Goal: Information Seeking & Learning: Learn about a topic

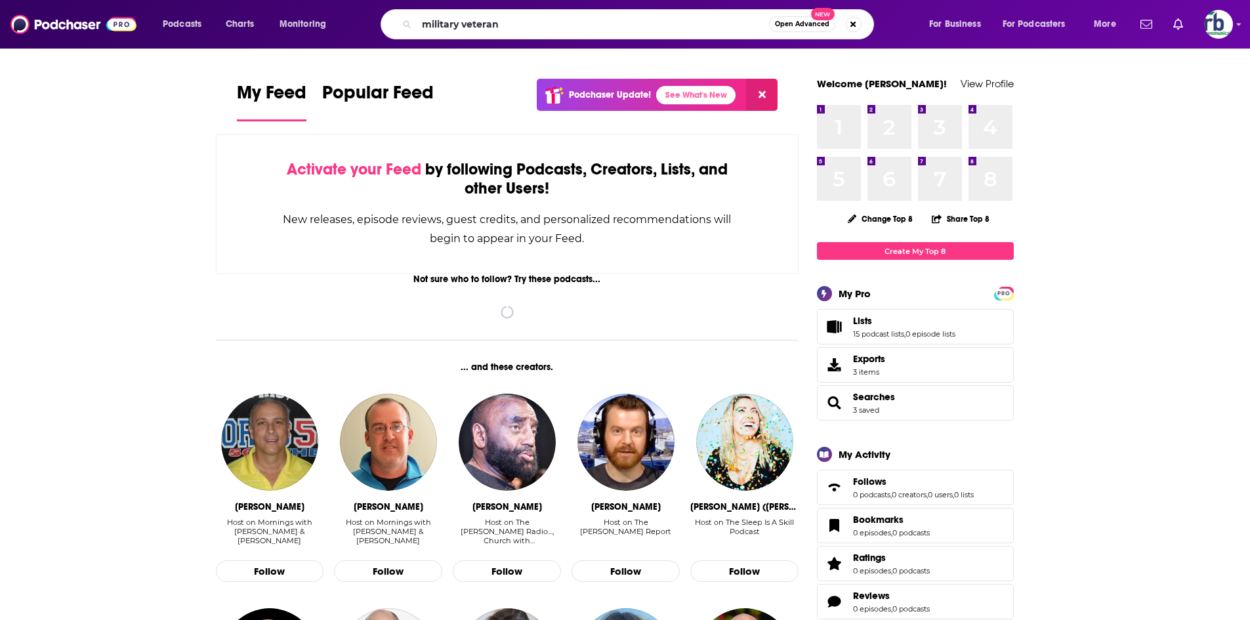
type input "military veteran"
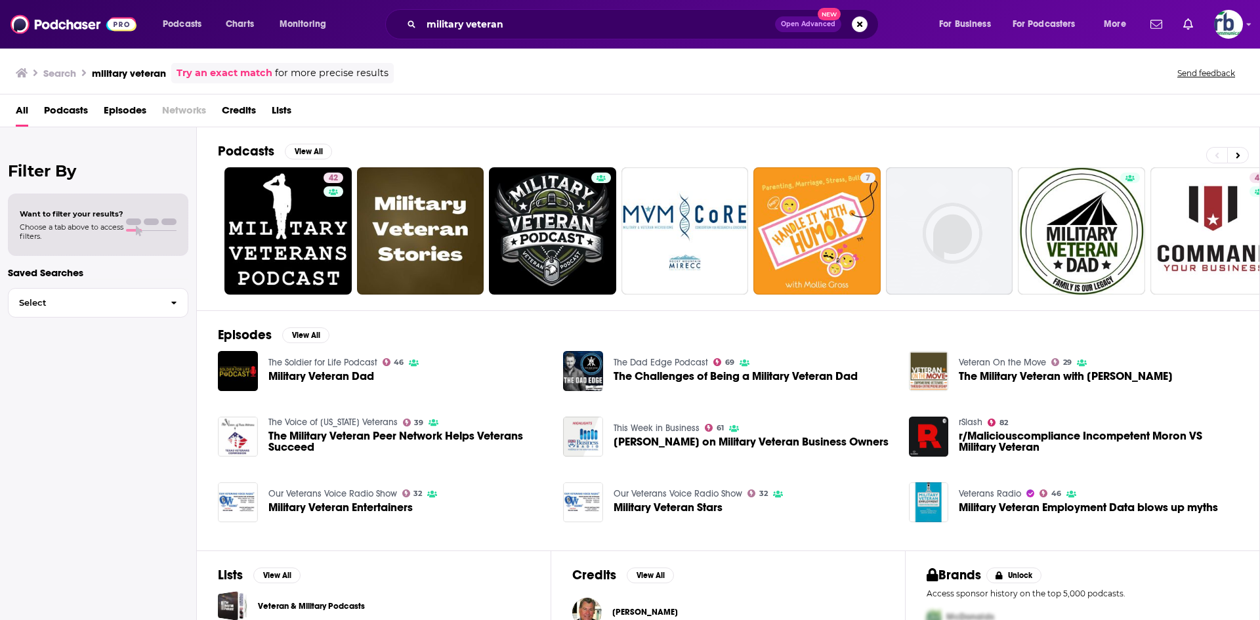
click at [62, 108] on span "Podcasts" at bounding box center [66, 113] width 44 height 27
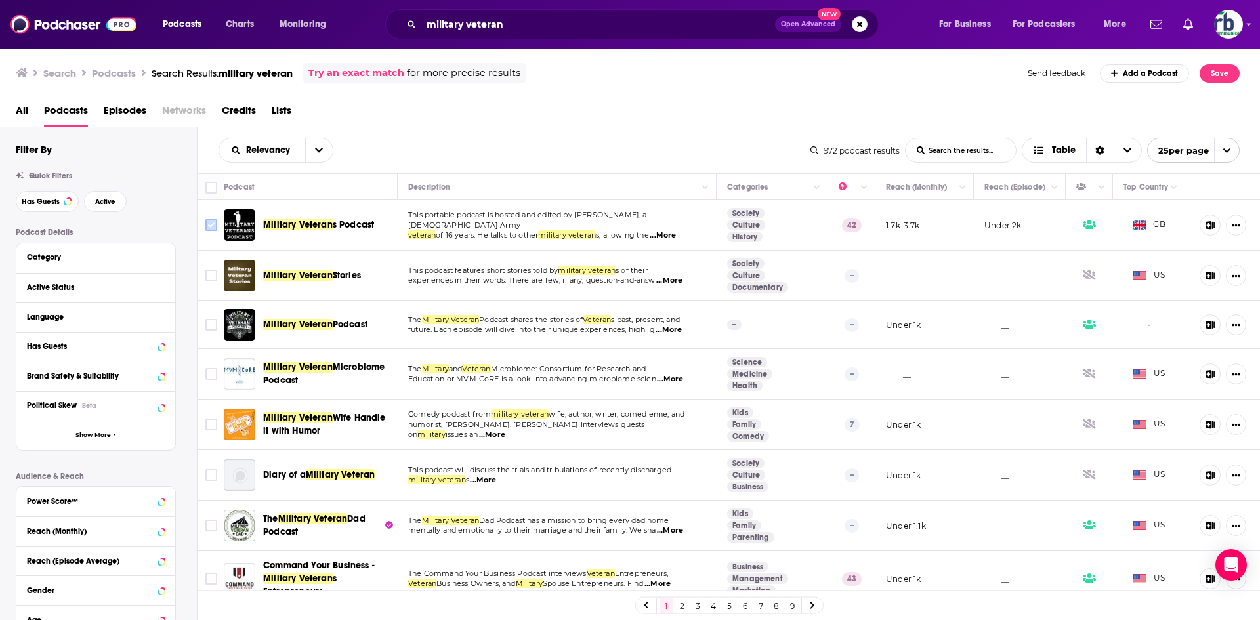
click at [214, 222] on input "Toggle select row" at bounding box center [211, 225] width 12 height 12
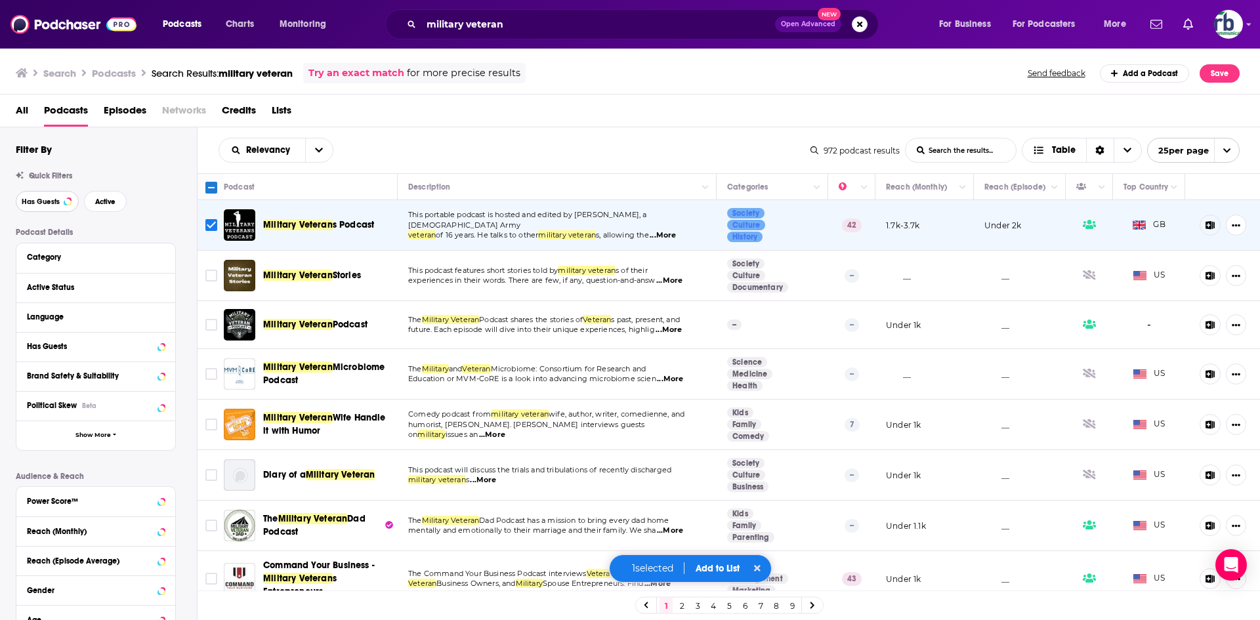
drag, startPoint x: 45, startPoint y: 200, endPoint x: 129, endPoint y: 198, distance: 84.7
click at [45, 199] on span "Has Guests" at bounding box center [41, 201] width 38 height 7
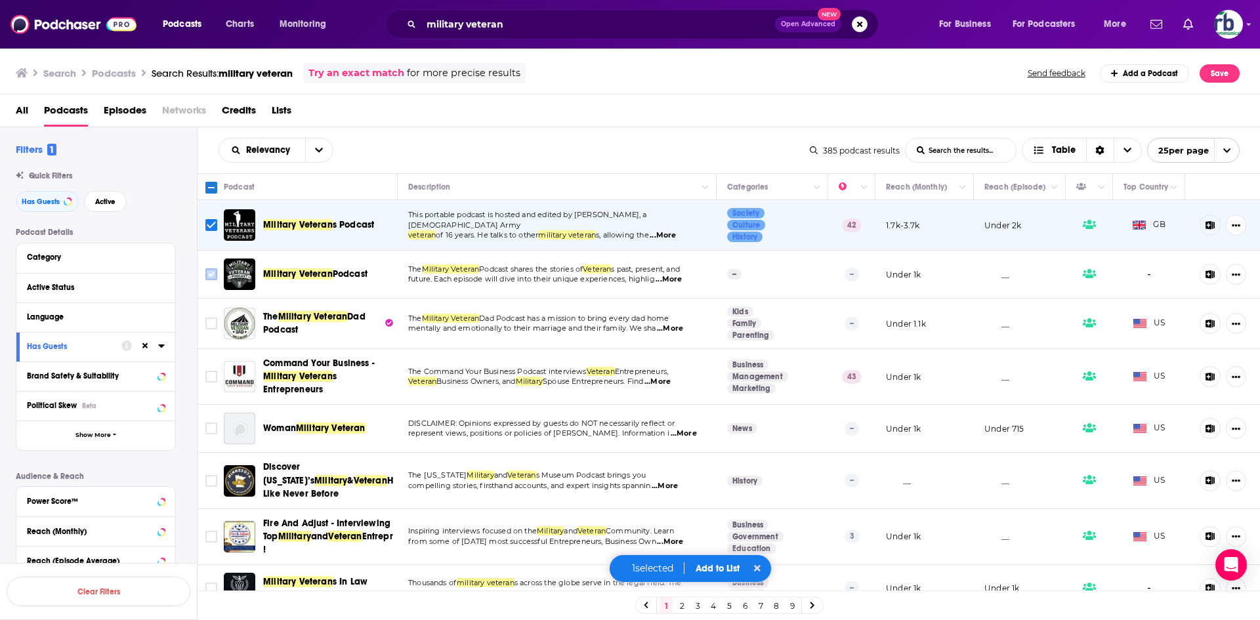
click at [209, 274] on input "Toggle select row" at bounding box center [211, 274] width 12 height 12
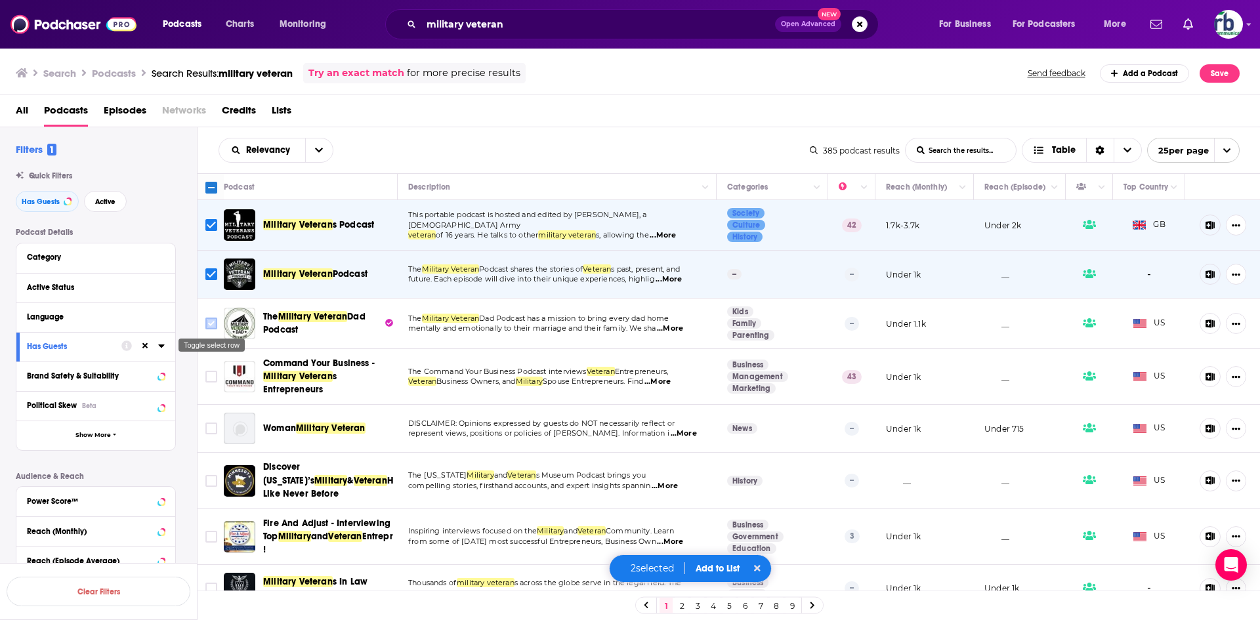
click at [209, 325] on input "Toggle select row" at bounding box center [211, 324] width 12 height 12
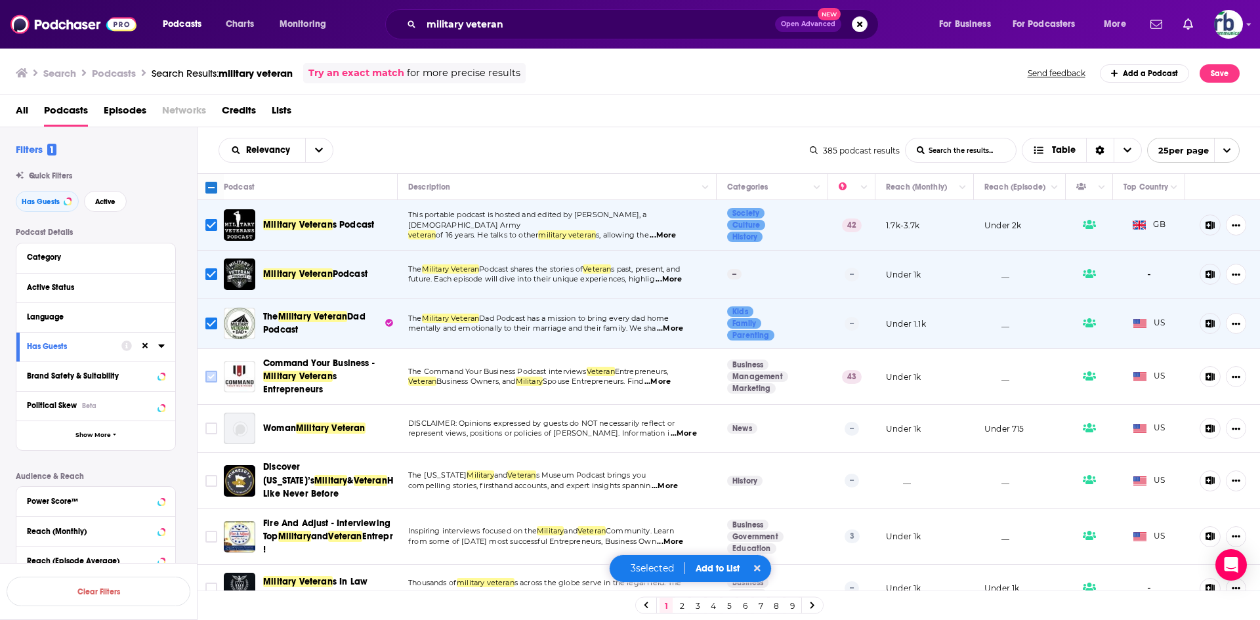
click at [211, 379] on input "Toggle select row" at bounding box center [211, 377] width 12 height 12
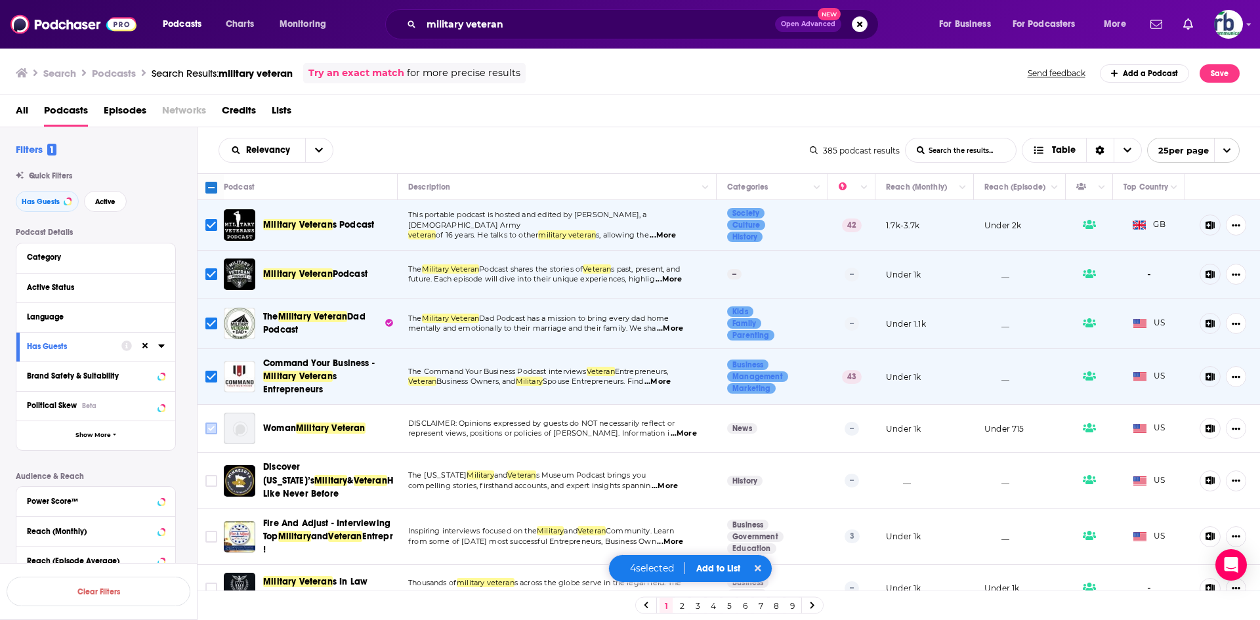
click at [209, 429] on input "Toggle select row" at bounding box center [211, 429] width 12 height 12
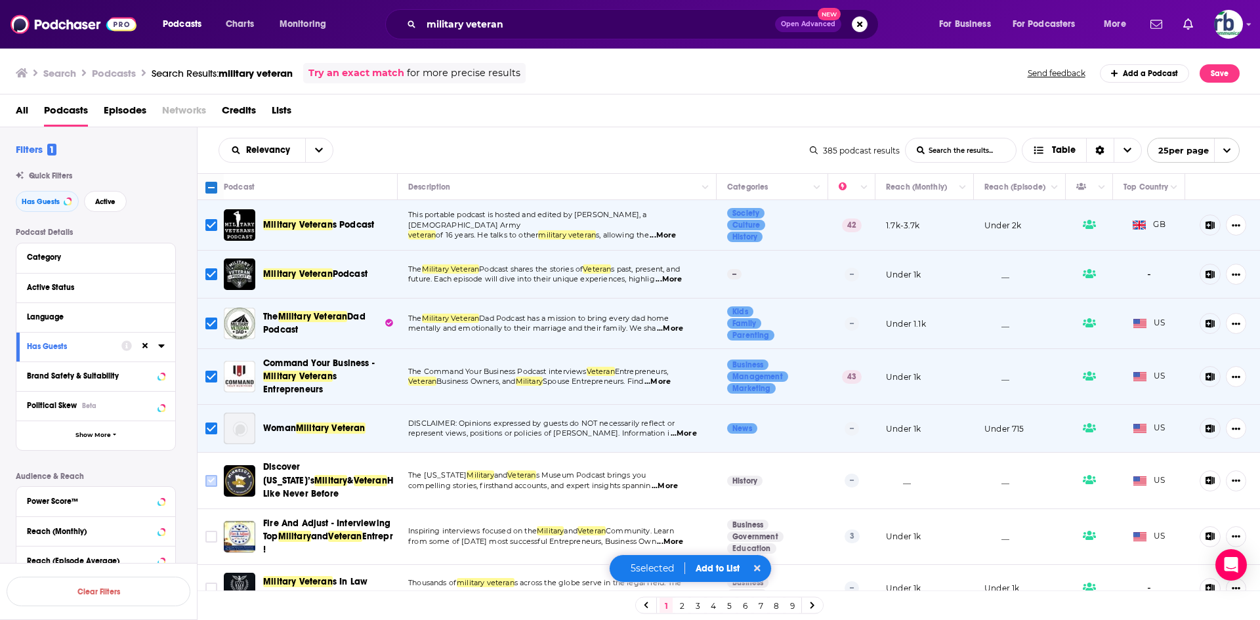
click at [212, 480] on input "Toggle select row" at bounding box center [211, 481] width 12 height 12
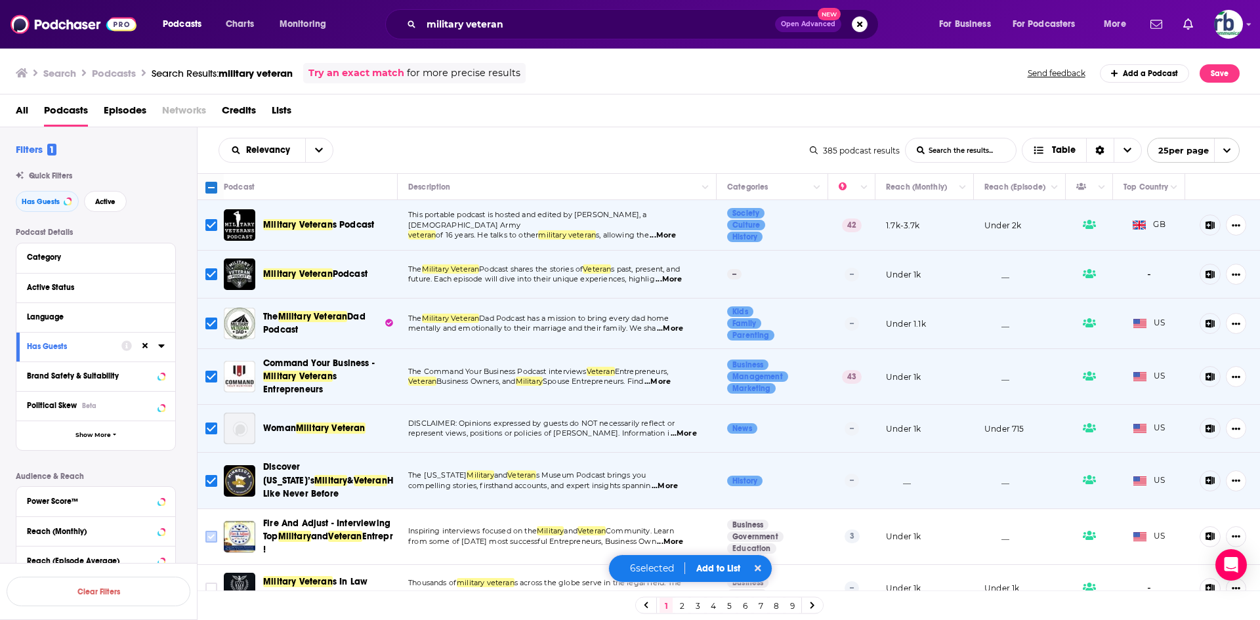
click at [208, 541] on input "Toggle select row" at bounding box center [211, 537] width 12 height 12
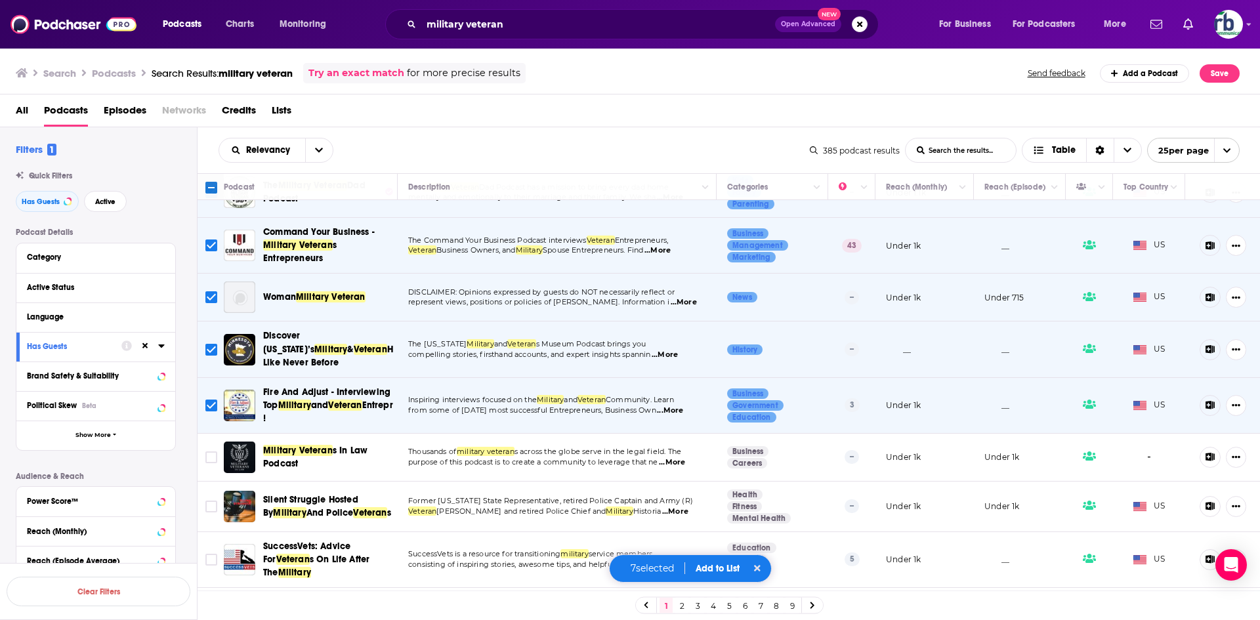
scroll to position [263, 0]
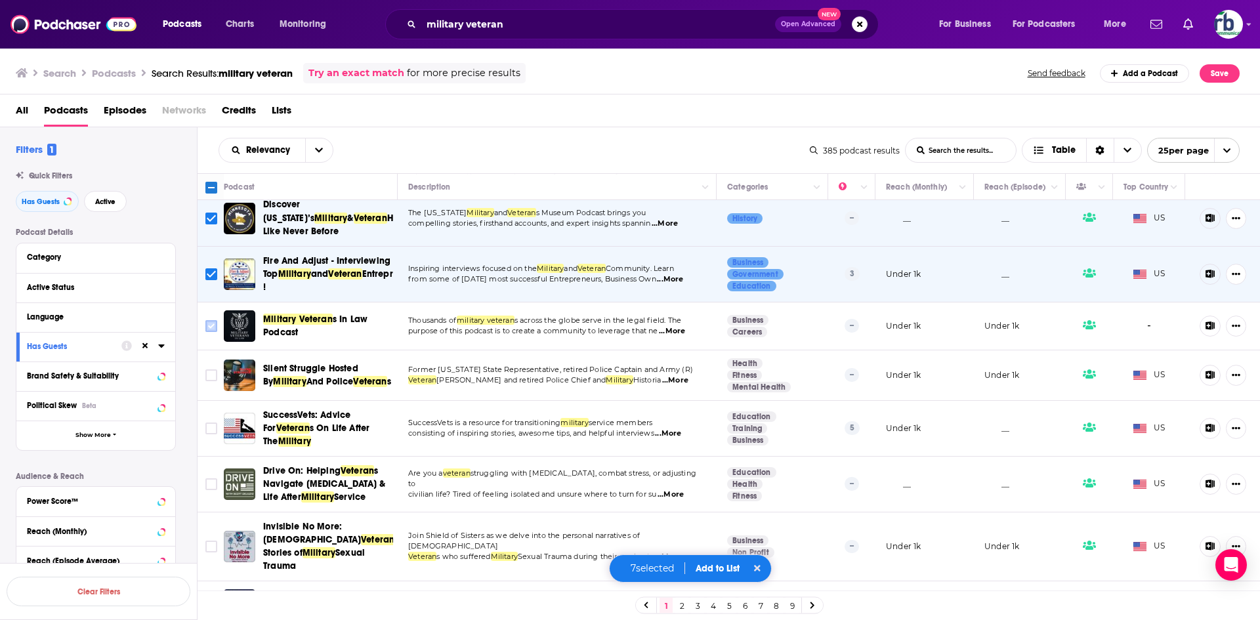
click at [209, 327] on input "Toggle select row" at bounding box center [211, 326] width 12 height 12
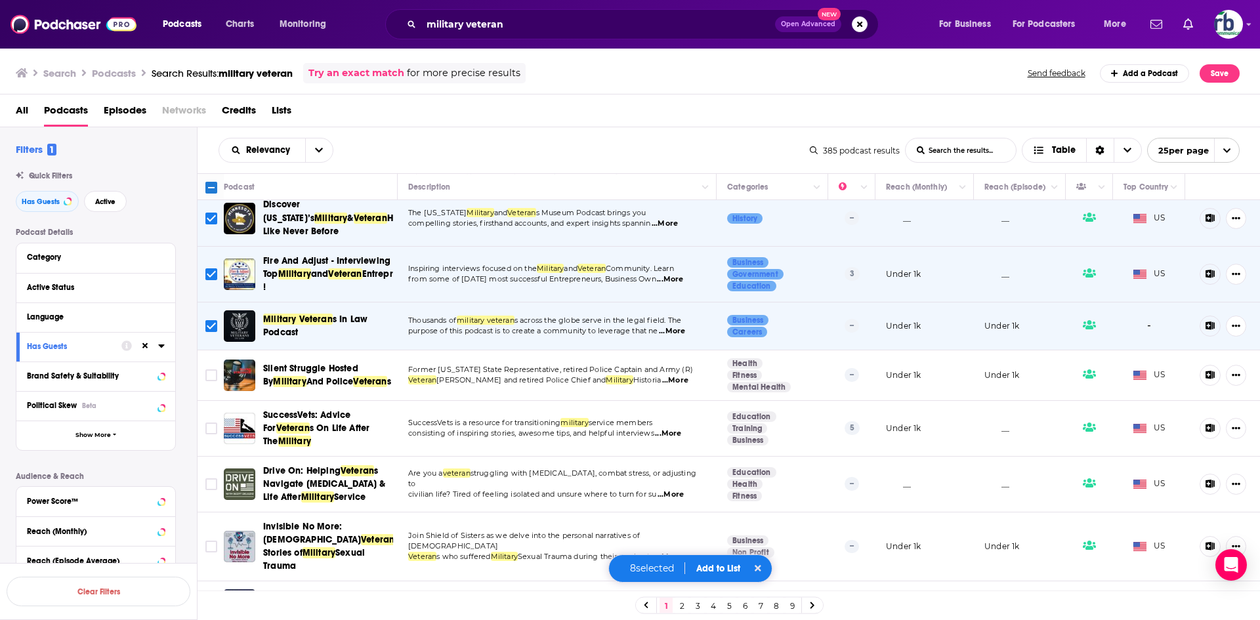
scroll to position [0, 0]
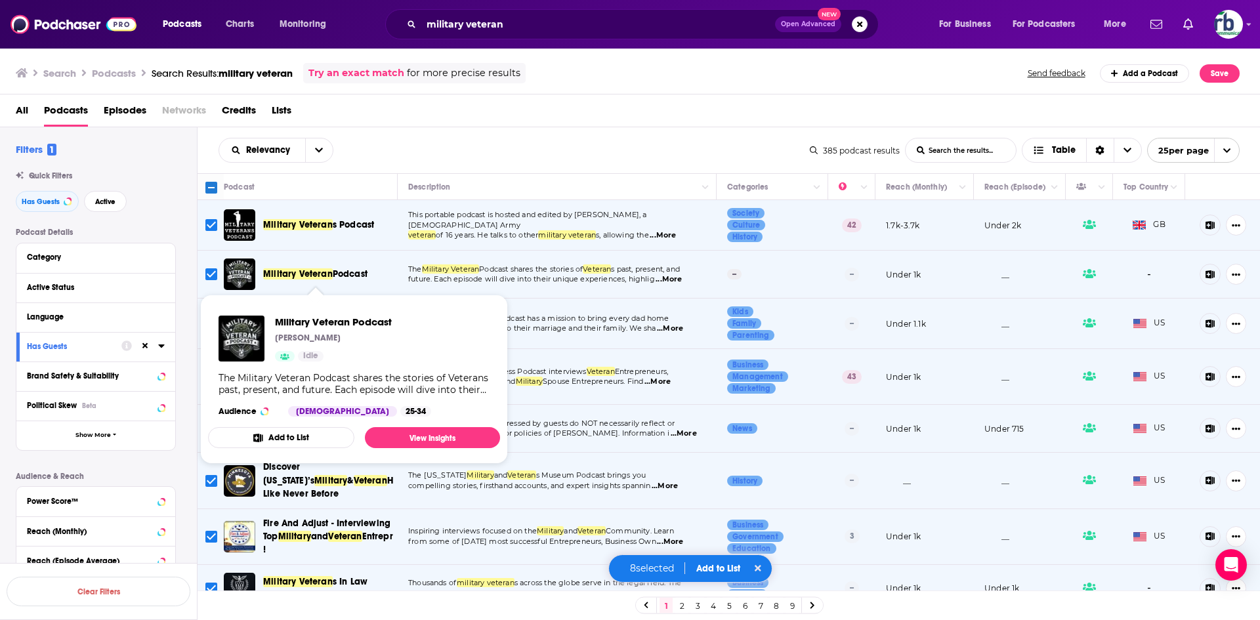
drag, startPoint x: 509, startPoint y: 140, endPoint x: 488, endPoint y: 148, distance: 22.4
click at [509, 140] on div "Relevancy List Search Input Search the results... Table" at bounding box center [514, 150] width 591 height 25
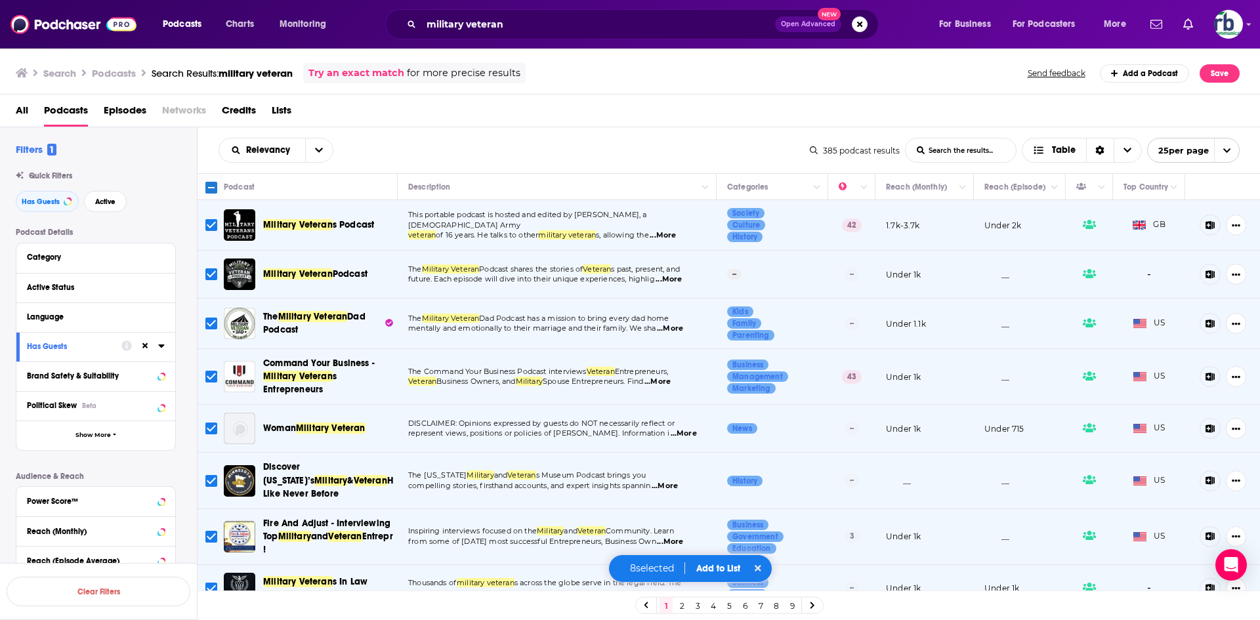
drag, startPoint x: 330, startPoint y: 308, endPoint x: 326, endPoint y: 317, distance: 9.4
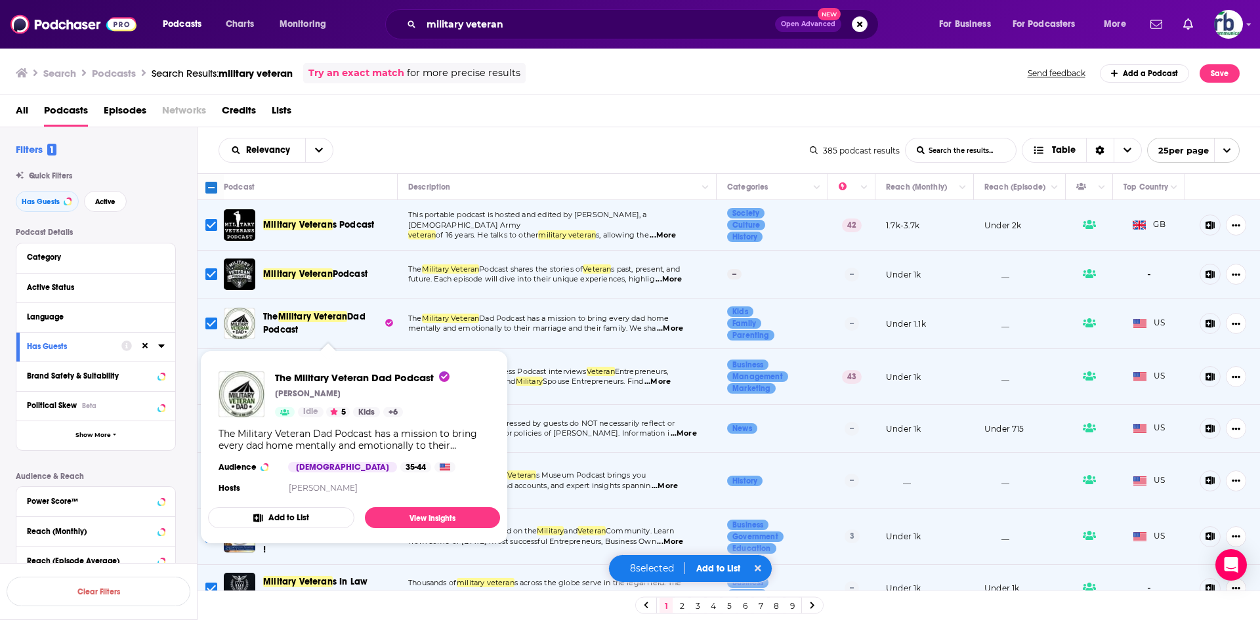
drag, startPoint x: 326, startPoint y: 317, endPoint x: 293, endPoint y: 322, distance: 33.1
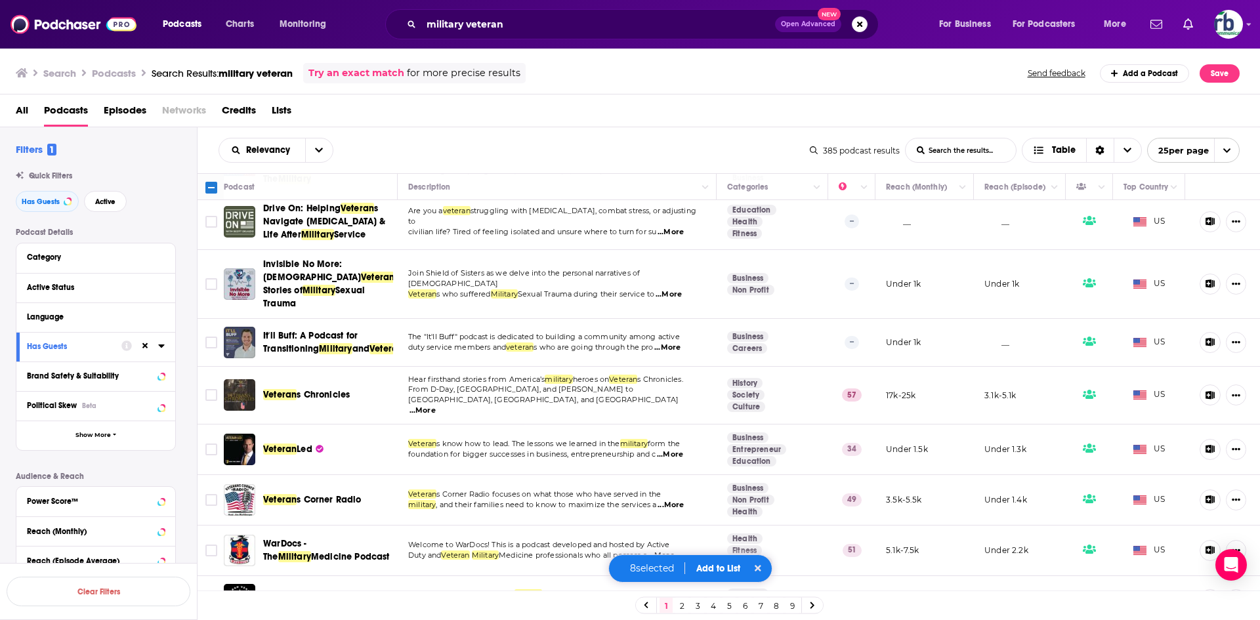
scroll to position [591, 0]
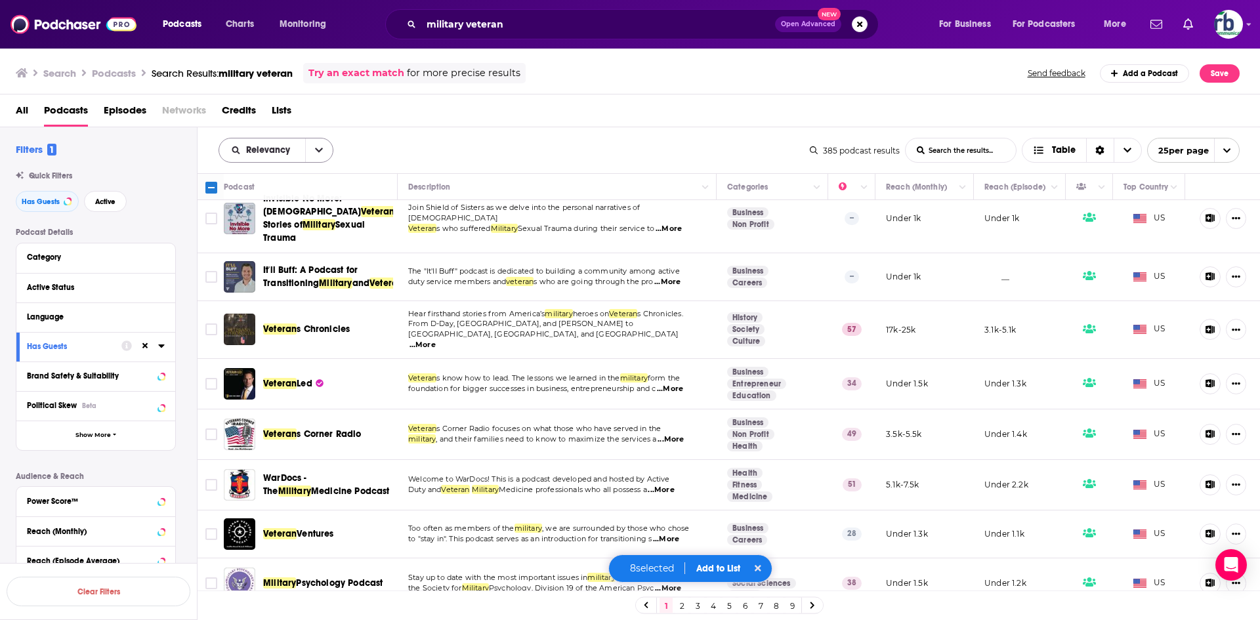
click at [305, 154] on button "open menu" at bounding box center [319, 150] width 28 height 24
click at [313, 154] on button "close menu" at bounding box center [319, 150] width 28 height 24
click at [318, 151] on icon "open menu" at bounding box center [319, 150] width 8 height 5
click at [270, 259] on span "Power Score" at bounding box center [283, 262] width 77 height 7
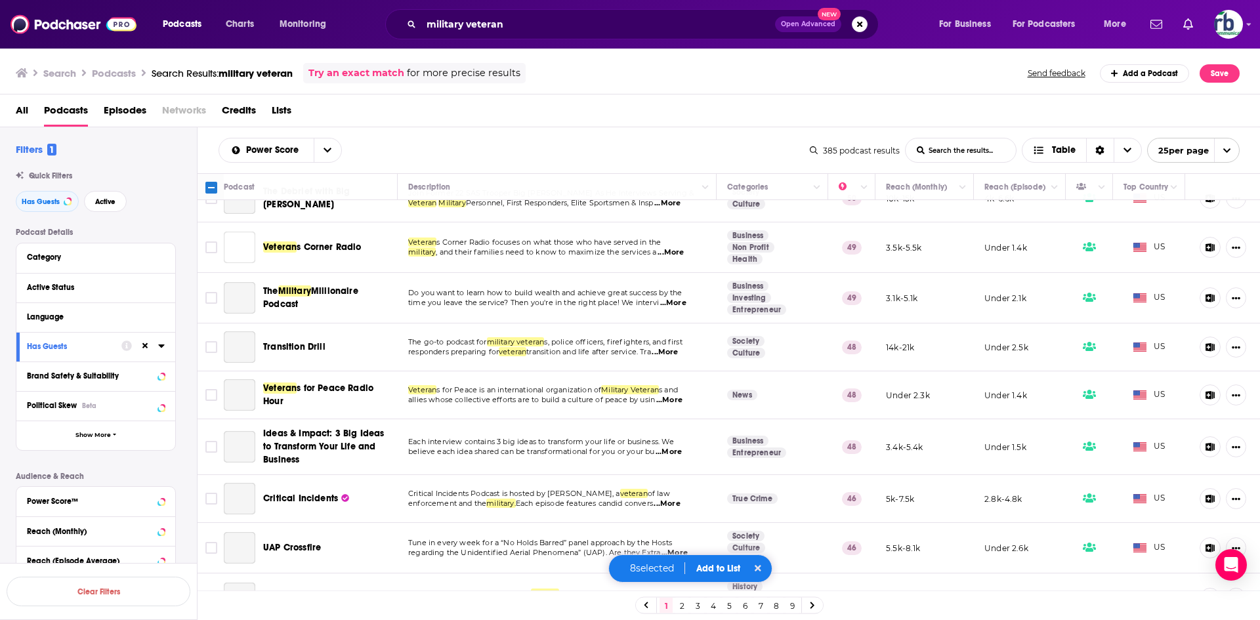
scroll to position [0, 0]
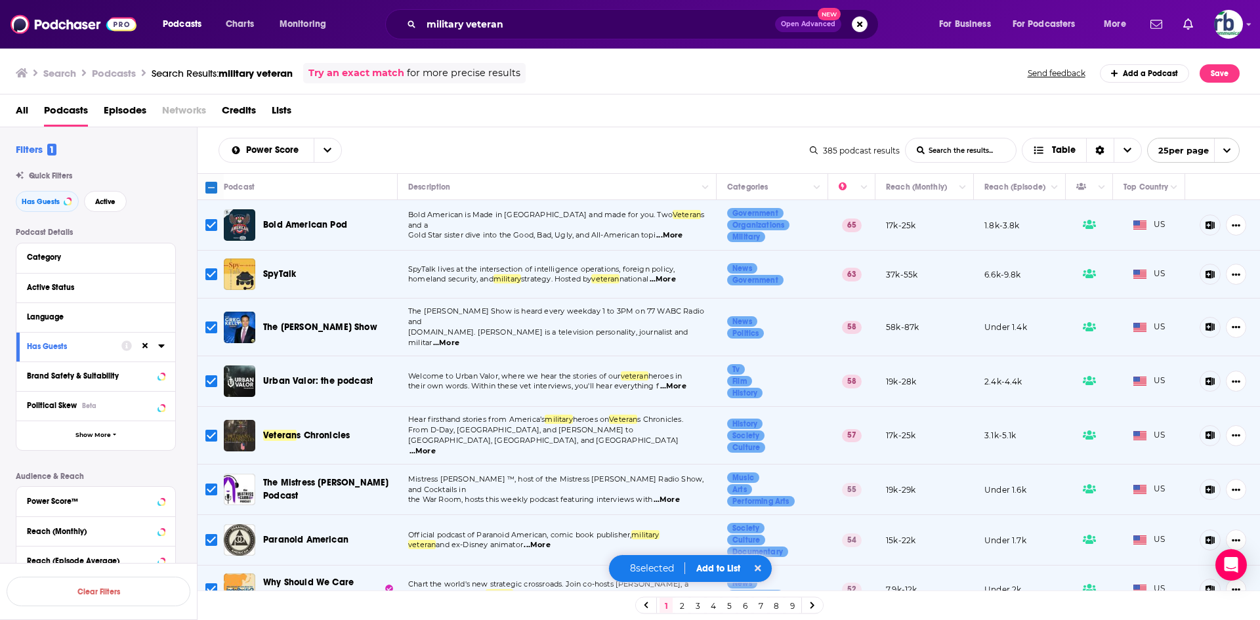
click at [208, 188] on input "Toggle select all" at bounding box center [211, 188] width 12 height 12
click at [213, 186] on input "Toggle select all" at bounding box center [211, 188] width 12 height 12
checkbox input "false"
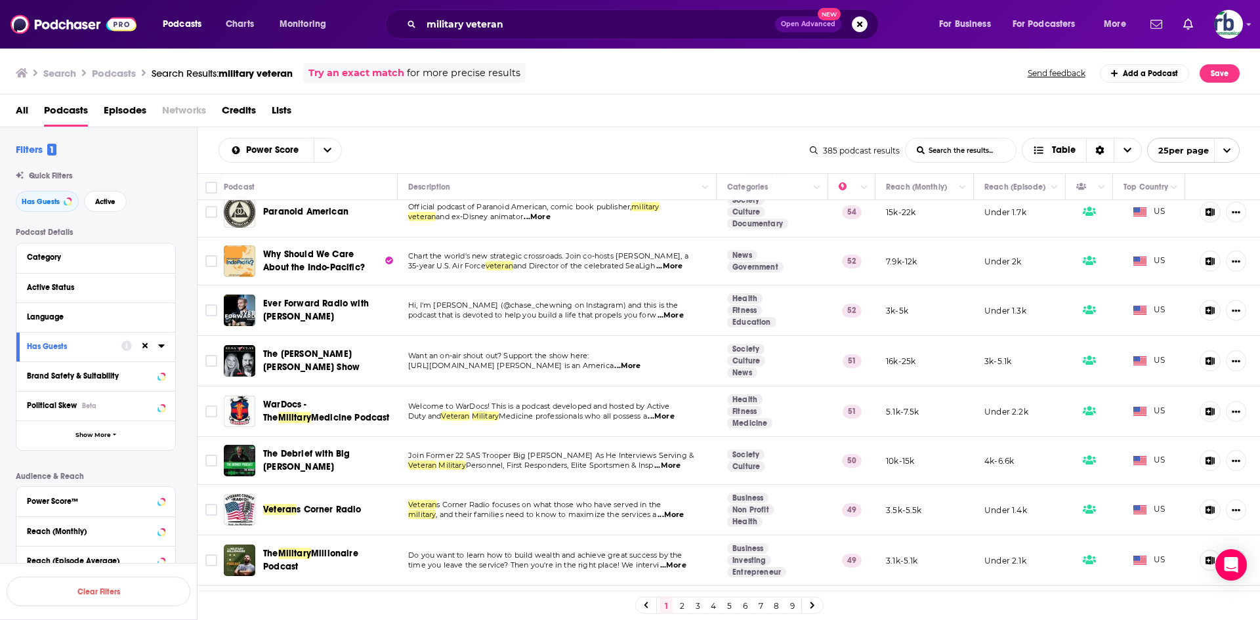
scroll to position [525, 0]
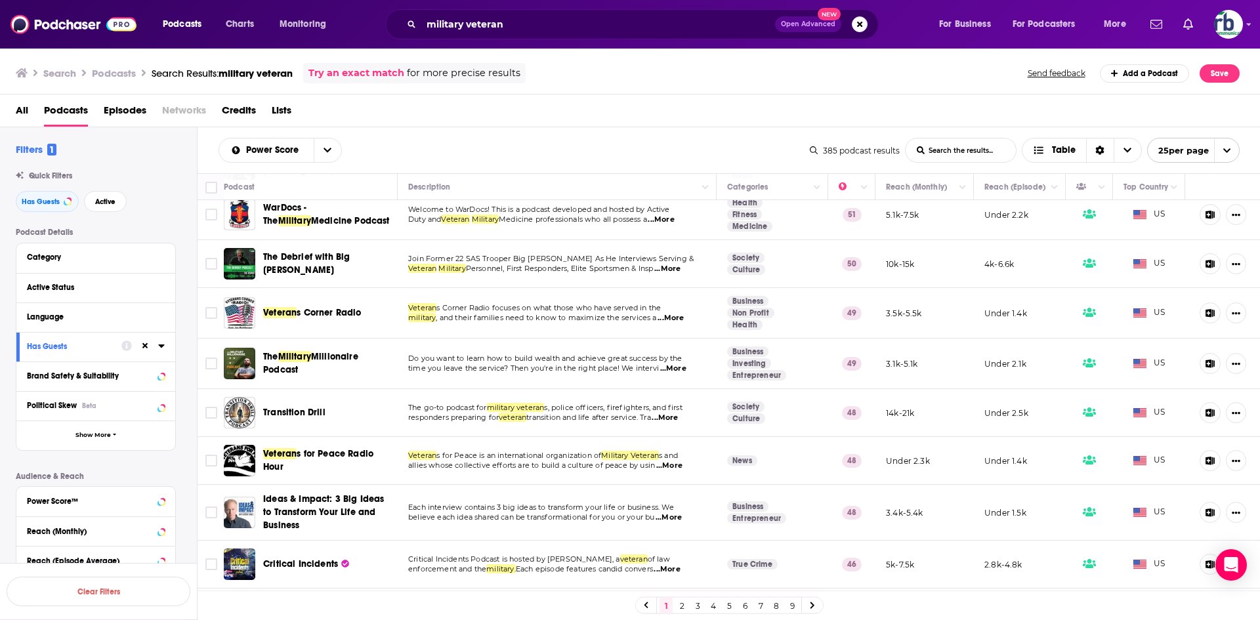
drag, startPoint x: 342, startPoint y: 440, endPoint x: 295, endPoint y: 398, distance: 63.7
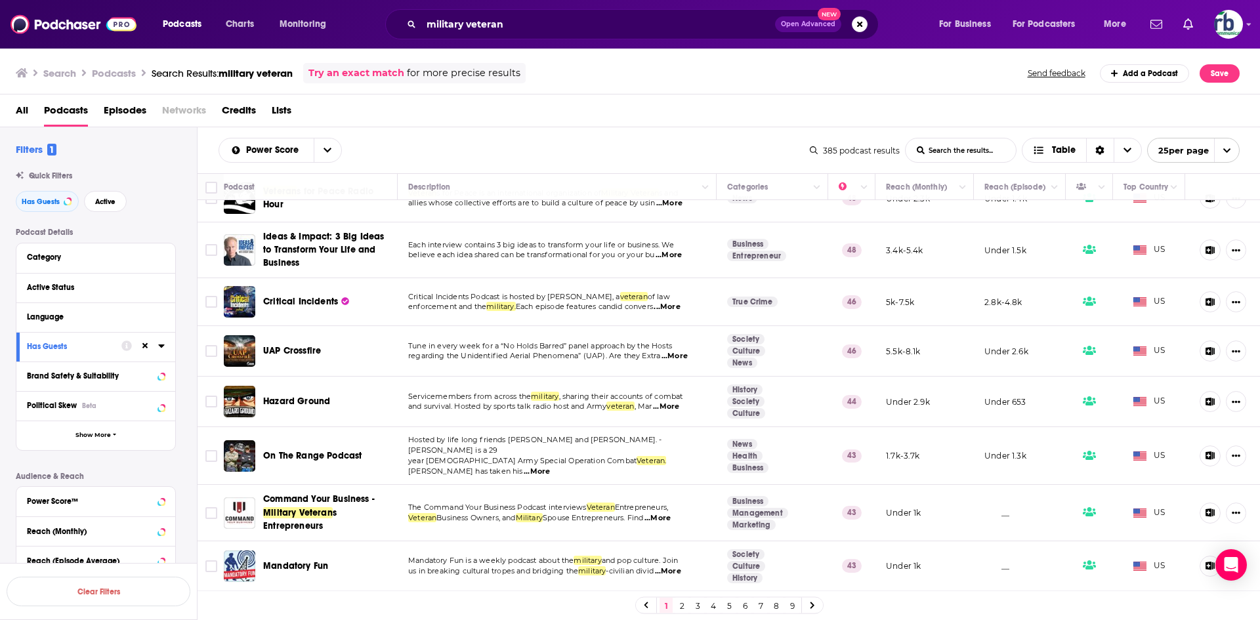
scroll to position [862, 0]
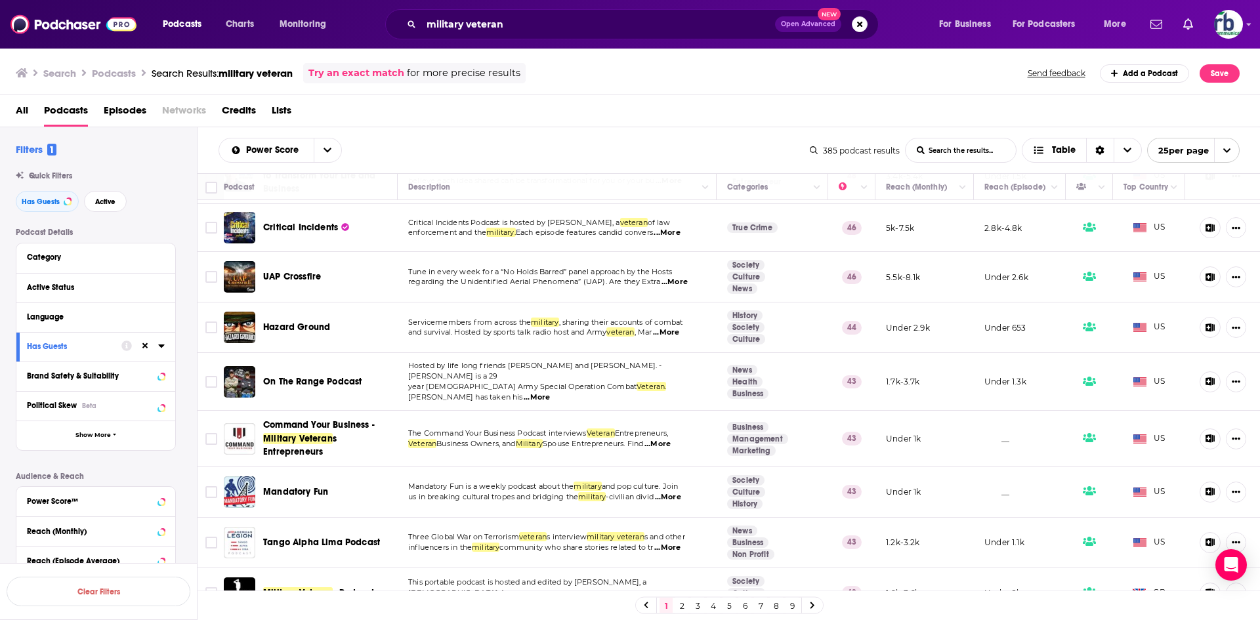
click at [684, 609] on link "2" at bounding box center [681, 606] width 13 height 16
click at [681, 606] on link "2" at bounding box center [681, 606] width 13 height 16
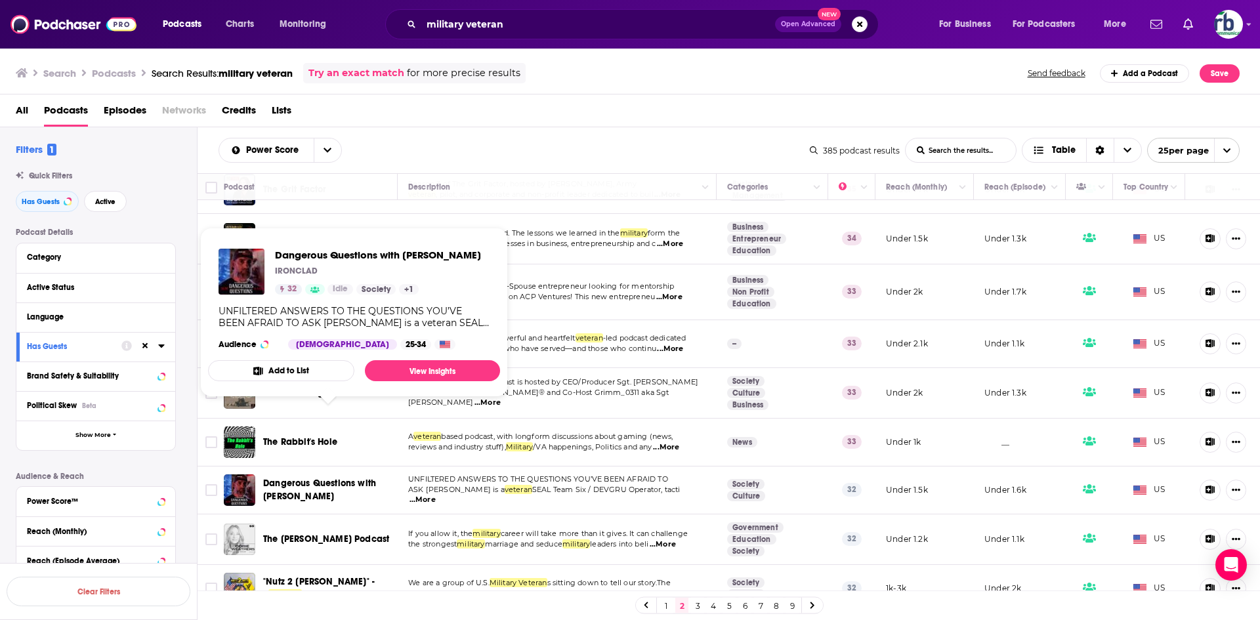
scroll to position [906, 0]
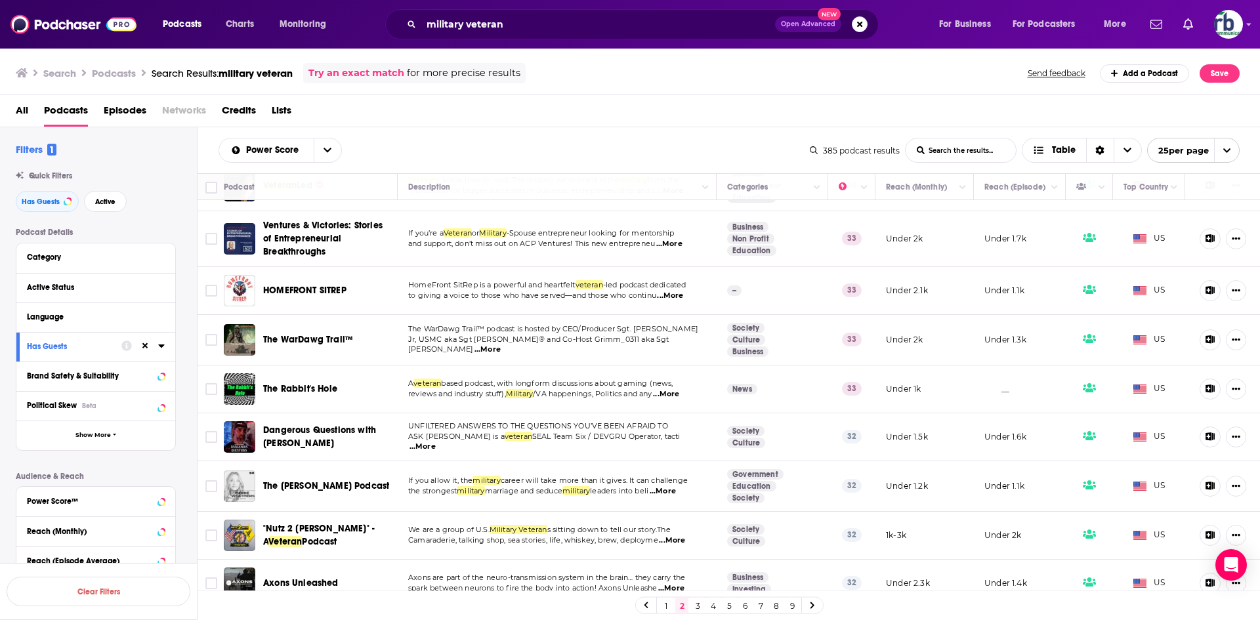
click at [697, 608] on link "3" at bounding box center [697, 606] width 13 height 16
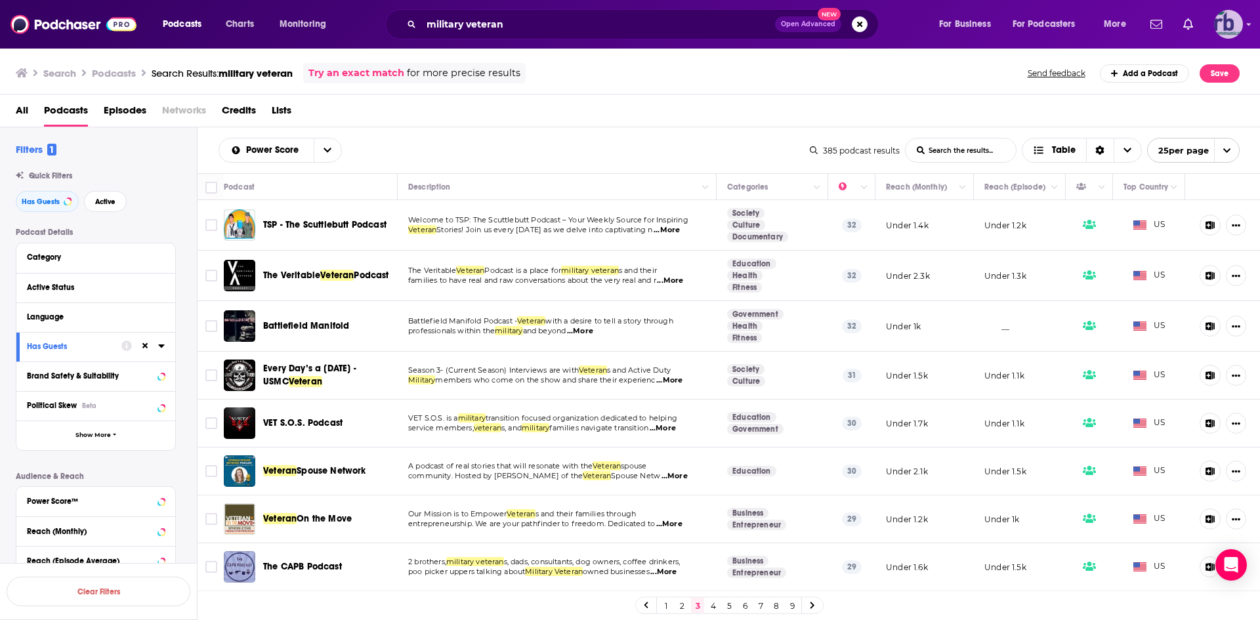
click at [1226, 28] on img "Logged in as johannarb" at bounding box center [1228, 24] width 29 height 29
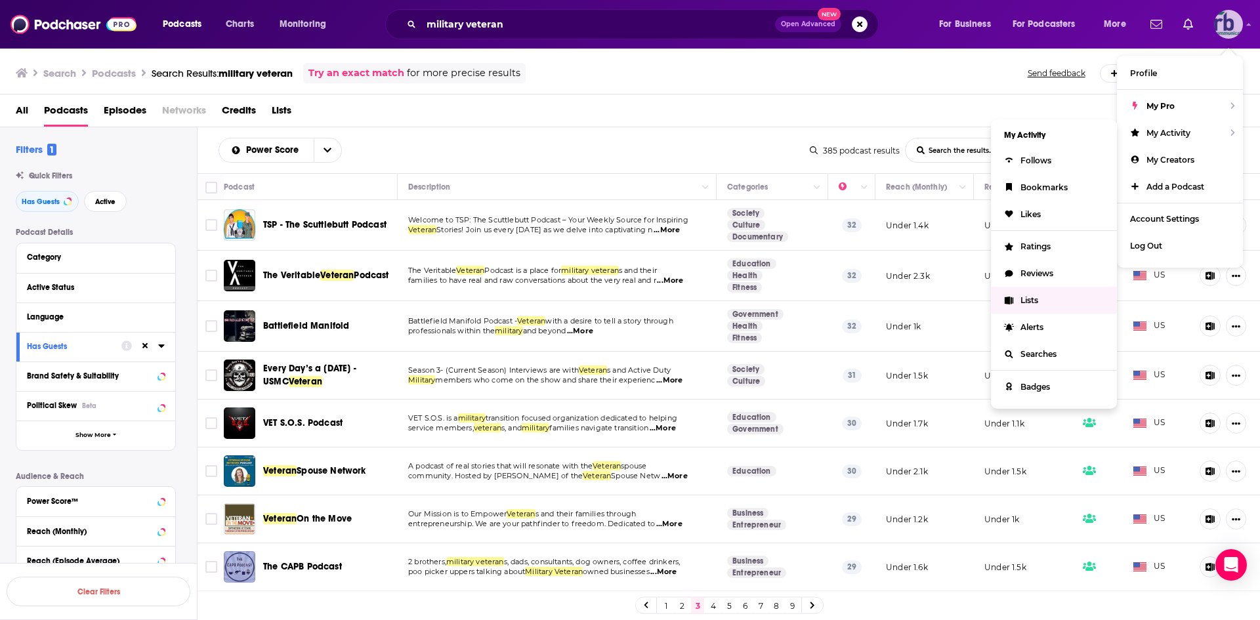
click at [1051, 303] on link "Lists" at bounding box center [1054, 300] width 126 height 27
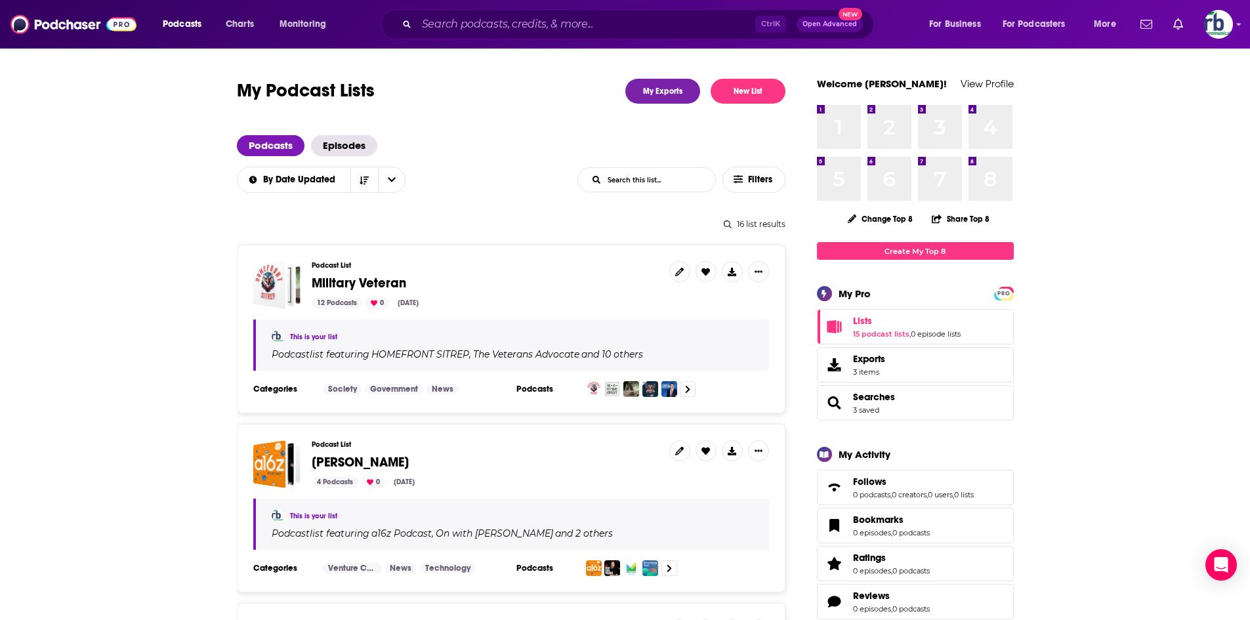
click at [349, 283] on span "Military Veteran" at bounding box center [359, 283] width 95 height 16
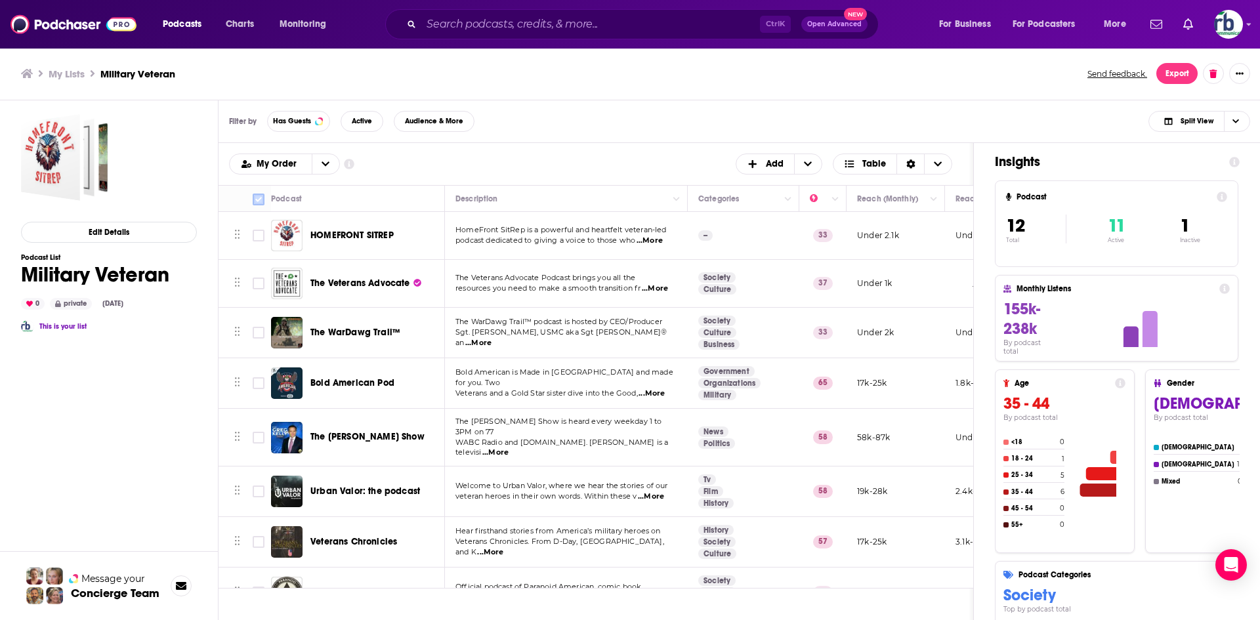
click at [260, 200] on input "Toggle select all" at bounding box center [259, 200] width 12 height 12
checkbox input "true"
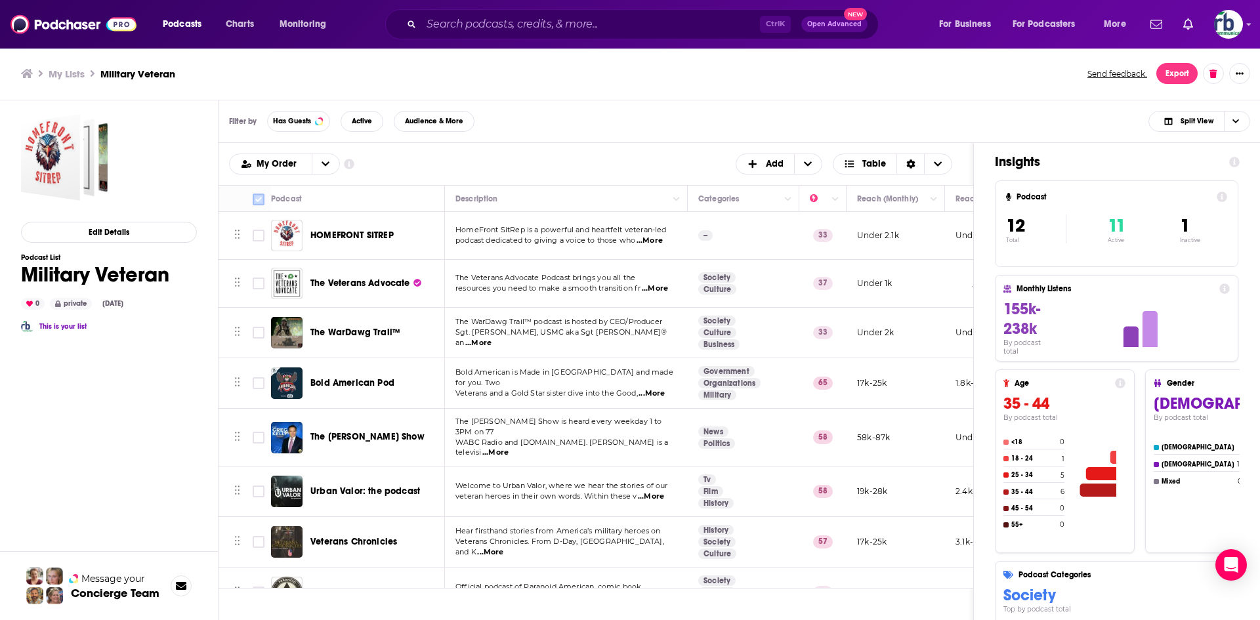
checkbox input "true"
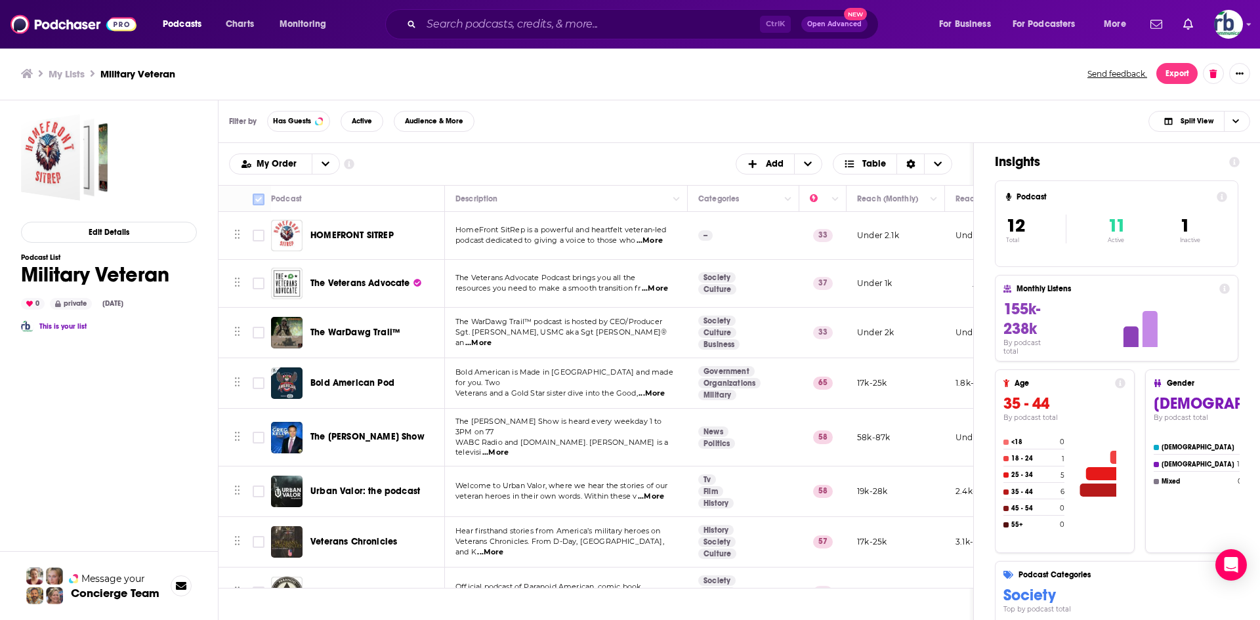
checkbox input "true"
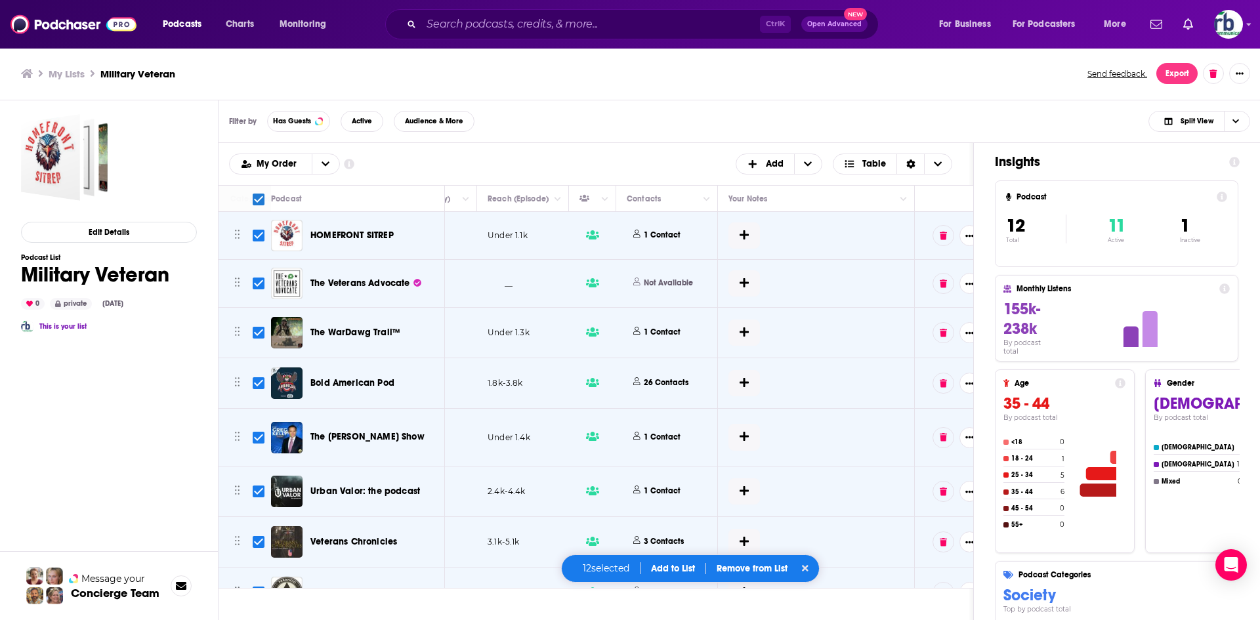
scroll to position [0, 495]
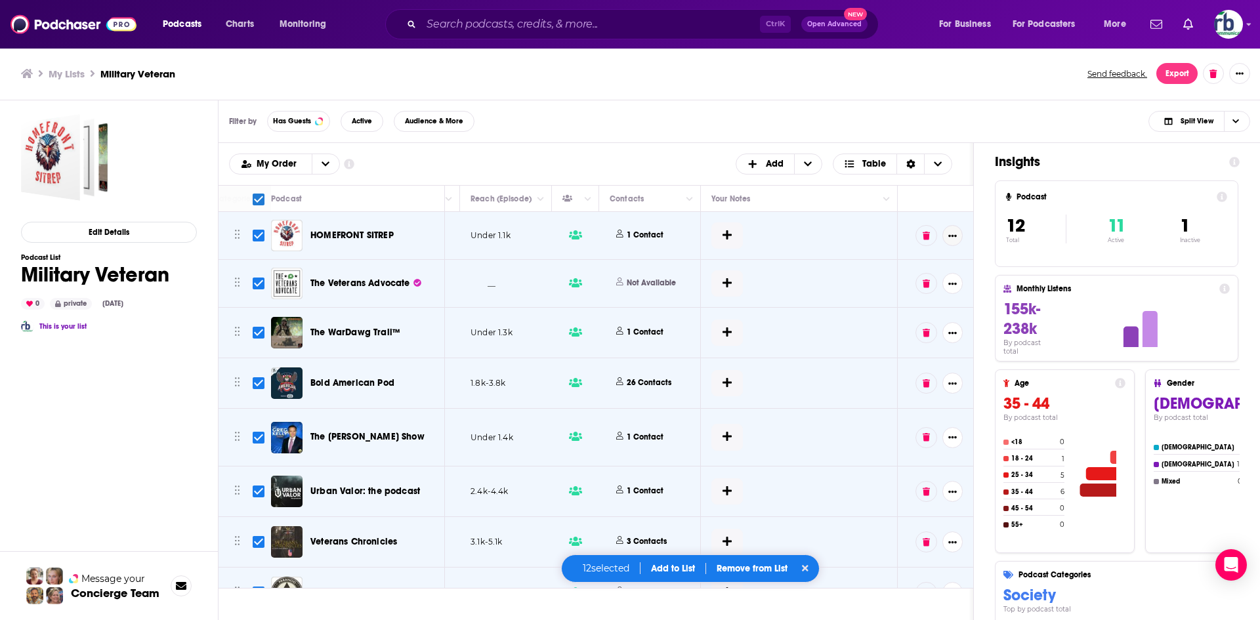
click at [948, 240] on icon "Show More Button" at bounding box center [952, 236] width 9 height 9
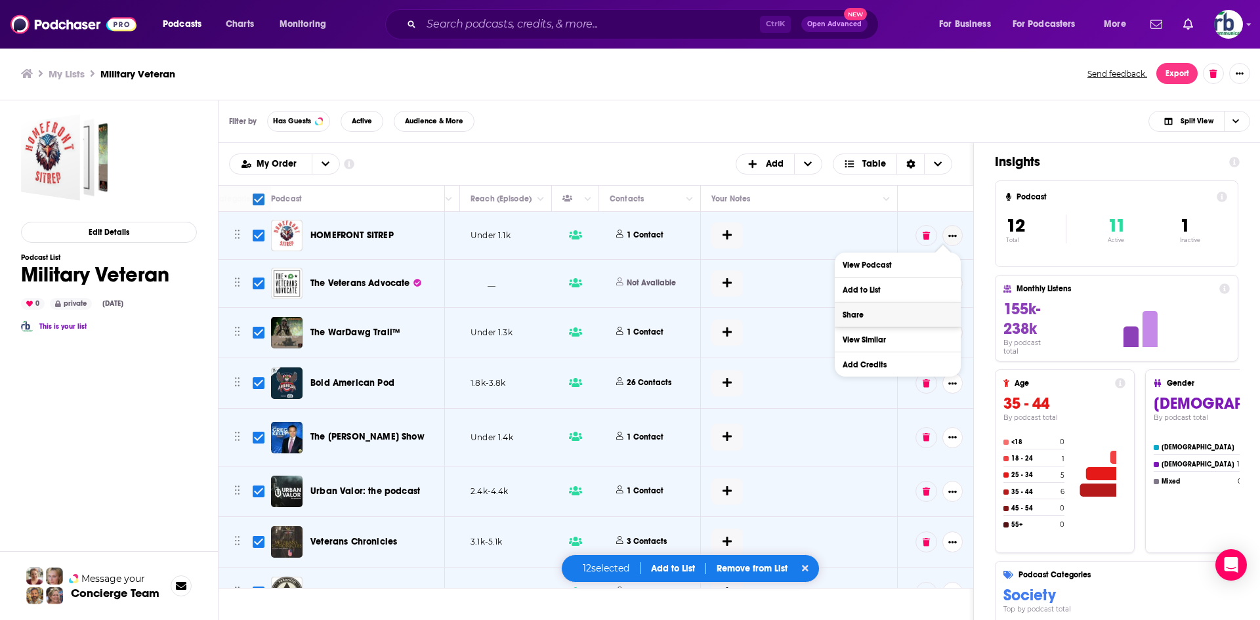
click at [887, 317] on button "Share" at bounding box center [898, 315] width 126 height 24
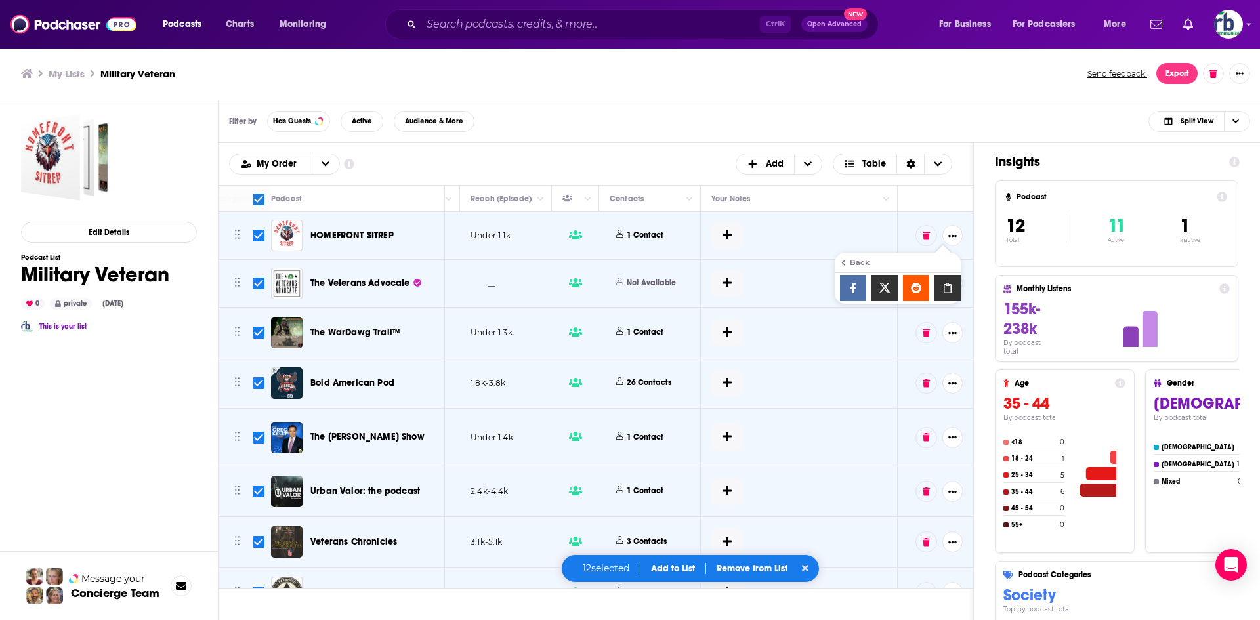
click at [942, 288] on icon "Show additional menu" at bounding box center [948, 288] width 26 height 11
click at [261, 201] on input "Toggle select all" at bounding box center [259, 200] width 12 height 12
checkbox input "false"
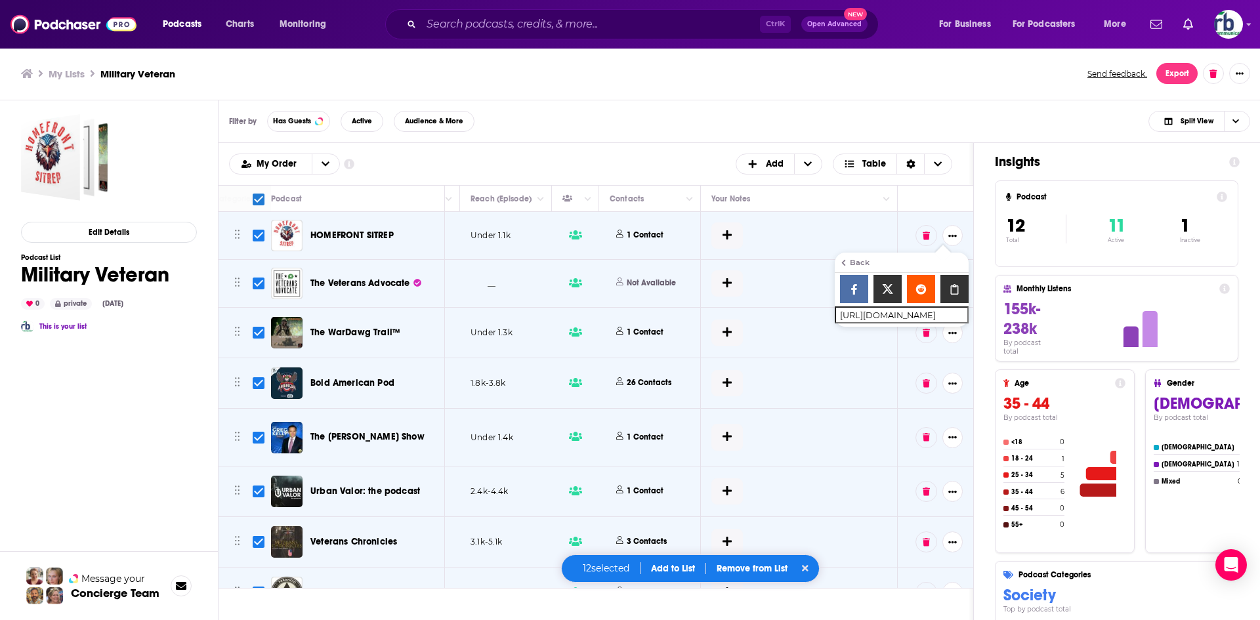
checkbox input "false"
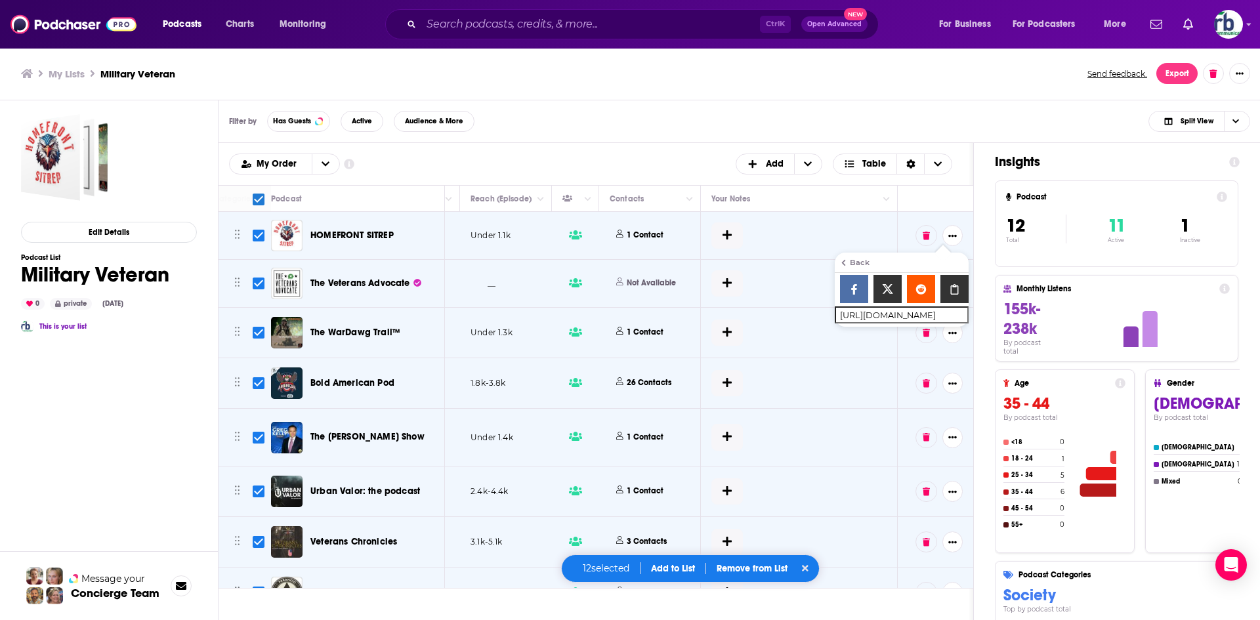
checkbox input "false"
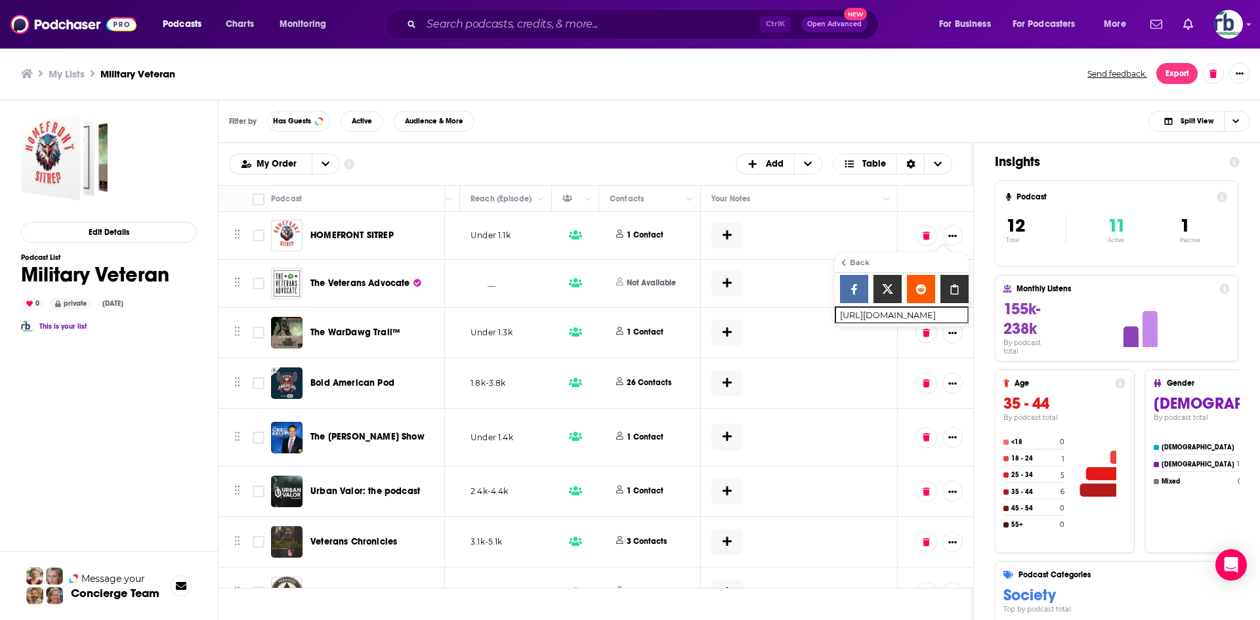
drag, startPoint x: 350, startPoint y: 242, endPoint x: 490, endPoint y: 145, distance: 170.2
click at [490, 144] on div "Podcasts Add My Order Customize Your List Order Select the “My Order” sort and …" at bounding box center [596, 164] width 755 height 42
drag, startPoint x: 352, startPoint y: 226, endPoint x: 480, endPoint y: 156, distance: 146.0
click at [486, 156] on div "My Order Customize Your List Order Select the “My Order” sort and remove all fi…" at bounding box center [596, 164] width 734 height 21
drag, startPoint x: 347, startPoint y: 522, endPoint x: 344, endPoint y: 534, distance: 12.1
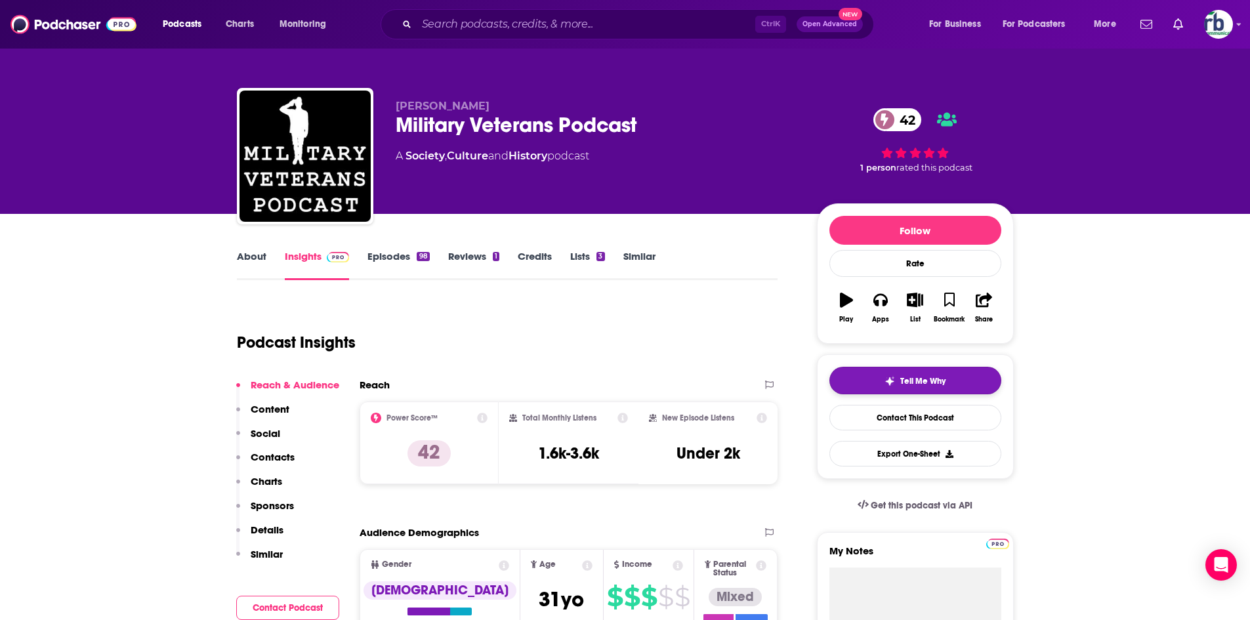
click at [952, 380] on button "Tell Me Why" at bounding box center [916, 381] width 172 height 28
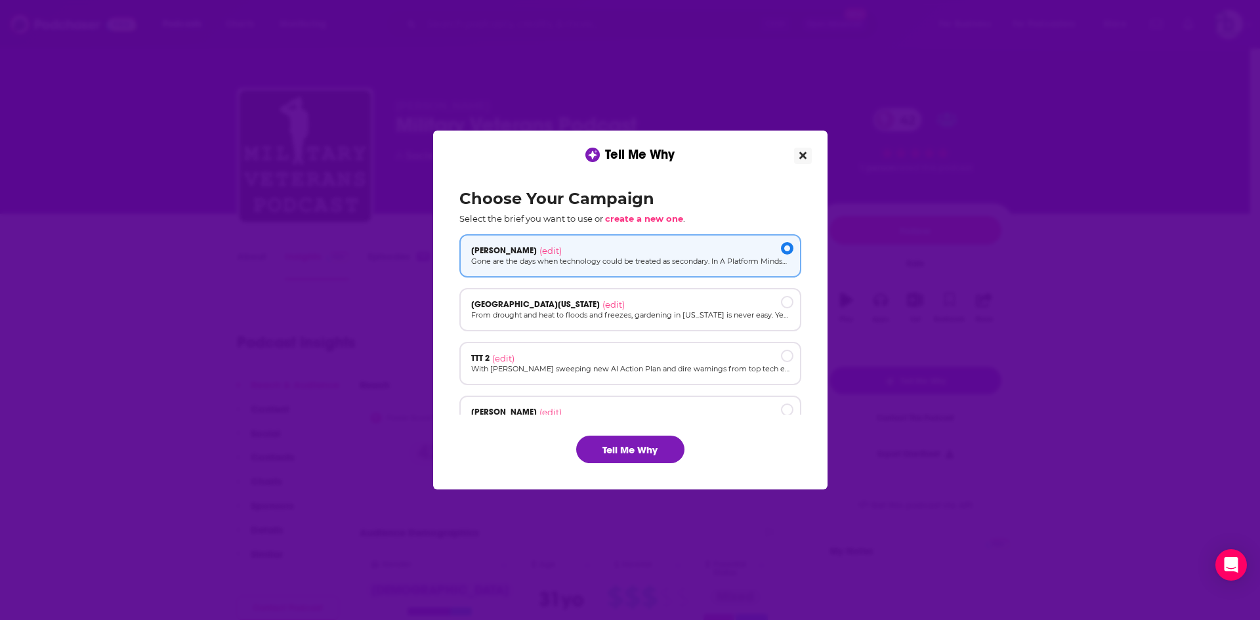
scroll to position [196, 0]
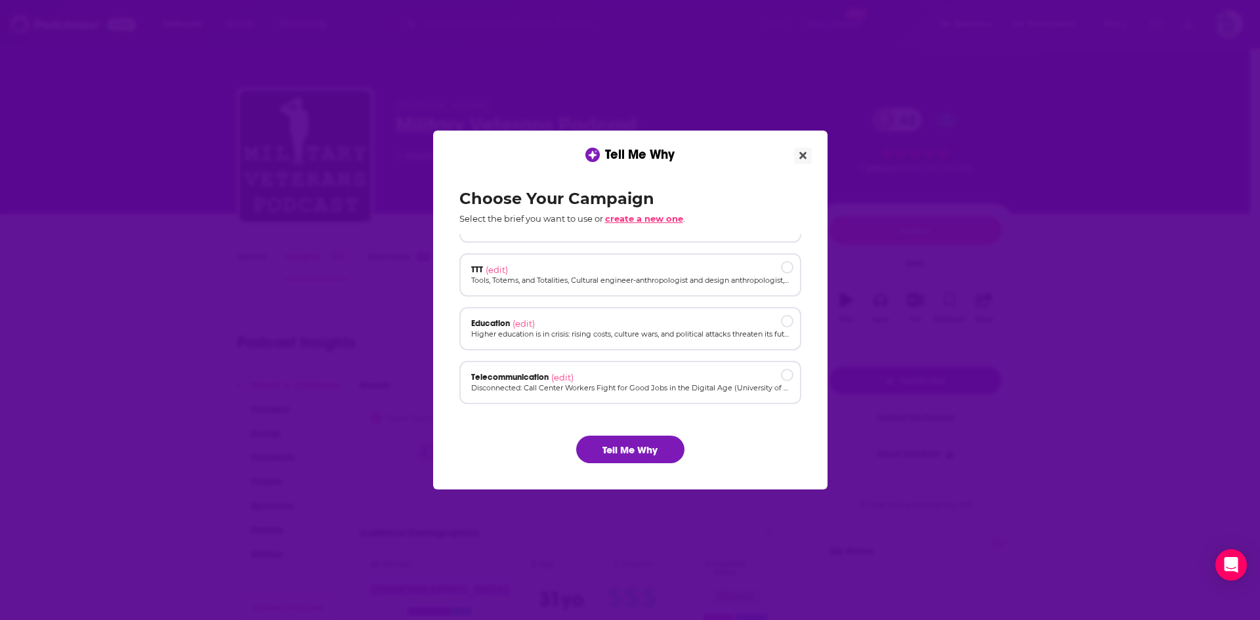
click at [635, 221] on span "create a new one" at bounding box center [644, 218] width 78 height 11
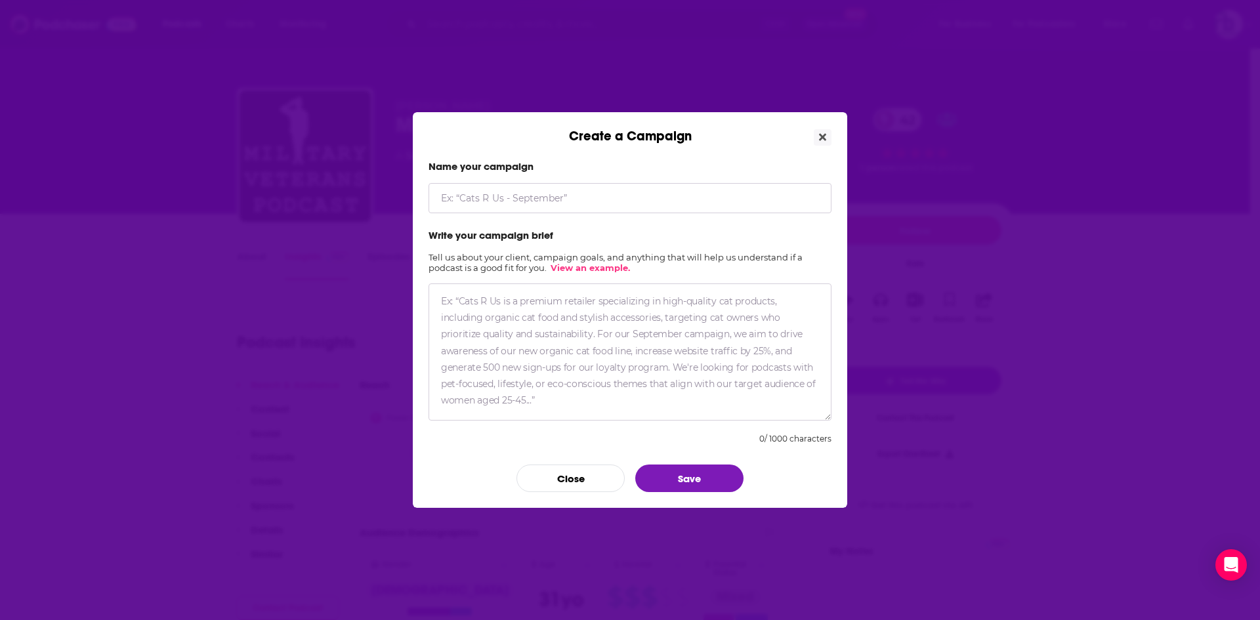
click at [604, 328] on textarea "Create a Campaign" at bounding box center [630, 352] width 403 height 137
paste textarea "FOR IMMEDIATE RELEASE PBS to Air Acclaimed Iraq War Documentary The Last 600 Me…"
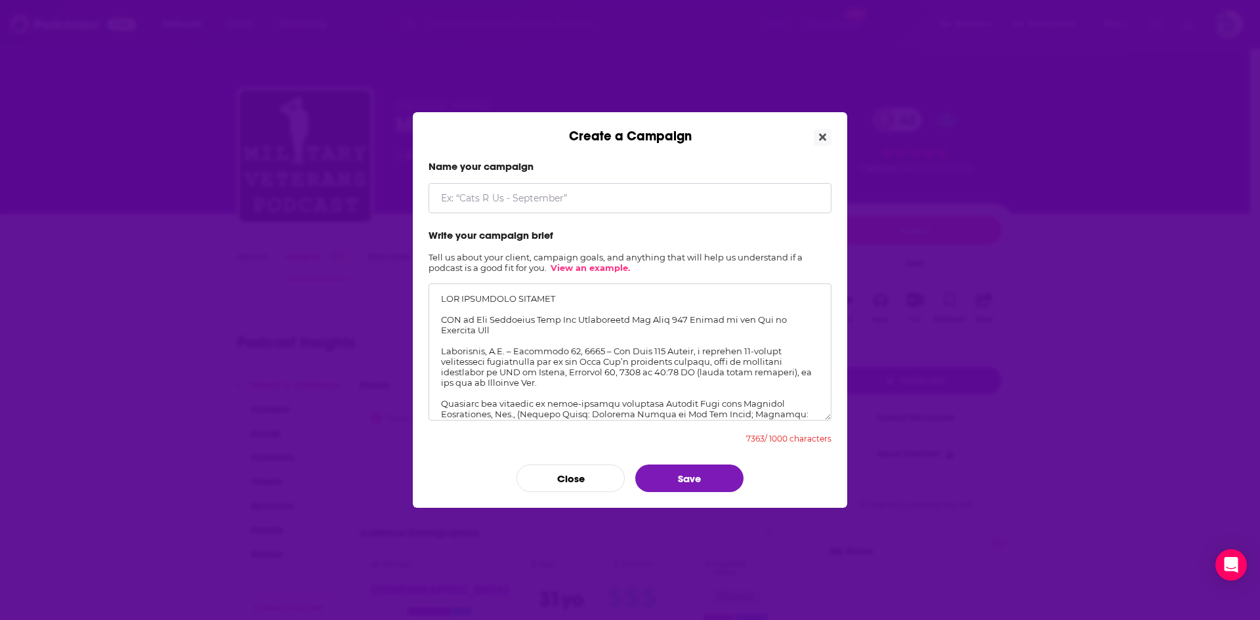
scroll to position [1207, 0]
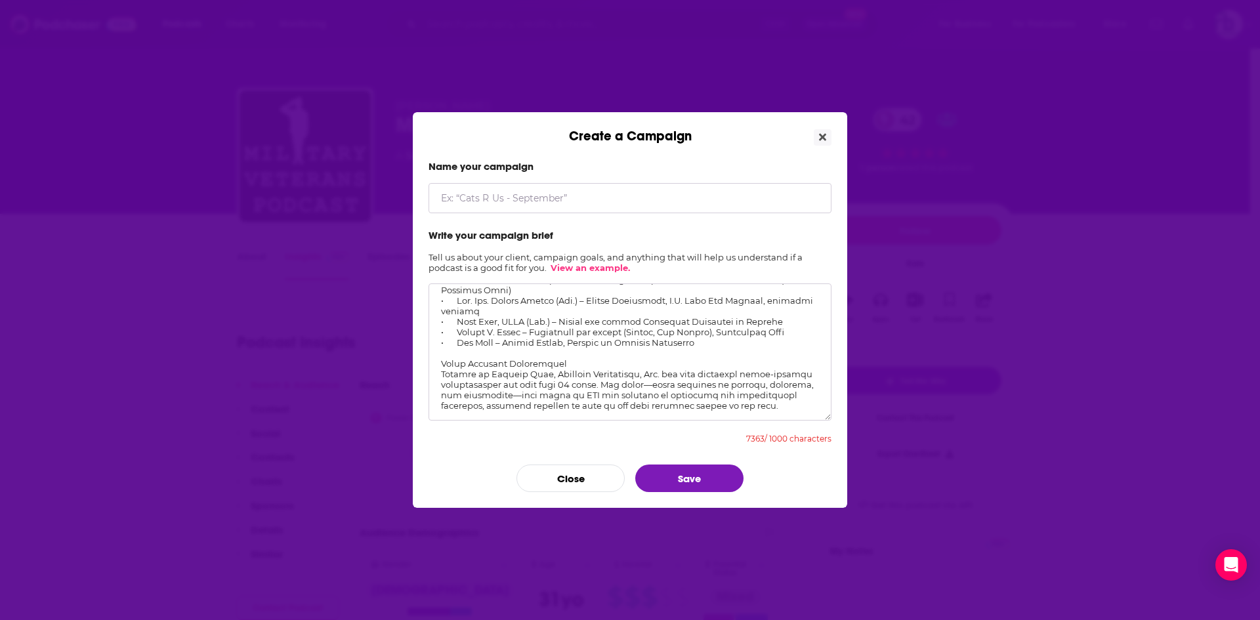
type textarea "FOR IMMEDIATE RELEASE PBS to Air Acclaimed Iraq War Documentary The Last 600 Me…"
click at [574, 193] on input "Create a Campaign" at bounding box center [630, 198] width 403 height 30
type input "Military veteran"
click at [671, 475] on button "Save" at bounding box center [689, 479] width 108 height 28
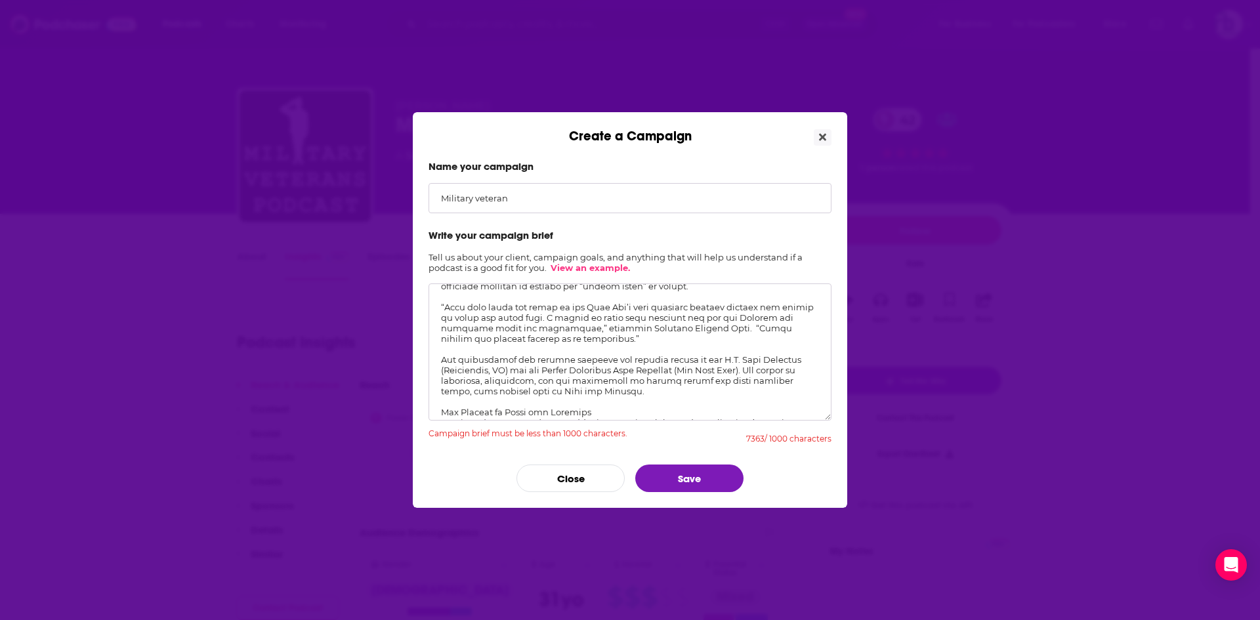
scroll to position [0, 0]
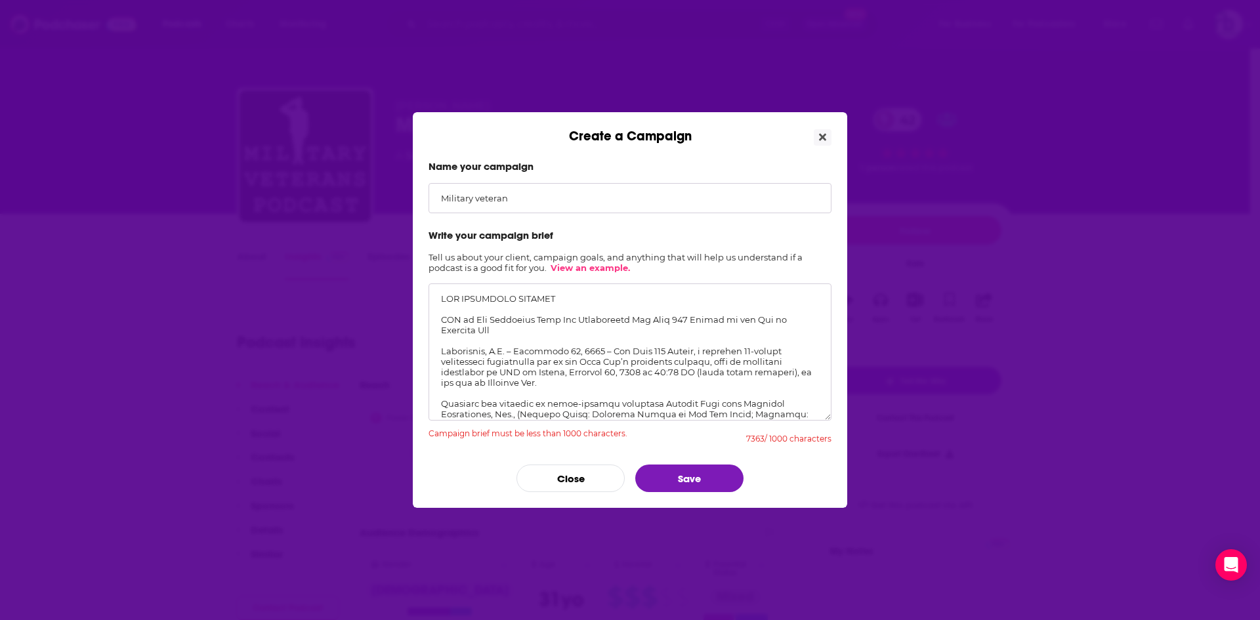
drag, startPoint x: 787, startPoint y: 396, endPoint x: 406, endPoint y: 131, distance: 463.9
click at [382, 104] on div "Create a Campaign Name your campaign Military veteran Write your campaign brief…" at bounding box center [630, 310] width 1260 height 620
drag, startPoint x: 791, startPoint y: 397, endPoint x: 429, endPoint y: 287, distance: 377.8
click at [398, 256] on div "Create a Campaign Name your campaign Military veteran Write your campaign brief…" at bounding box center [630, 310] width 1260 height 620
paste textarea ". 30, 2025 – The Last 600 Meters, a powerful 90-minute documentary on two of th…"
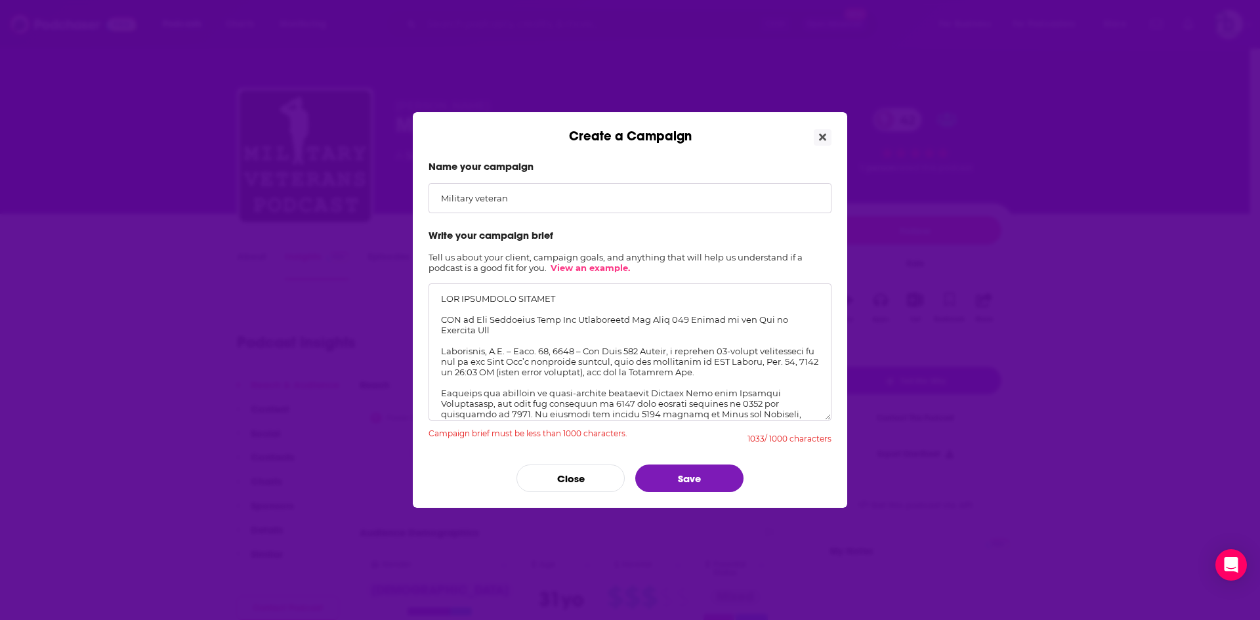
drag, startPoint x: 563, startPoint y: 300, endPoint x: 402, endPoint y: 291, distance: 161.0
click at [402, 291] on div "Create a Campaign Name your campaign Military veteran Write your campaign brief…" at bounding box center [630, 310] width 1260 height 620
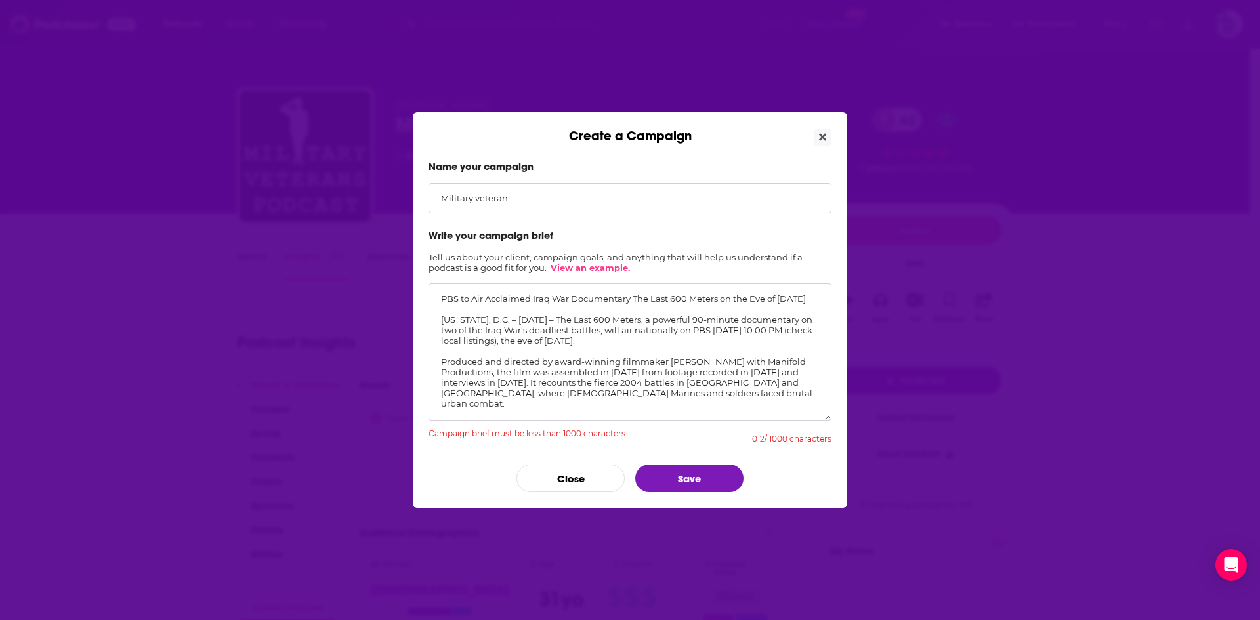
click at [442, 316] on textarea "PBS to Air Acclaimed Iraq War Documentary The Last 600 Meters on the Eve of Vet…" at bounding box center [630, 352] width 403 height 137
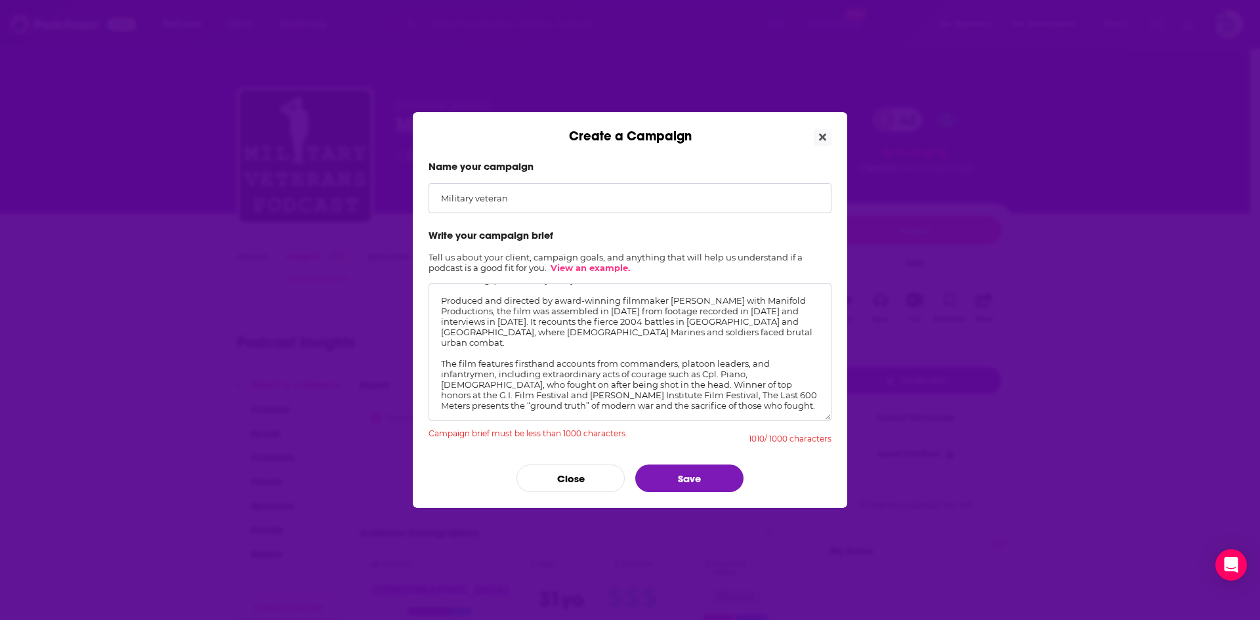
click at [532, 341] on textarea "PBS to Air Acclaimed Iraq War Documentary The Last 600 Meters on the Eve of Vet…" at bounding box center [630, 352] width 403 height 137
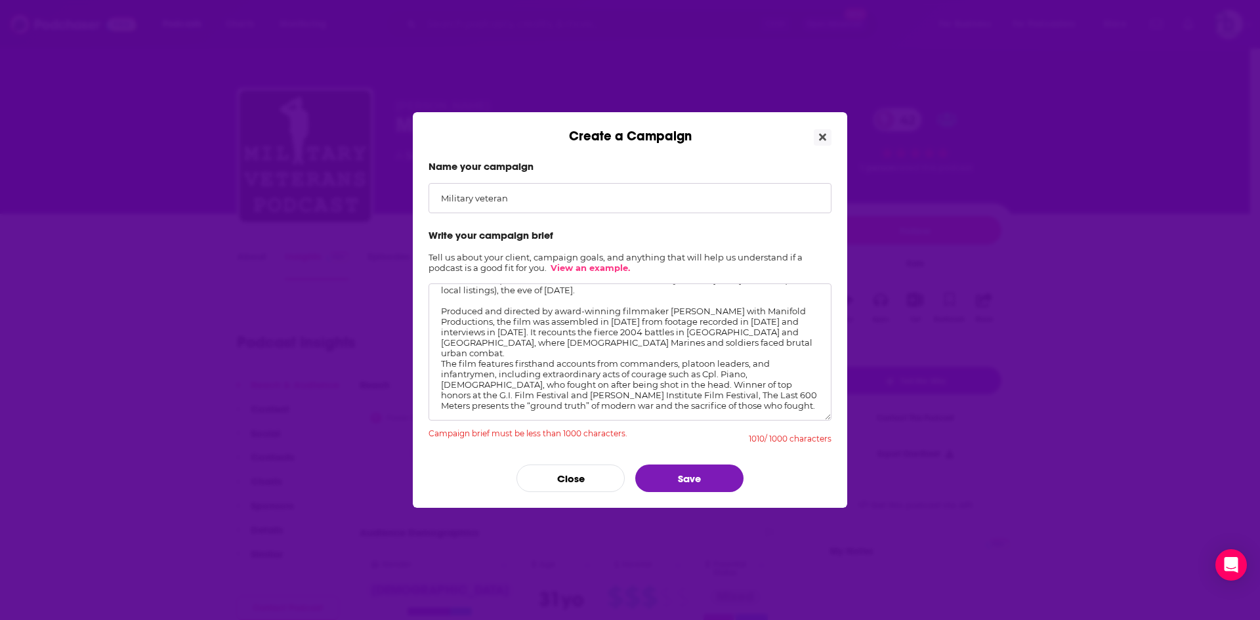
scroll to position [61, 0]
click at [457, 301] on textarea "PBS to Air Acclaimed Iraq War Documentary The Last 600 Meters on the Eve of Vet…" at bounding box center [630, 352] width 403 height 137
drag, startPoint x: 482, startPoint y: 352, endPoint x: 356, endPoint y: 352, distance: 125.3
click at [356, 352] on div "Create a Campaign Name your campaign Military veteran Write your campaign brief…" at bounding box center [630, 310] width 1260 height 620
click at [691, 341] on textarea "PBS to Air Acclaimed Iraq War Documentary The Last 600 Meters on the Eve of [DA…" at bounding box center [630, 352] width 403 height 137
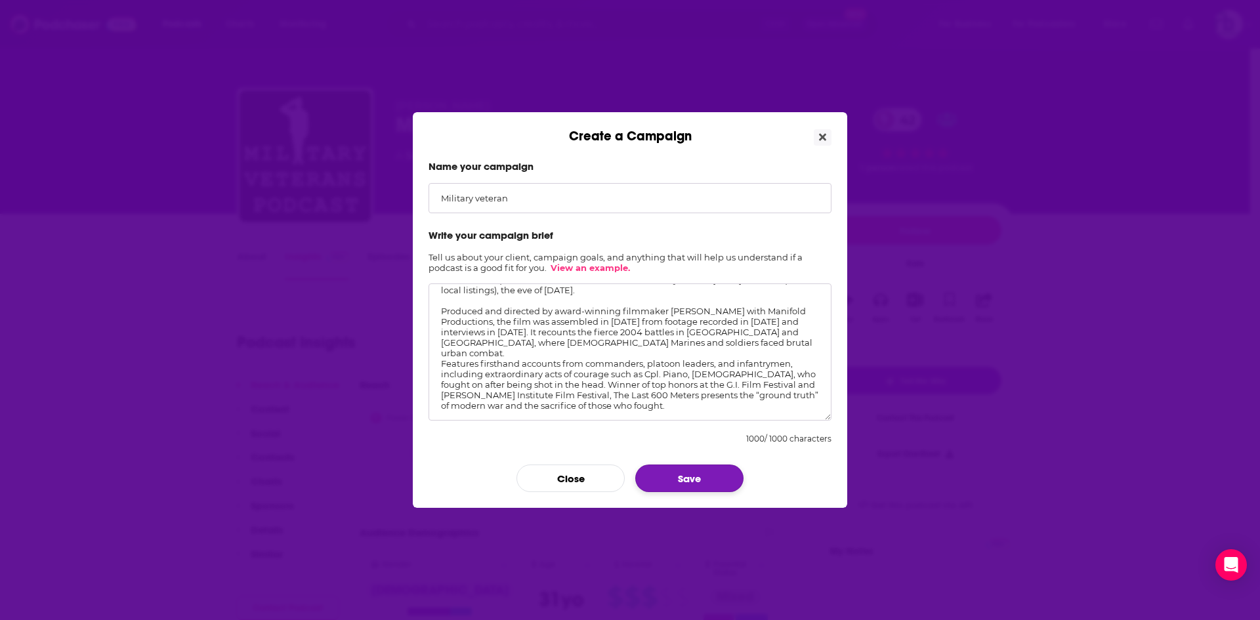
type textarea "PBS to Air Acclaimed Iraq War Documentary The Last 600 Meters on the Eve of [DA…"
click at [675, 475] on button "Save" at bounding box center [689, 479] width 108 height 28
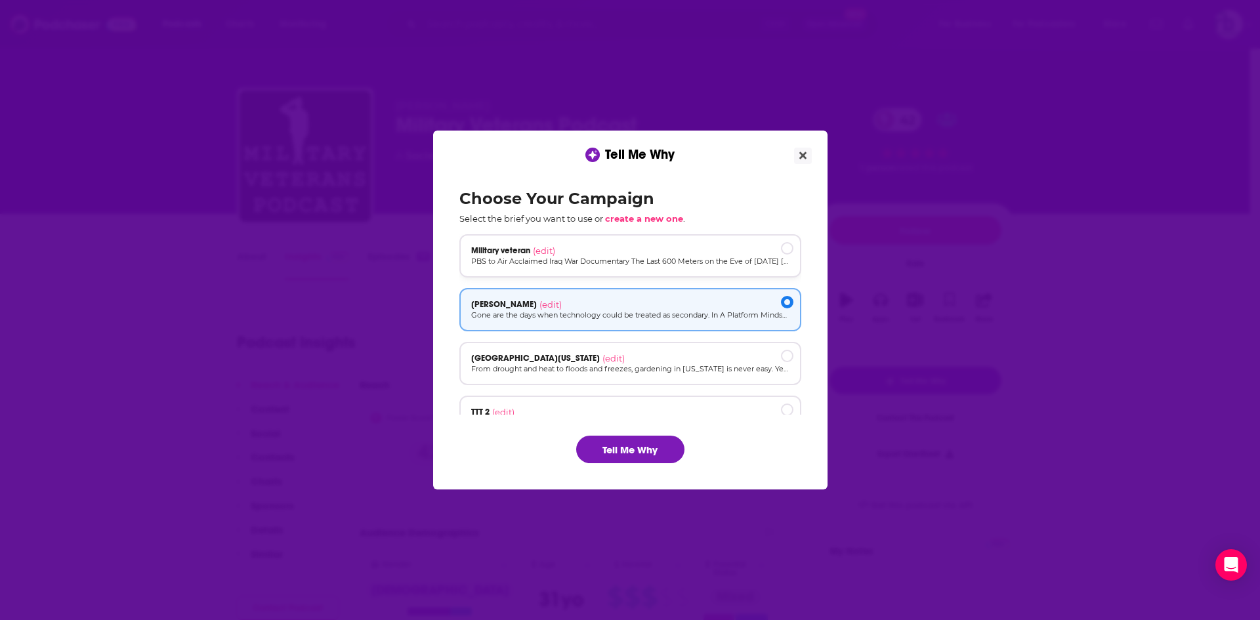
click at [772, 245] on div "Military veteran (edit)" at bounding box center [630, 250] width 318 height 11
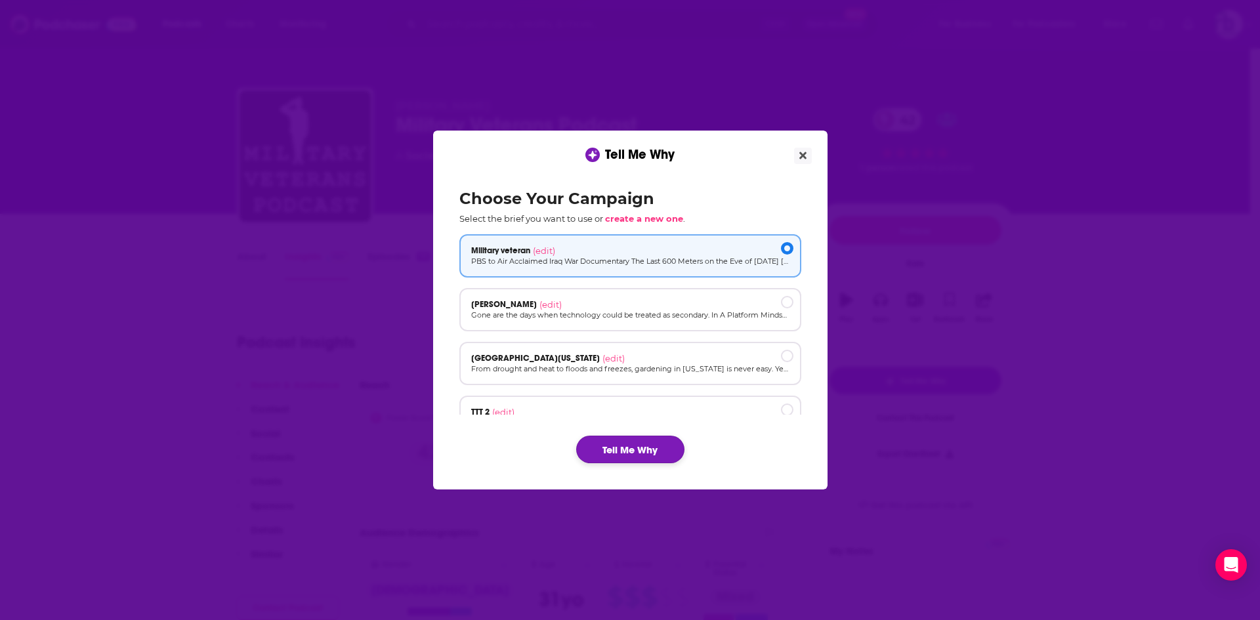
click at [663, 441] on button "Tell Me Why" at bounding box center [630, 450] width 108 height 28
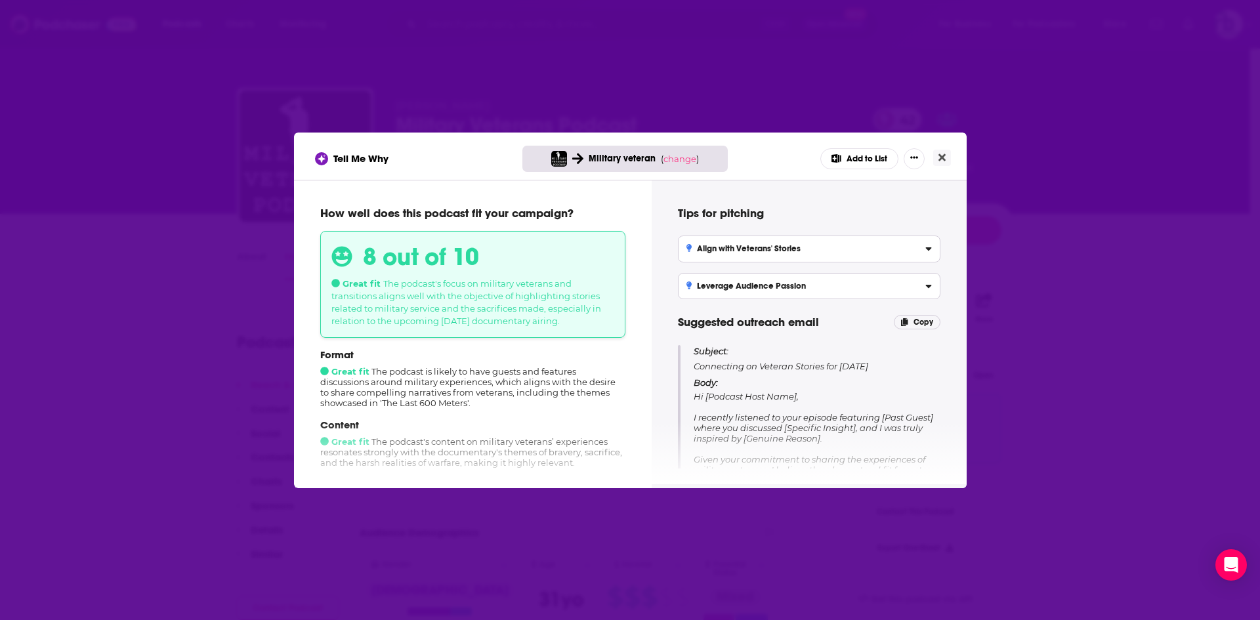
click at [845, 156] on button "Add to List" at bounding box center [859, 158] width 78 height 21
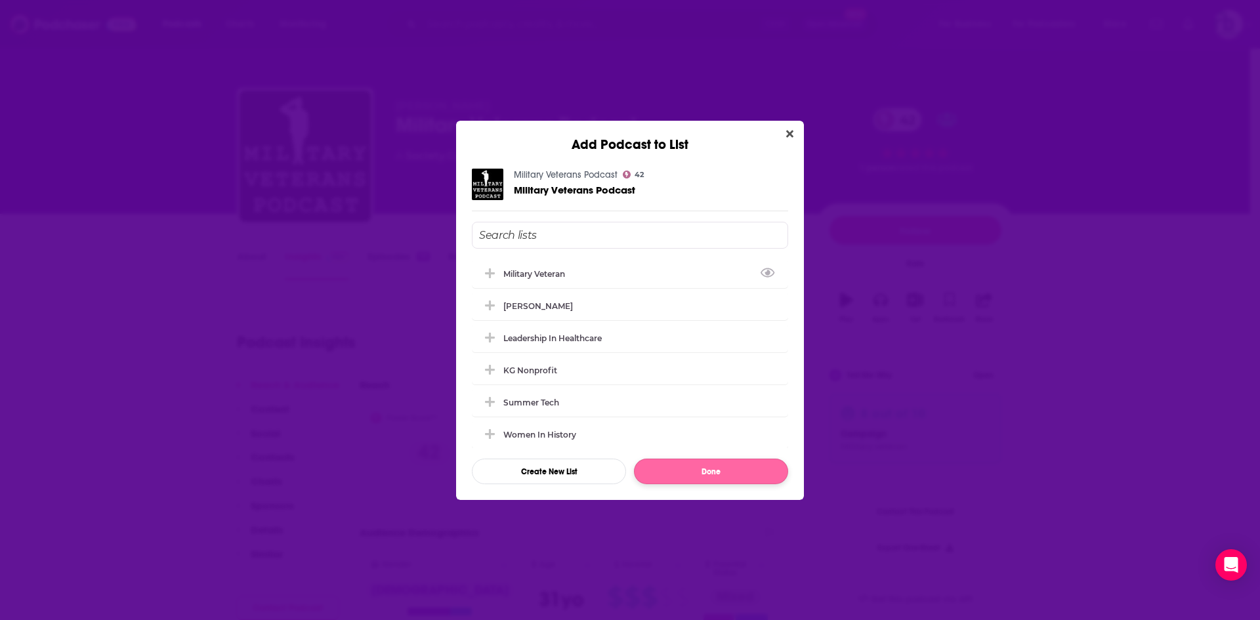
click at [530, 277] on div "Military Veteran" at bounding box center [538, 274] width 70 height 10
click at [704, 474] on button "Done" at bounding box center [711, 472] width 154 height 26
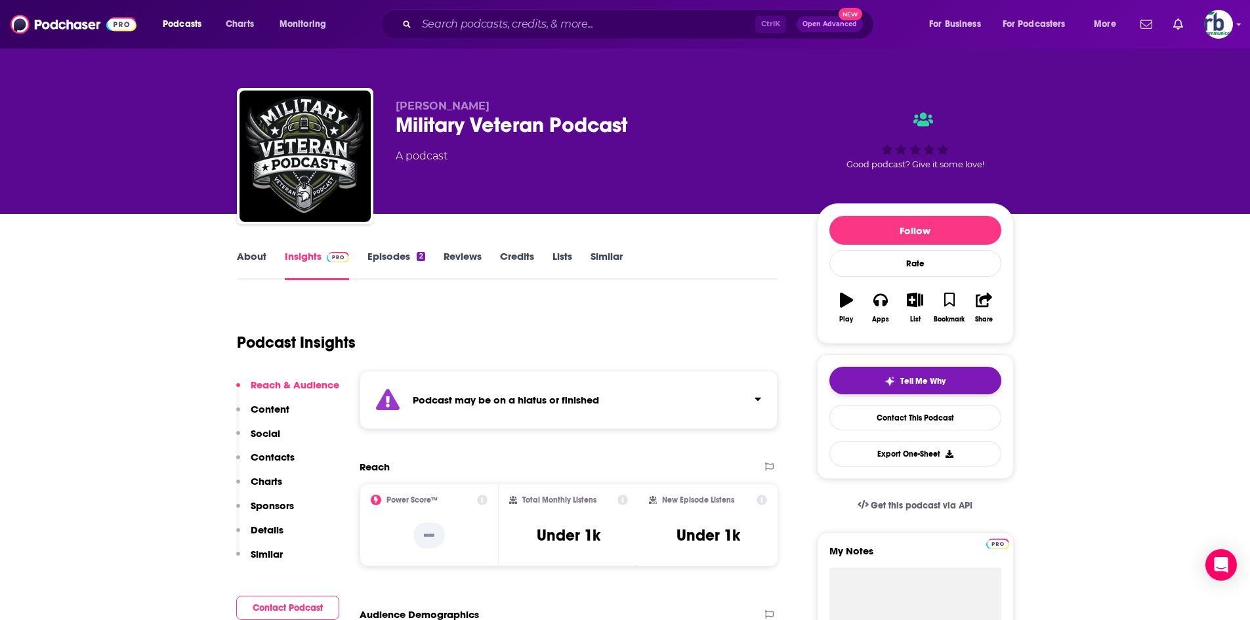
click at [927, 387] on button "Tell Me Why" at bounding box center [916, 381] width 172 height 28
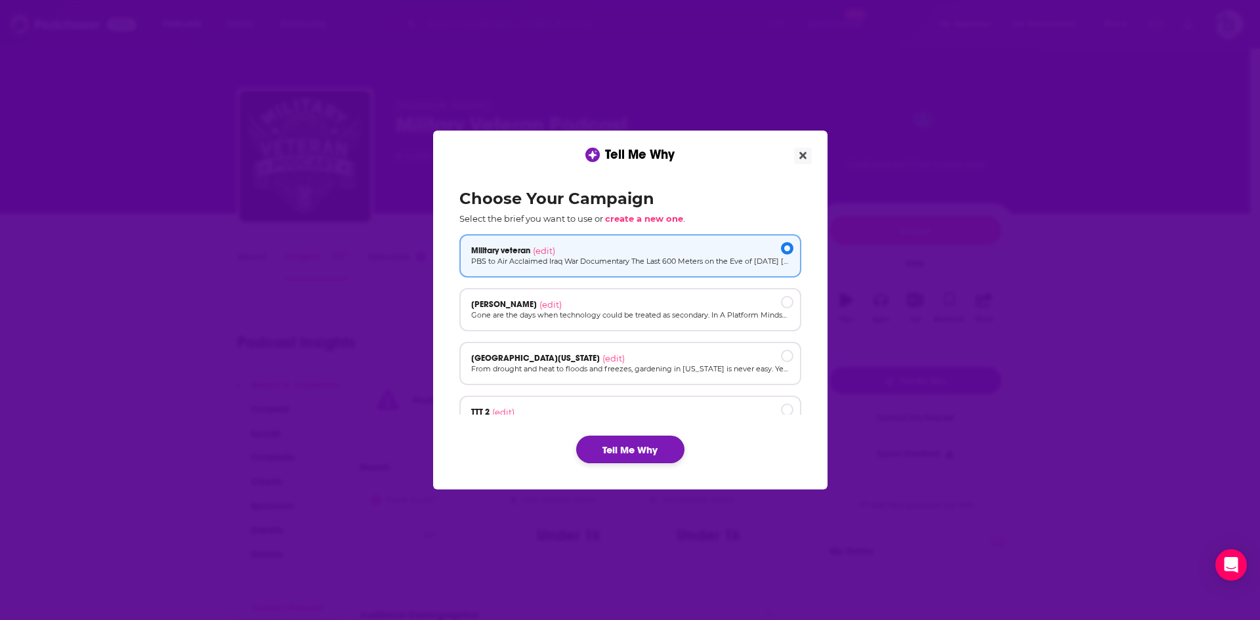
click at [658, 446] on button "Tell Me Why" at bounding box center [630, 450] width 108 height 28
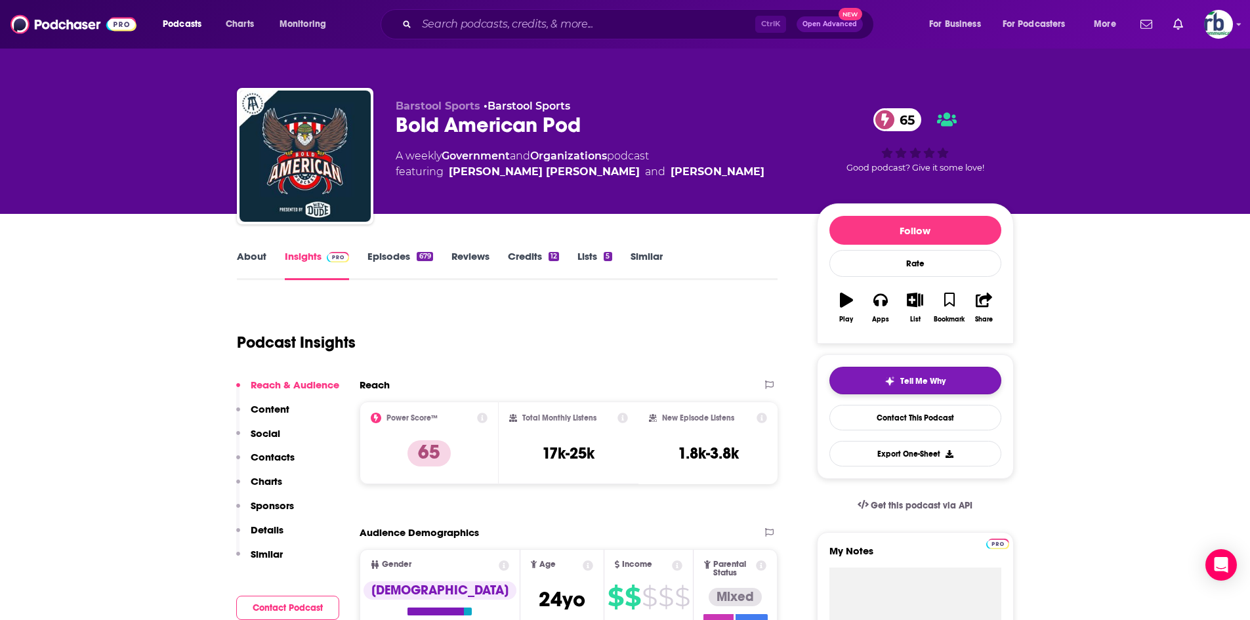
click at [932, 377] on span "Tell Me Why" at bounding box center [922, 381] width 45 height 11
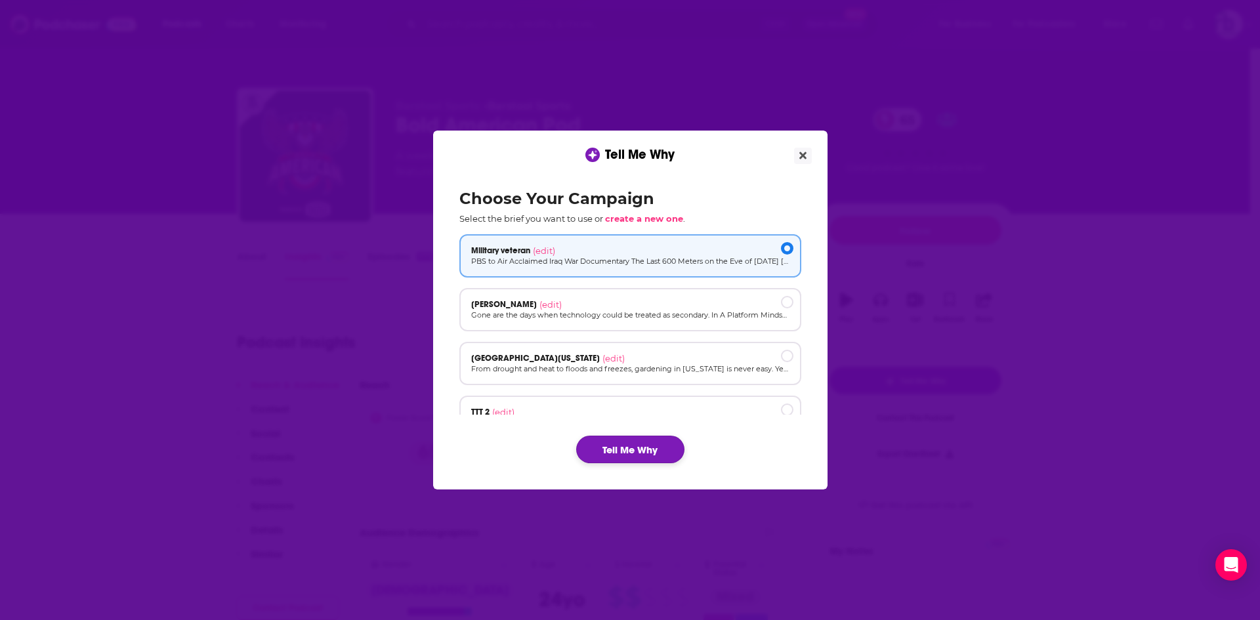
click at [656, 448] on button "Tell Me Why" at bounding box center [630, 450] width 108 height 28
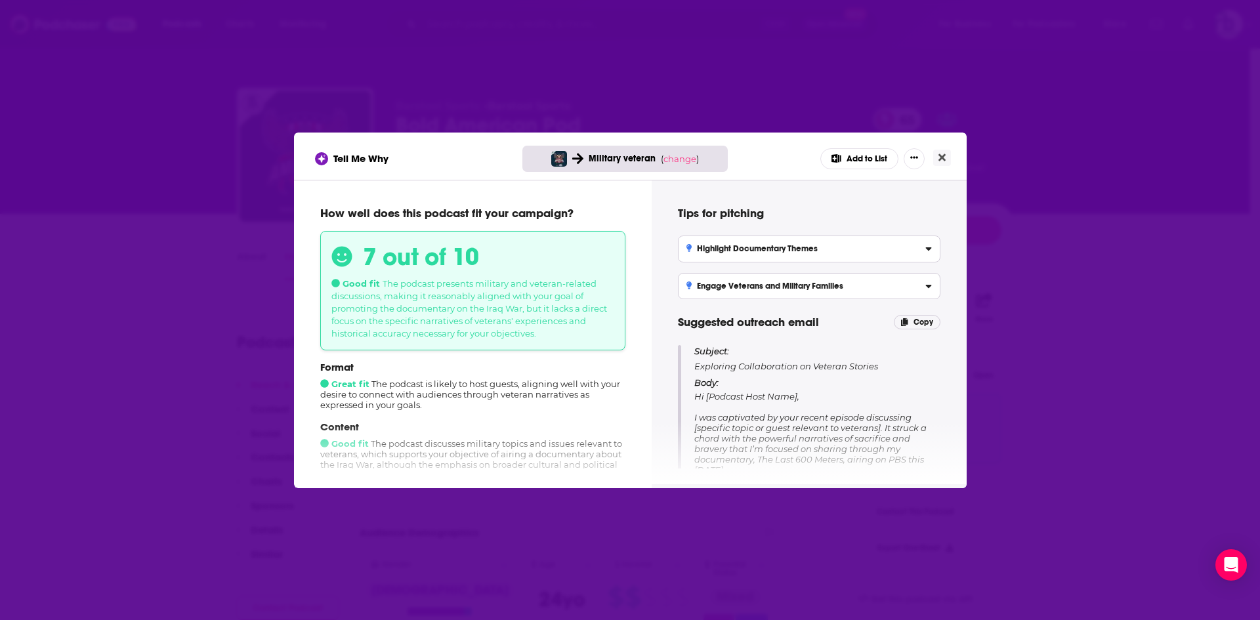
click at [872, 154] on button "Add to List" at bounding box center [859, 158] width 78 height 21
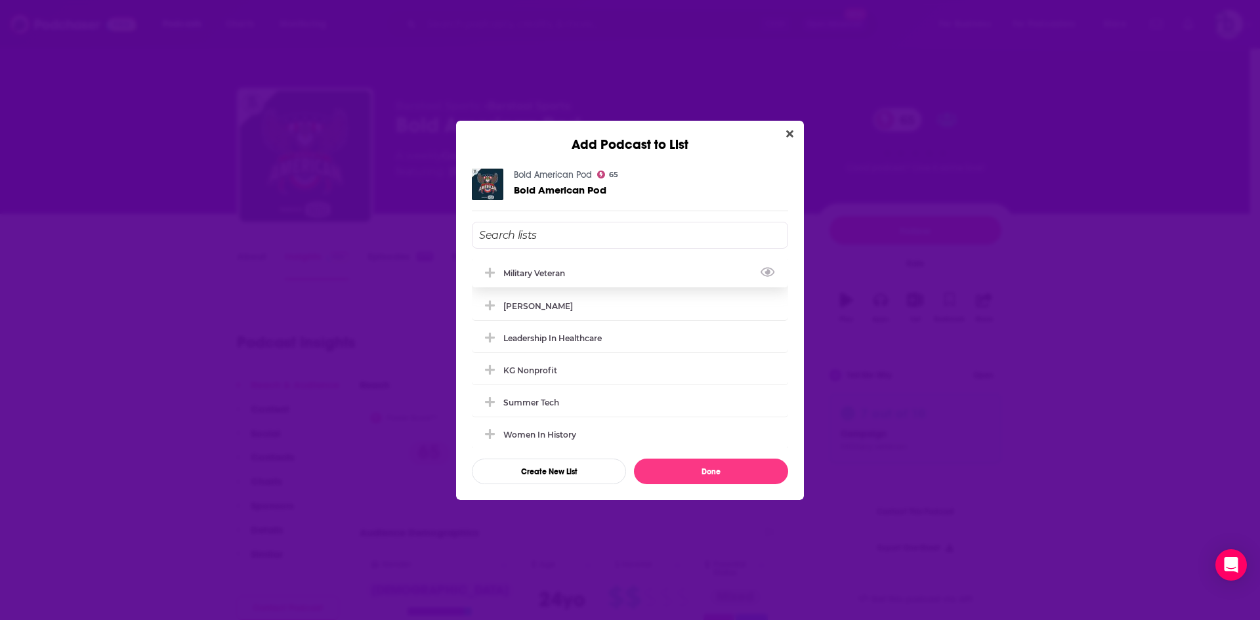
click at [559, 272] on div "Military Veteran" at bounding box center [538, 273] width 70 height 10
click at [692, 468] on button "Done" at bounding box center [711, 472] width 154 height 26
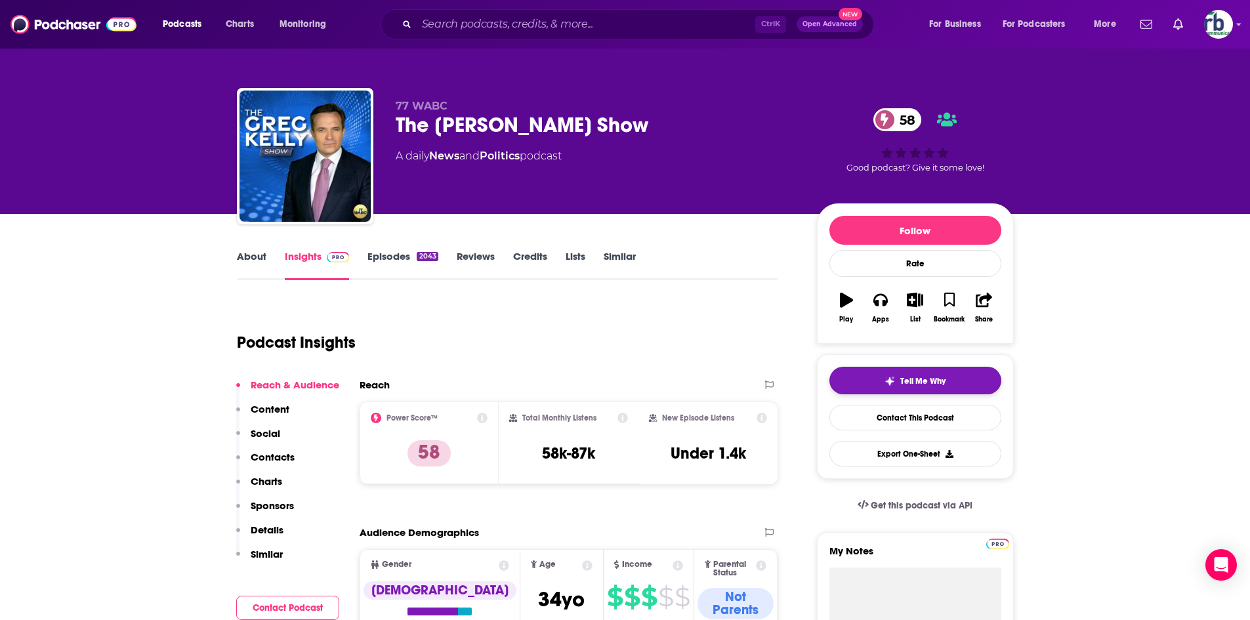
click at [879, 376] on button "Tell Me Why" at bounding box center [916, 381] width 172 height 28
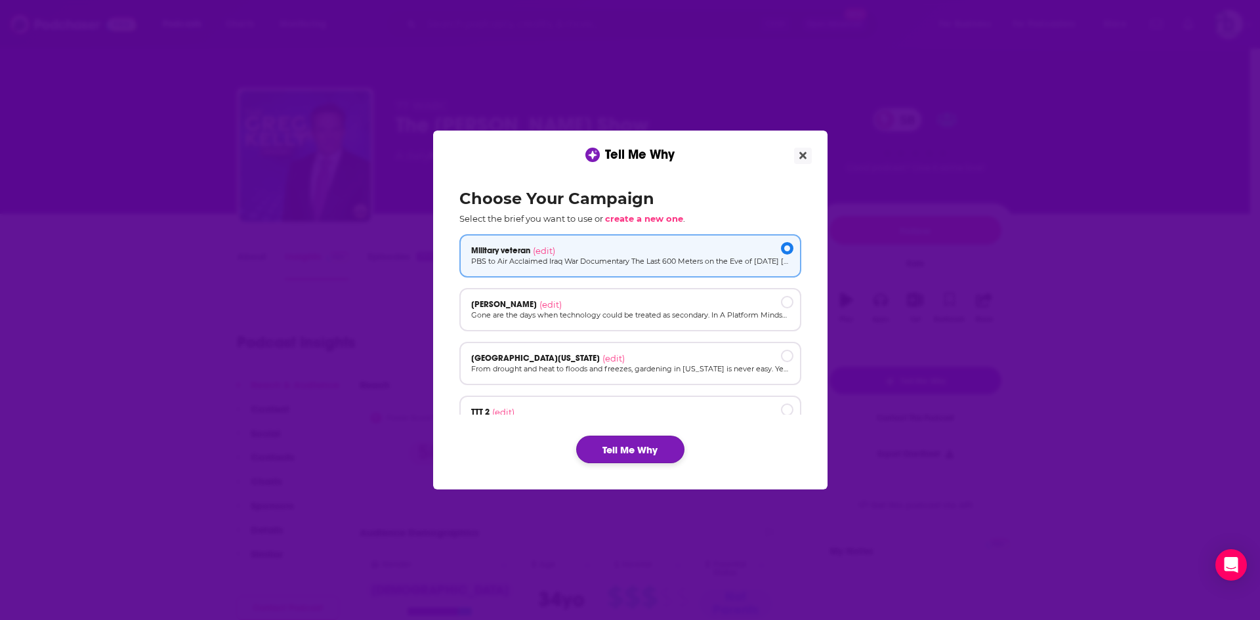
click at [611, 457] on button "Tell Me Why" at bounding box center [630, 450] width 108 height 28
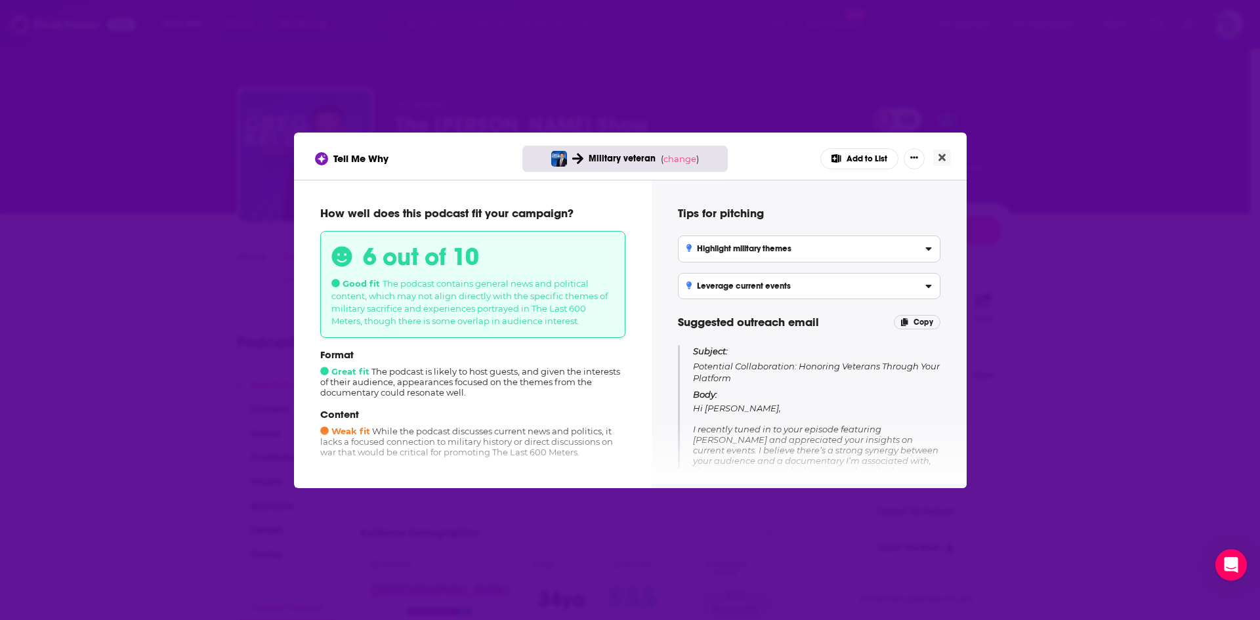
click at [852, 156] on button "Add to List" at bounding box center [859, 158] width 78 height 21
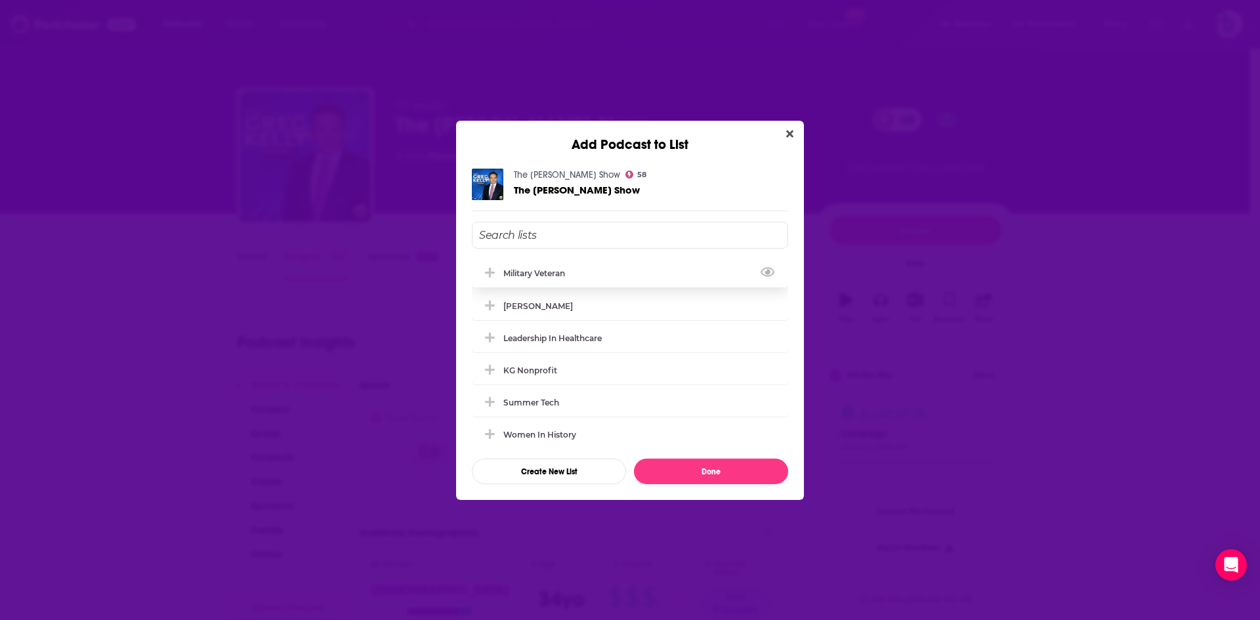
click at [528, 272] on div "Military Veteran" at bounding box center [538, 273] width 70 height 10
click at [691, 473] on button "Done" at bounding box center [711, 472] width 154 height 26
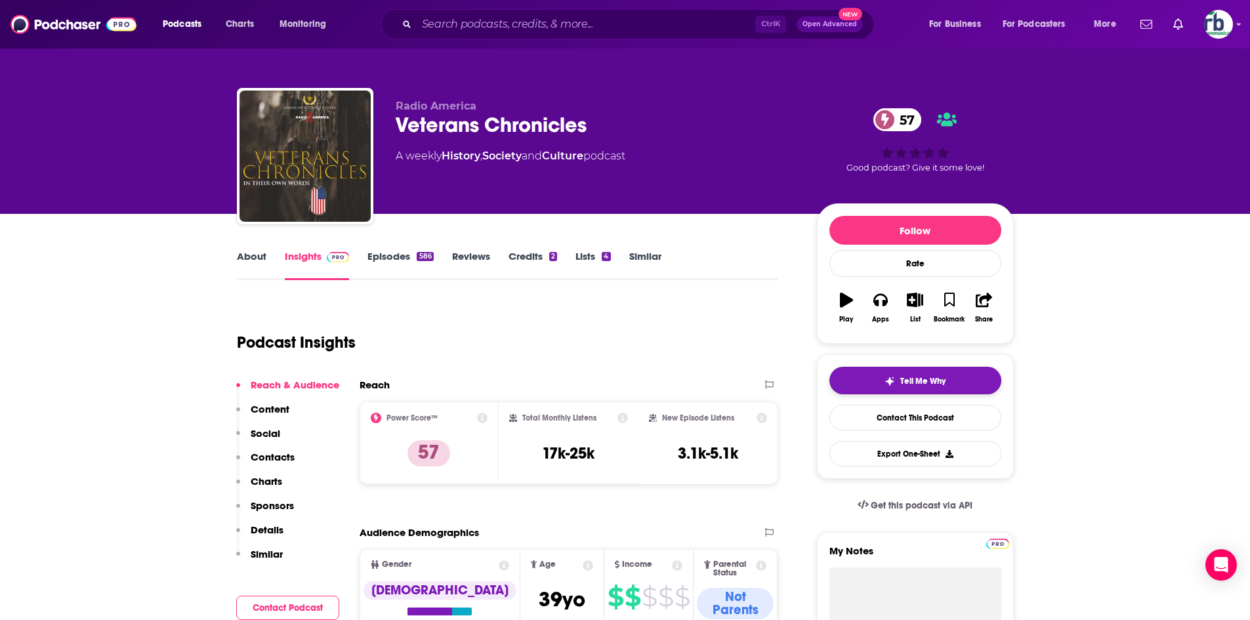
click at [883, 376] on button "Tell Me Why" at bounding box center [916, 381] width 172 height 28
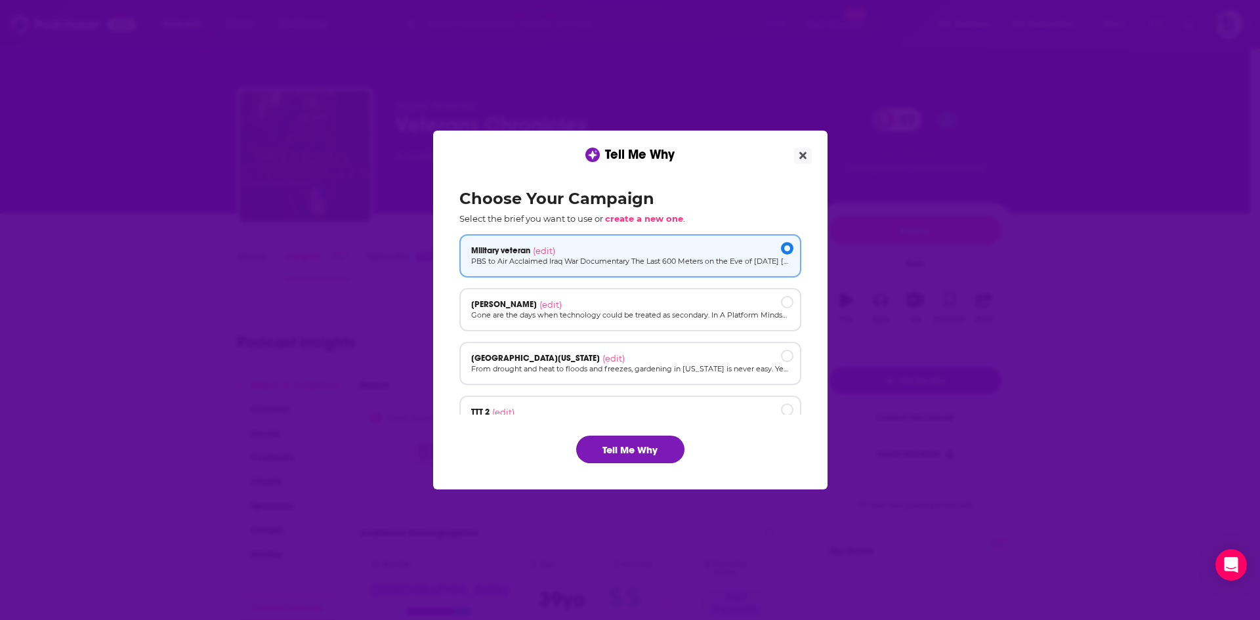
click at [648, 445] on button "Tell Me Why" at bounding box center [630, 450] width 108 height 28
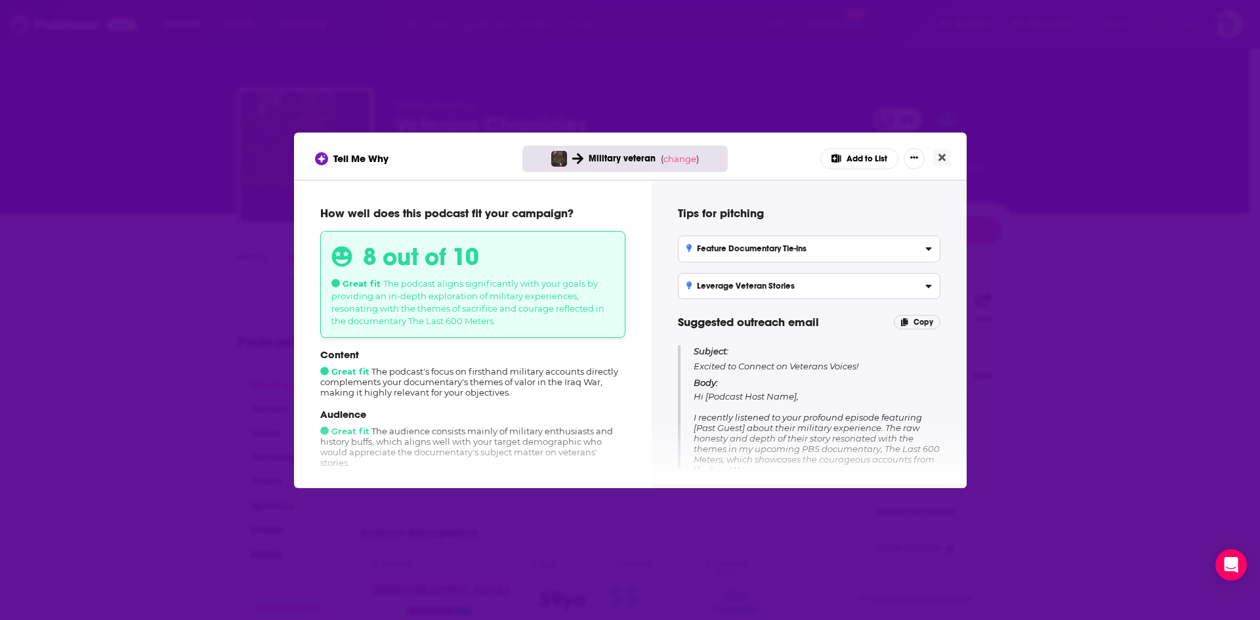
click at [852, 165] on button "Add to List" at bounding box center [859, 158] width 78 height 21
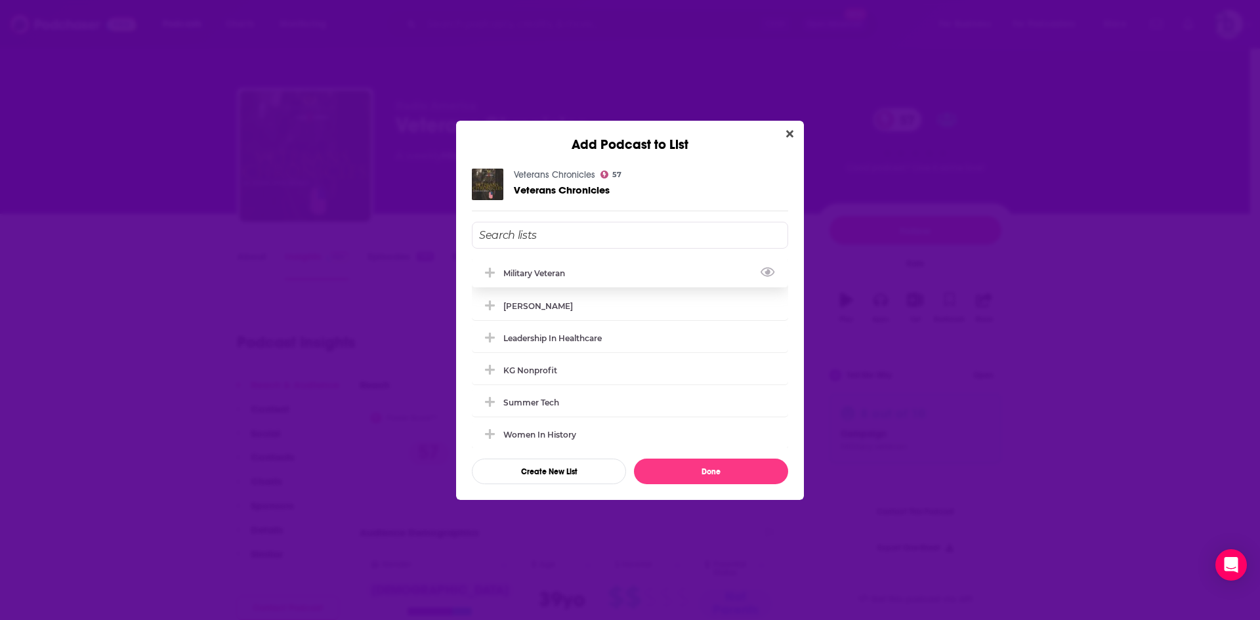
click at [619, 267] on div "Military Veteran" at bounding box center [630, 273] width 316 height 29
click at [711, 471] on button "Done" at bounding box center [711, 472] width 154 height 26
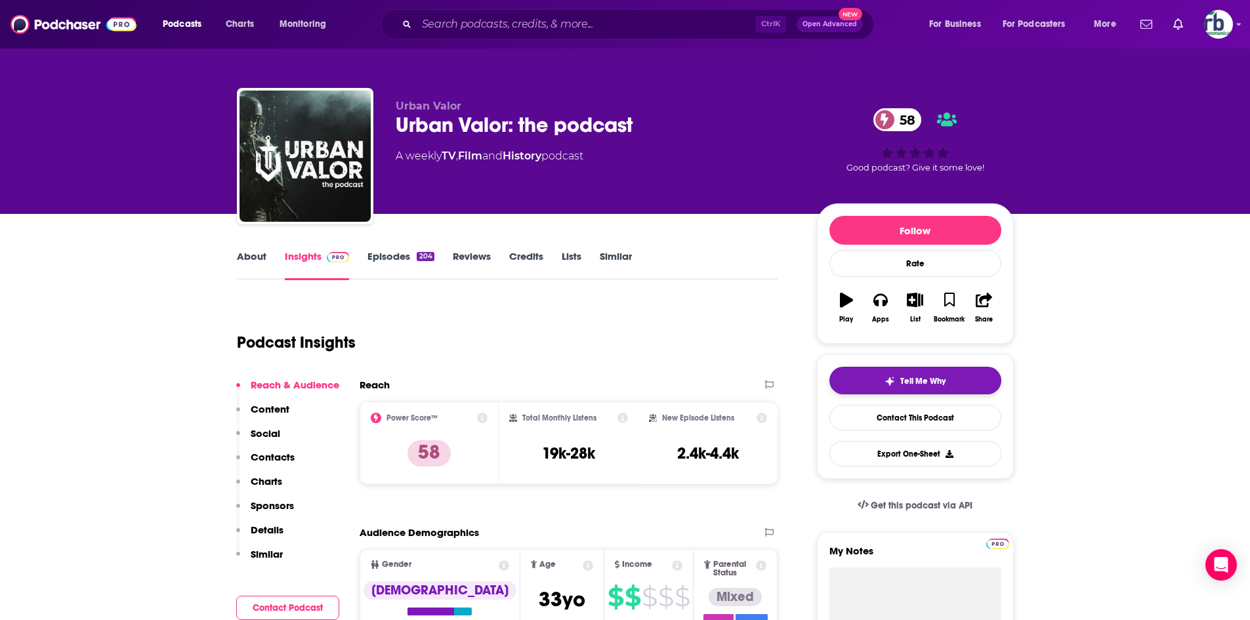
click at [866, 384] on button "Tell Me Why" at bounding box center [916, 381] width 172 height 28
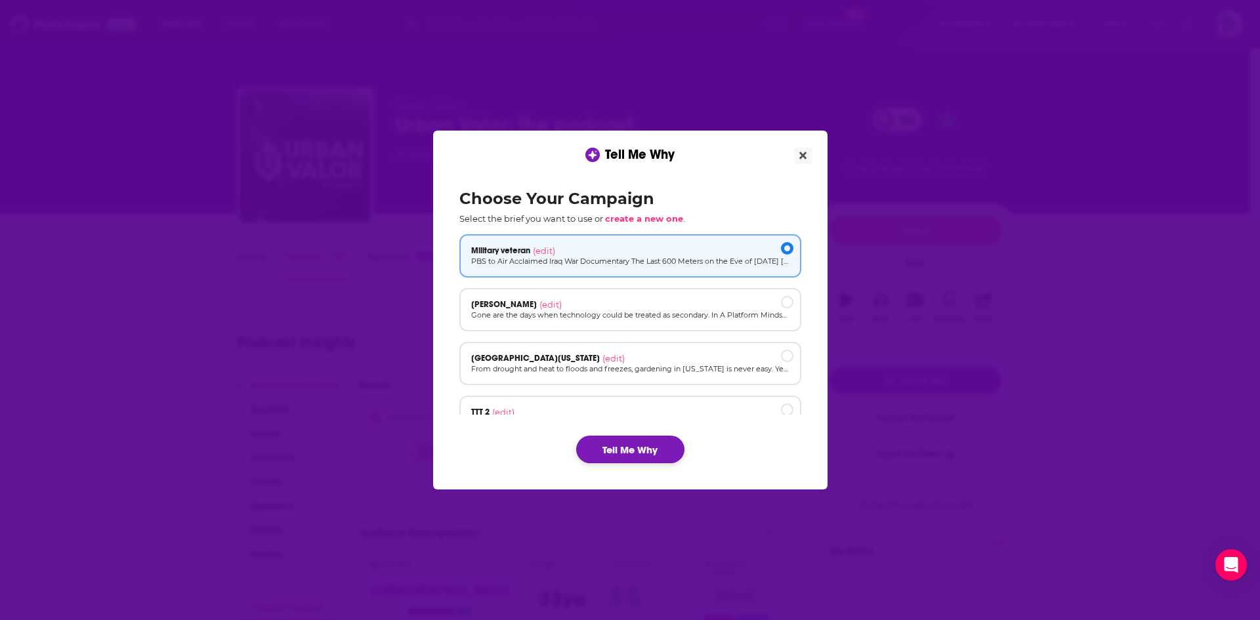
click at [633, 450] on button "Tell Me Why" at bounding box center [630, 450] width 108 height 28
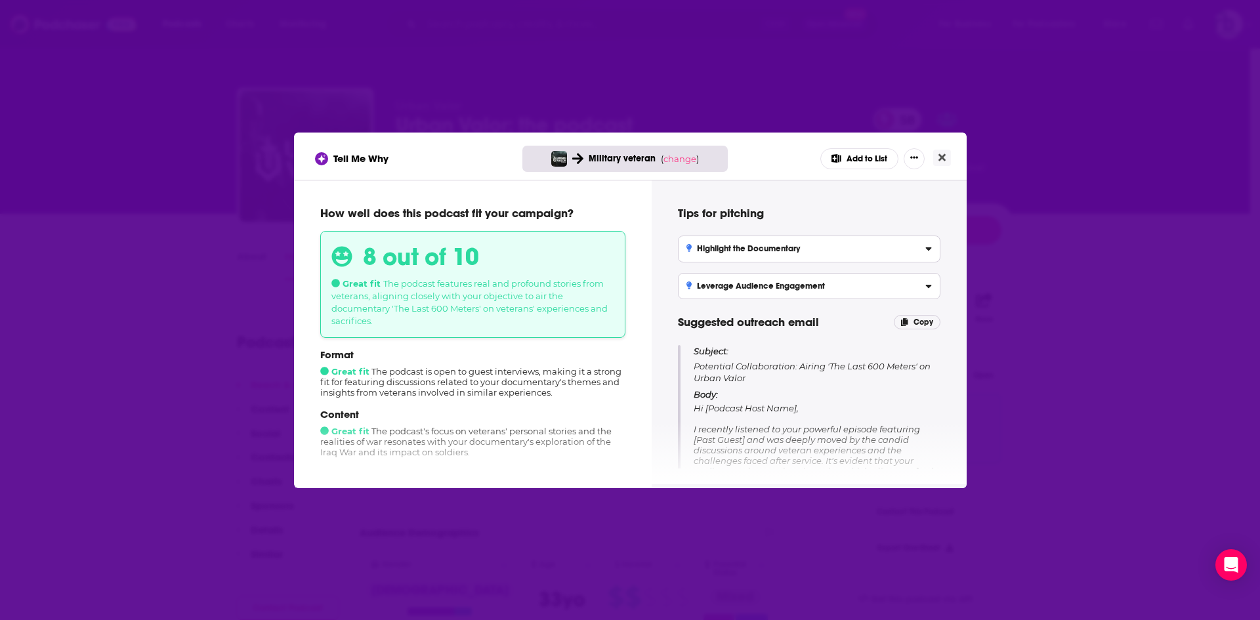
click at [850, 161] on button "Add to List" at bounding box center [859, 158] width 78 height 21
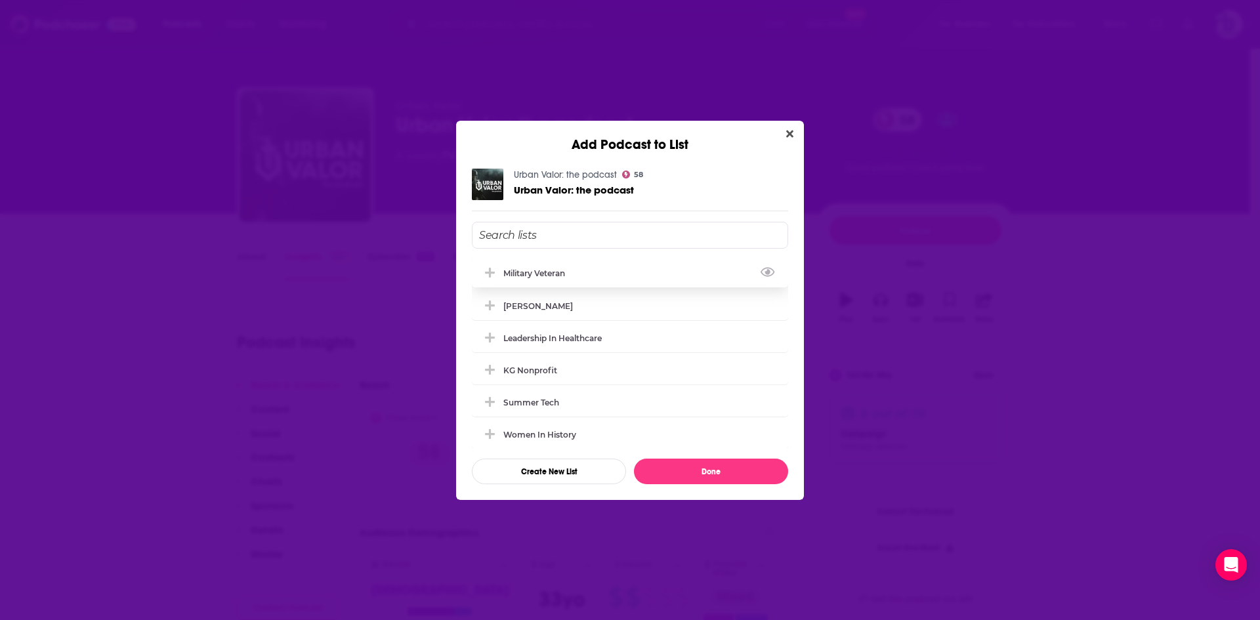
click at [545, 274] on div "Military Veteran" at bounding box center [538, 273] width 70 height 10
click at [665, 470] on button "Done" at bounding box center [711, 472] width 154 height 26
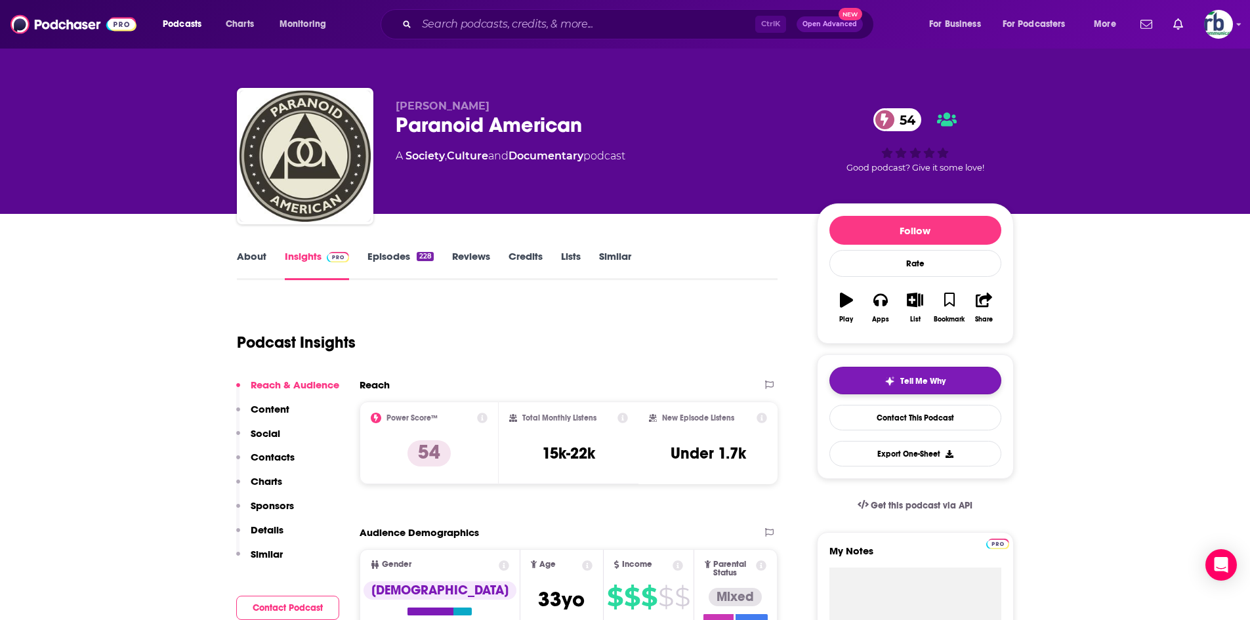
click at [898, 376] on div "Tell Me Why" at bounding box center [915, 381] width 61 height 11
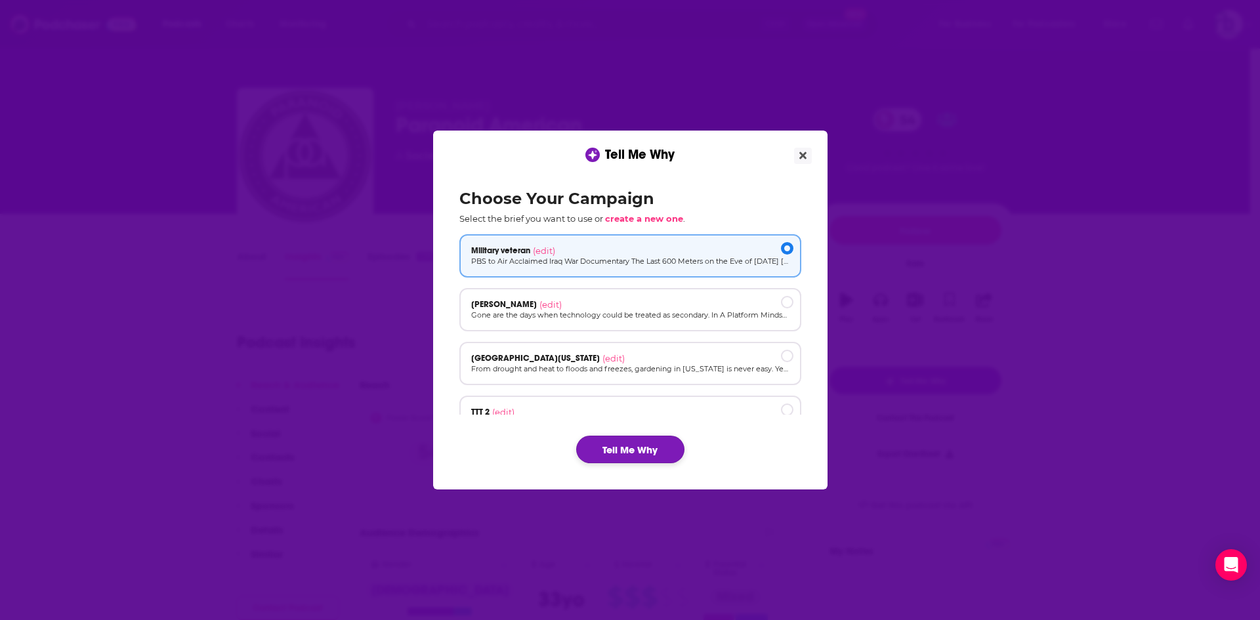
click at [641, 455] on button "Tell Me Why" at bounding box center [630, 450] width 108 height 28
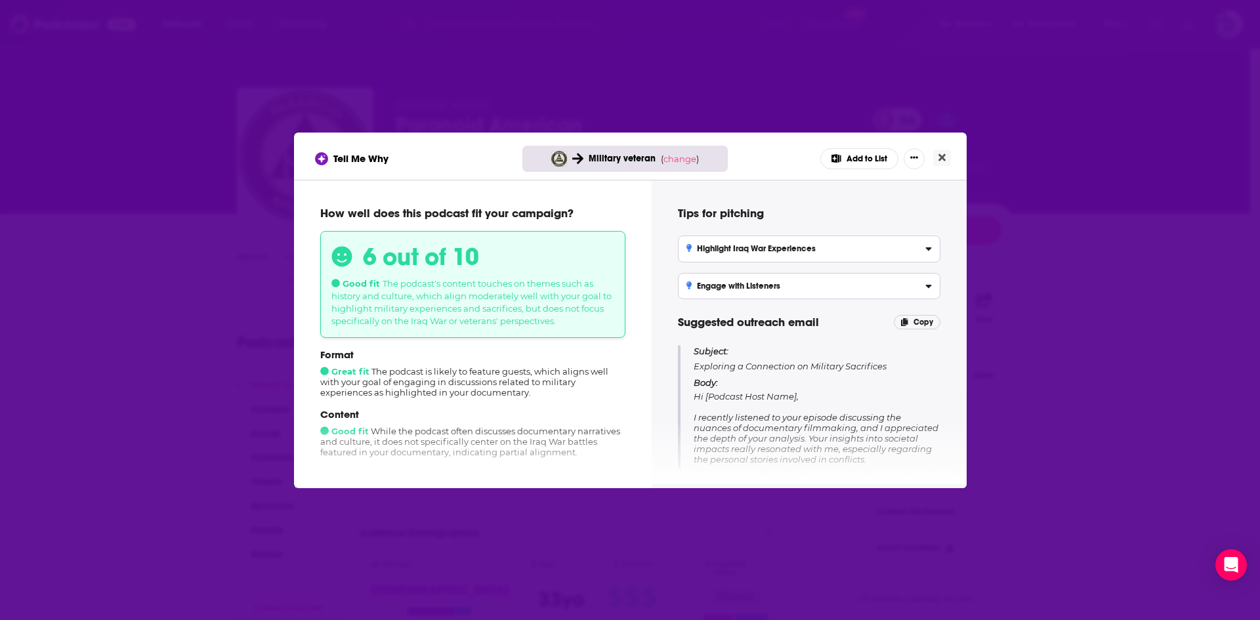
click at [853, 161] on button "Add to List" at bounding box center [859, 158] width 78 height 21
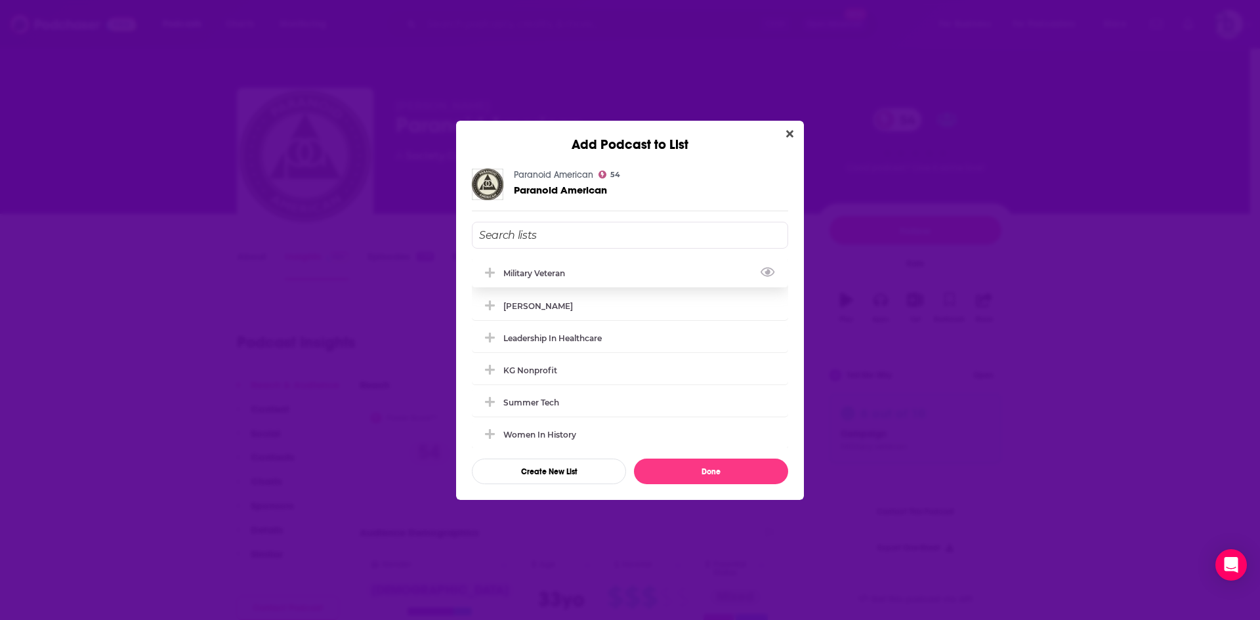
click at [541, 272] on div "Military Veteran" at bounding box center [538, 273] width 70 height 10
click at [688, 471] on button "Done" at bounding box center [711, 472] width 154 height 26
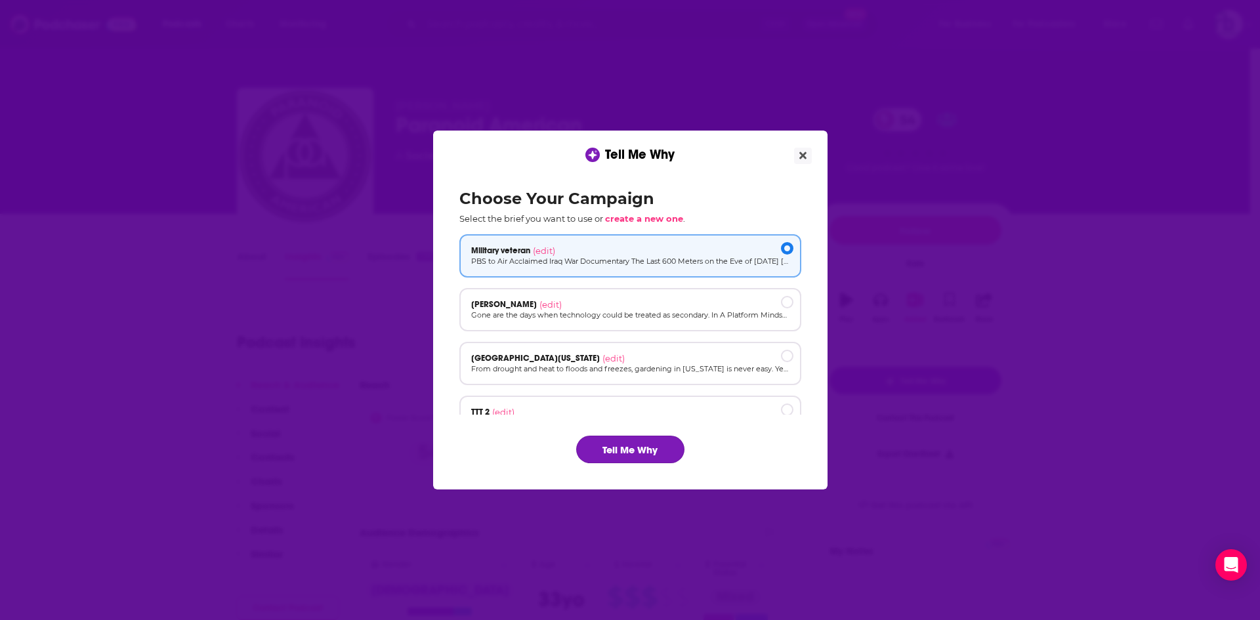
click at [617, 450] on button "Tell Me Why" at bounding box center [630, 450] width 108 height 28
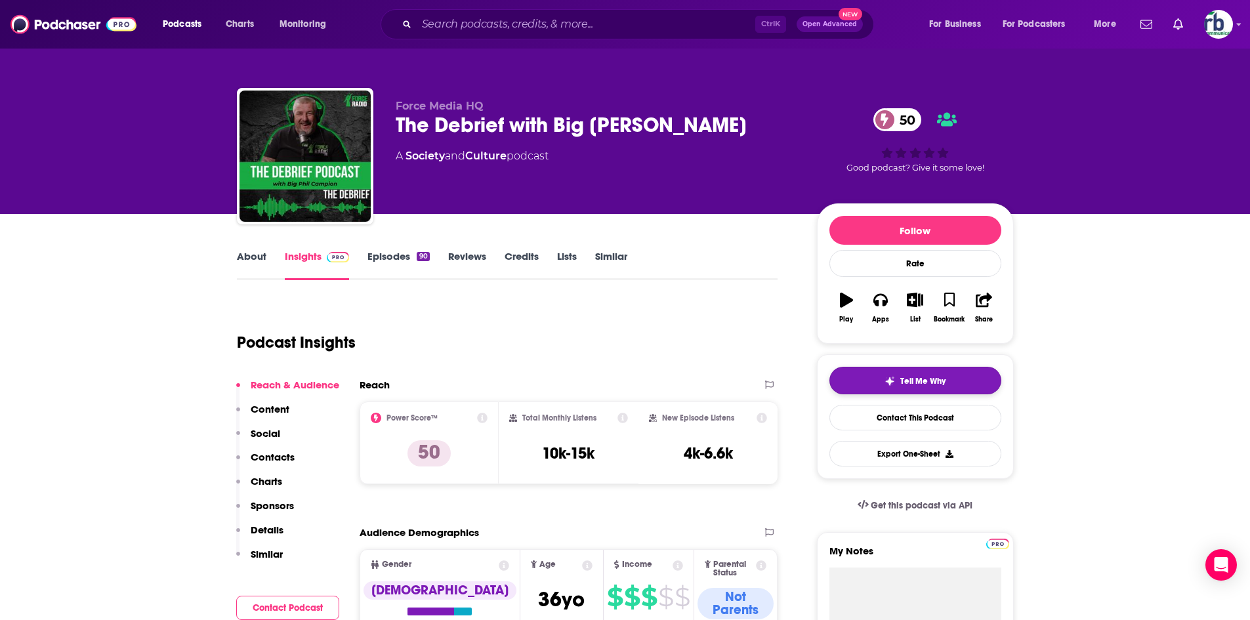
click at [886, 378] on img "button" at bounding box center [890, 381] width 11 height 11
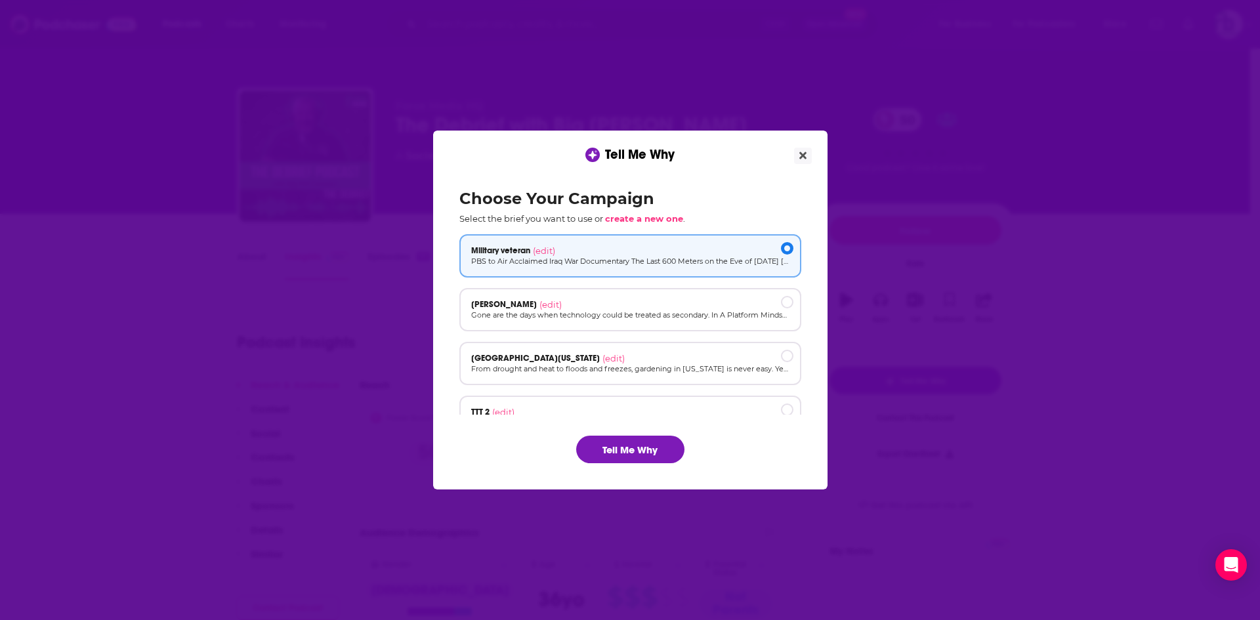
click at [610, 434] on div "Choose Your Campaign Select the brief you want to use or create a new one . Mil…" at bounding box center [630, 326] width 363 height 295
click at [610, 446] on button "Tell Me Why" at bounding box center [630, 450] width 108 height 28
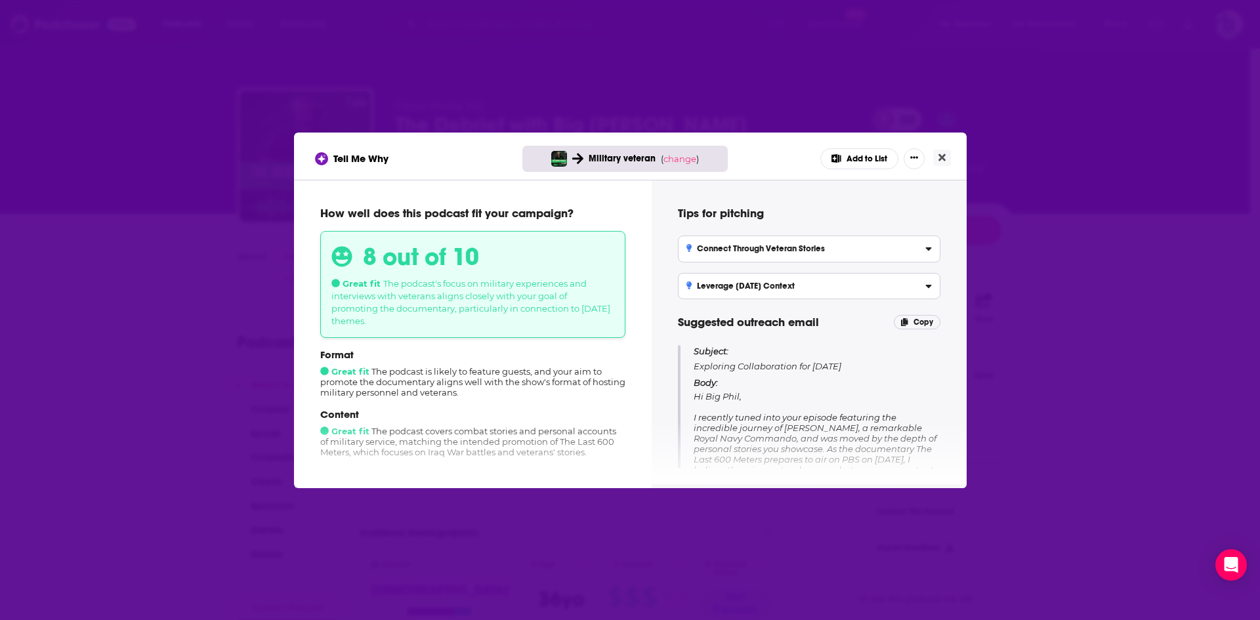
click at [851, 163] on button "Add to List" at bounding box center [859, 158] width 78 height 21
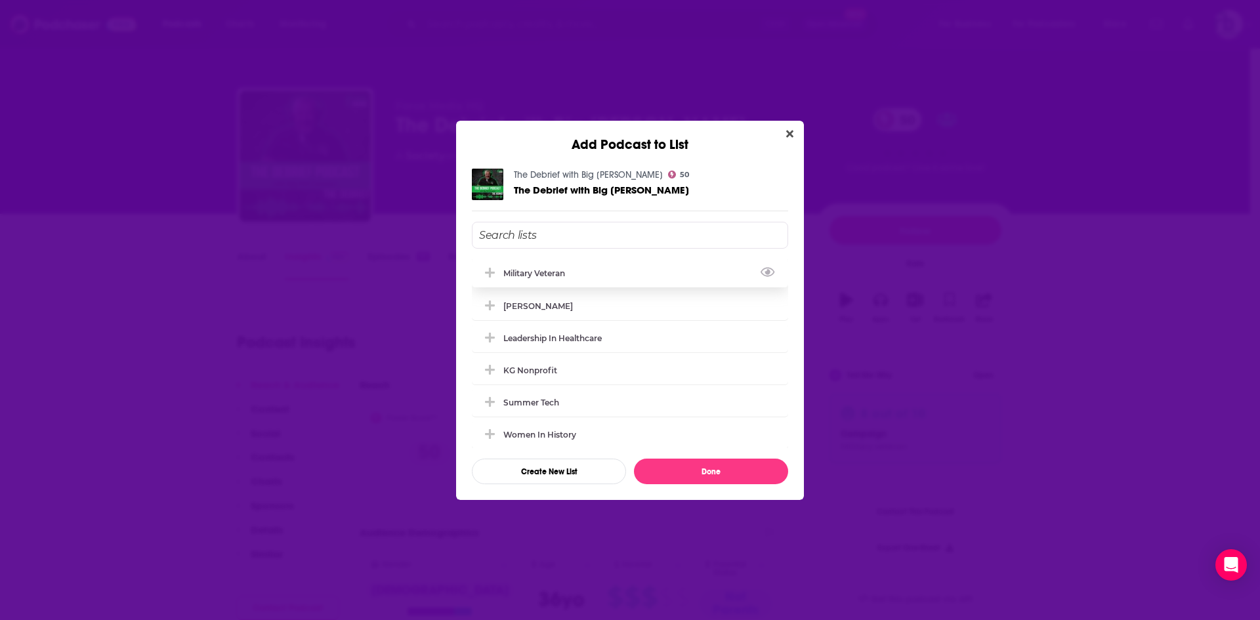
click at [532, 268] on div "Military Veteran" at bounding box center [538, 273] width 70 height 10
click at [681, 475] on button "Done" at bounding box center [711, 472] width 154 height 26
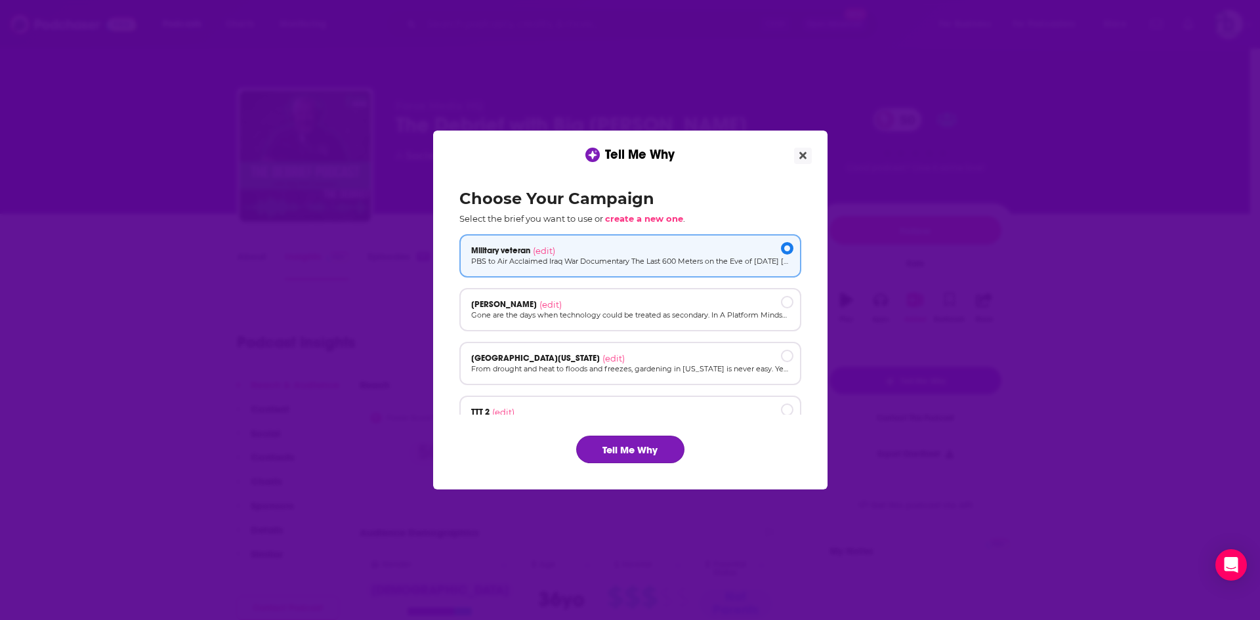
click at [636, 458] on button "Tell Me Why" at bounding box center [630, 450] width 108 height 28
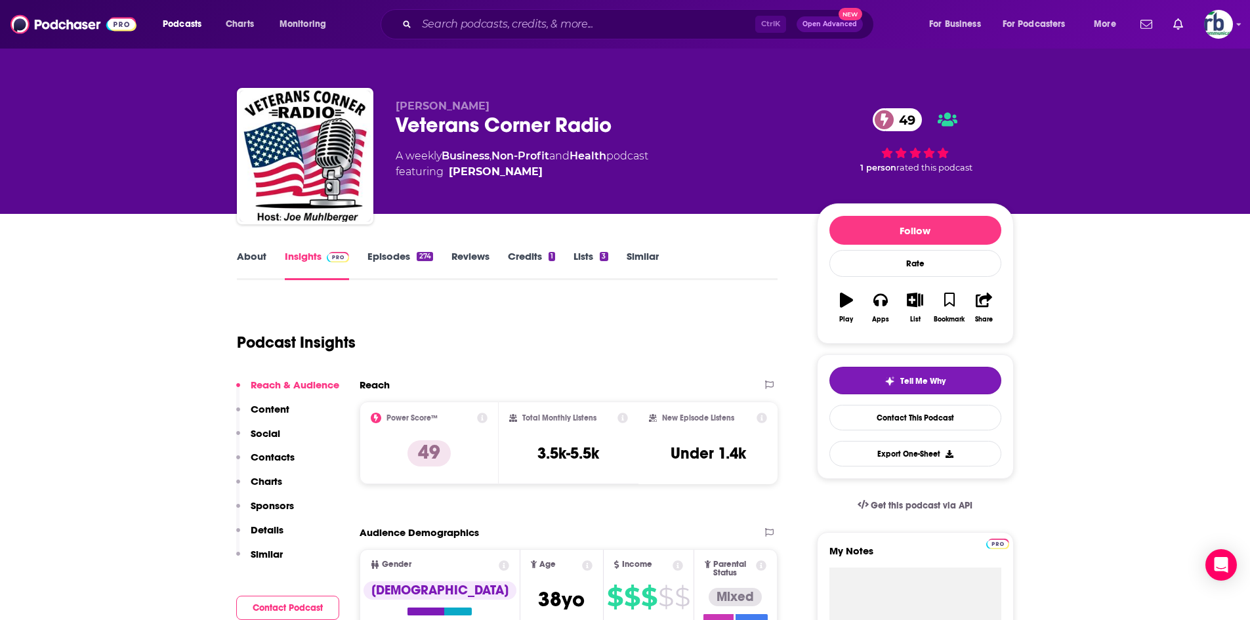
click at [843, 375] on button "Tell Me Why" at bounding box center [916, 381] width 172 height 28
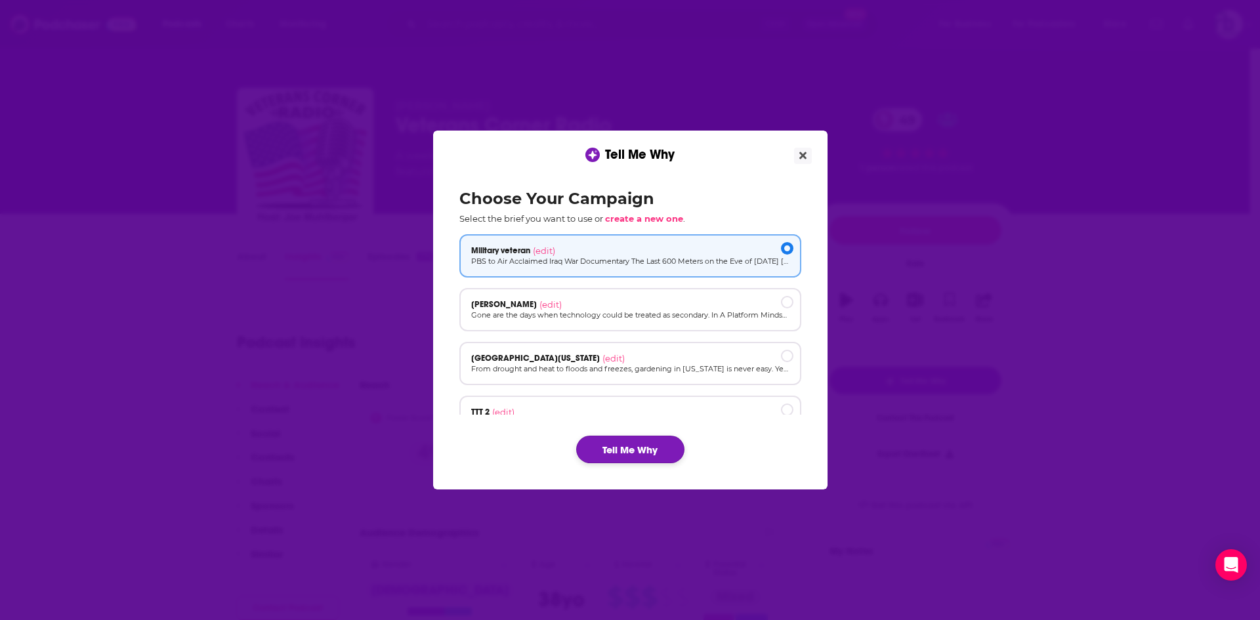
click at [635, 457] on button "Tell Me Why" at bounding box center [630, 450] width 108 height 28
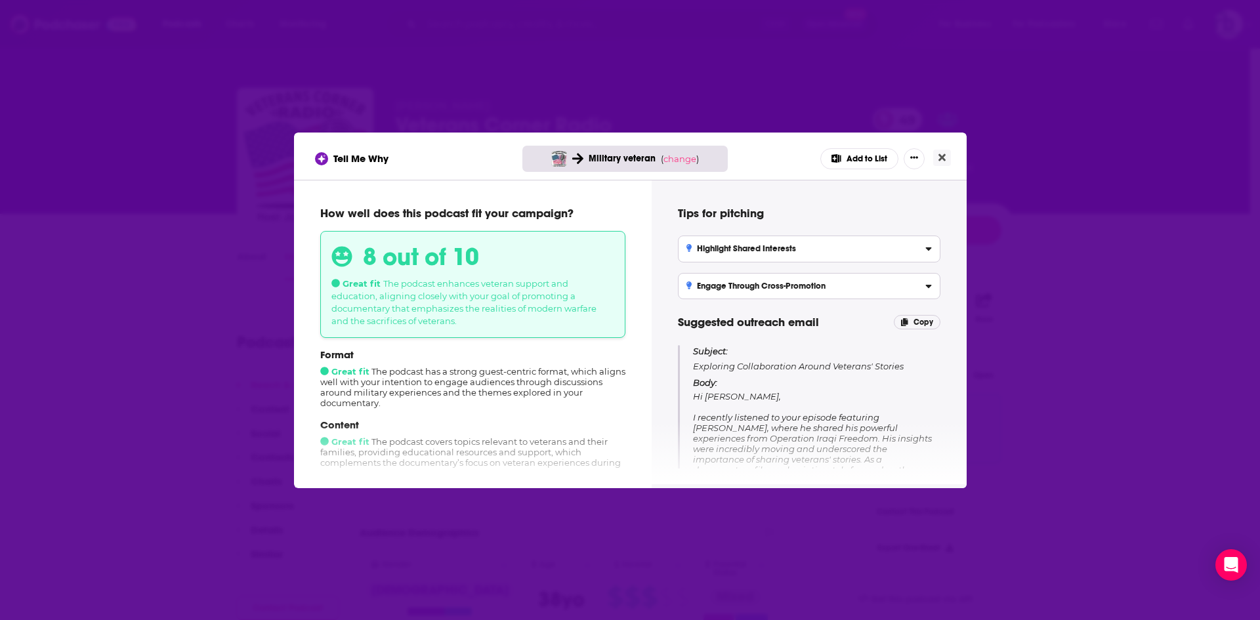
click at [864, 156] on button "Add to List" at bounding box center [859, 158] width 78 height 21
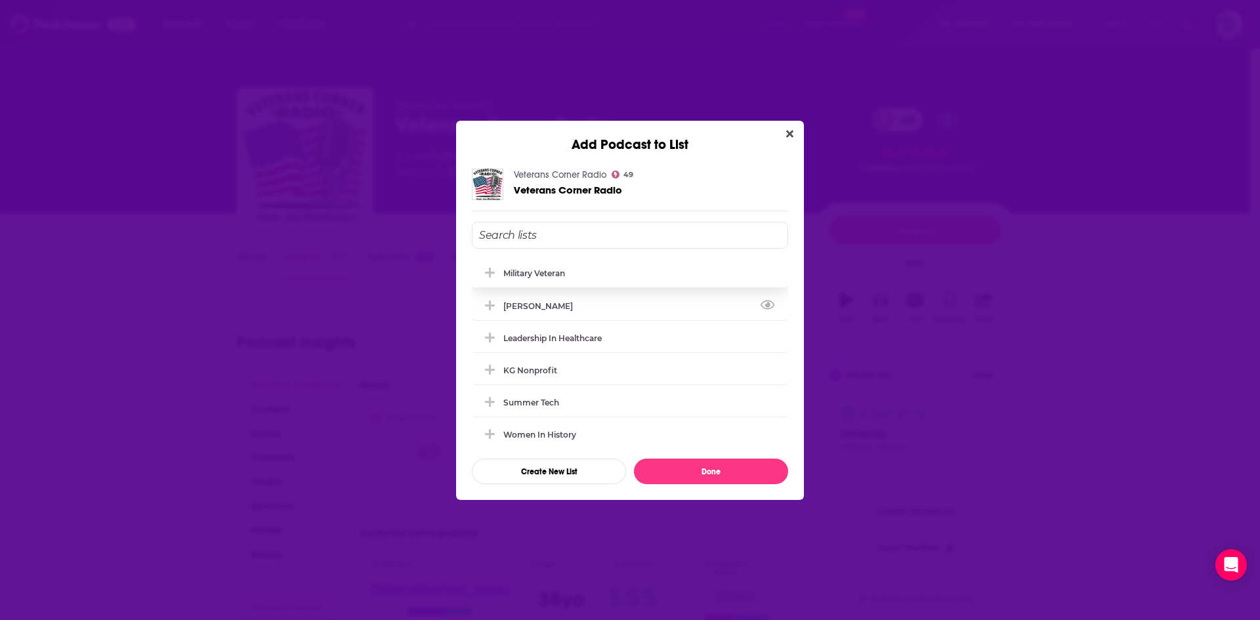
click at [545, 271] on div "Military Veteran" at bounding box center [534, 273] width 62 height 10
click at [697, 471] on button "Done" at bounding box center [711, 472] width 154 height 26
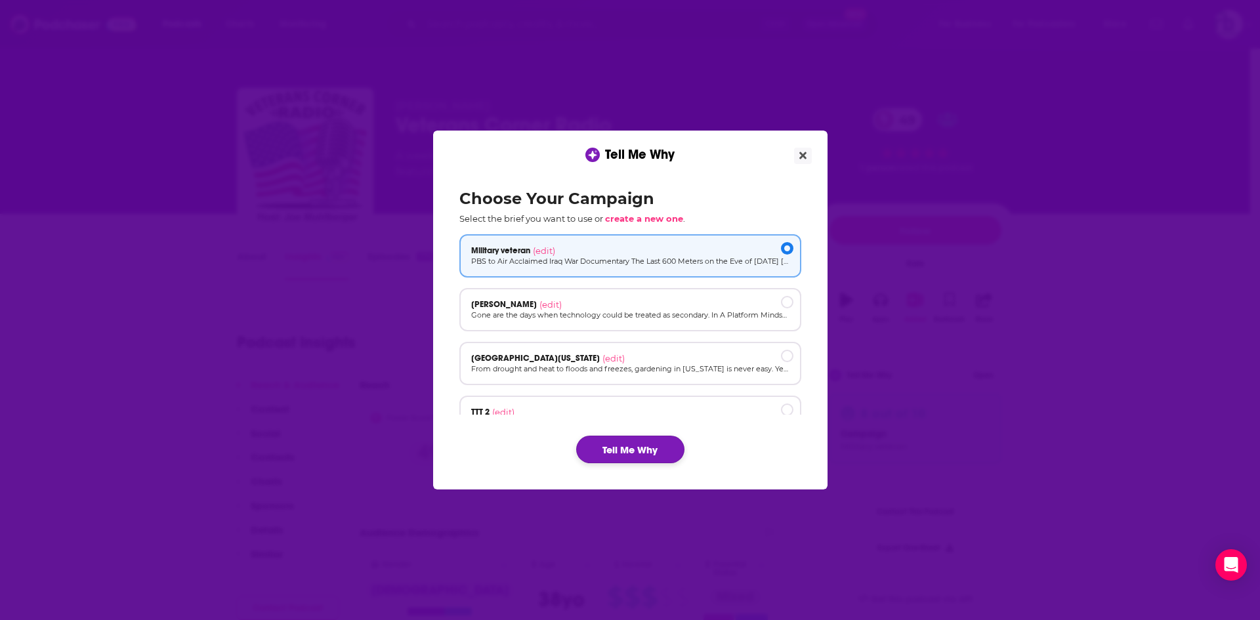
click at [608, 450] on button "Tell Me Why" at bounding box center [630, 450] width 108 height 28
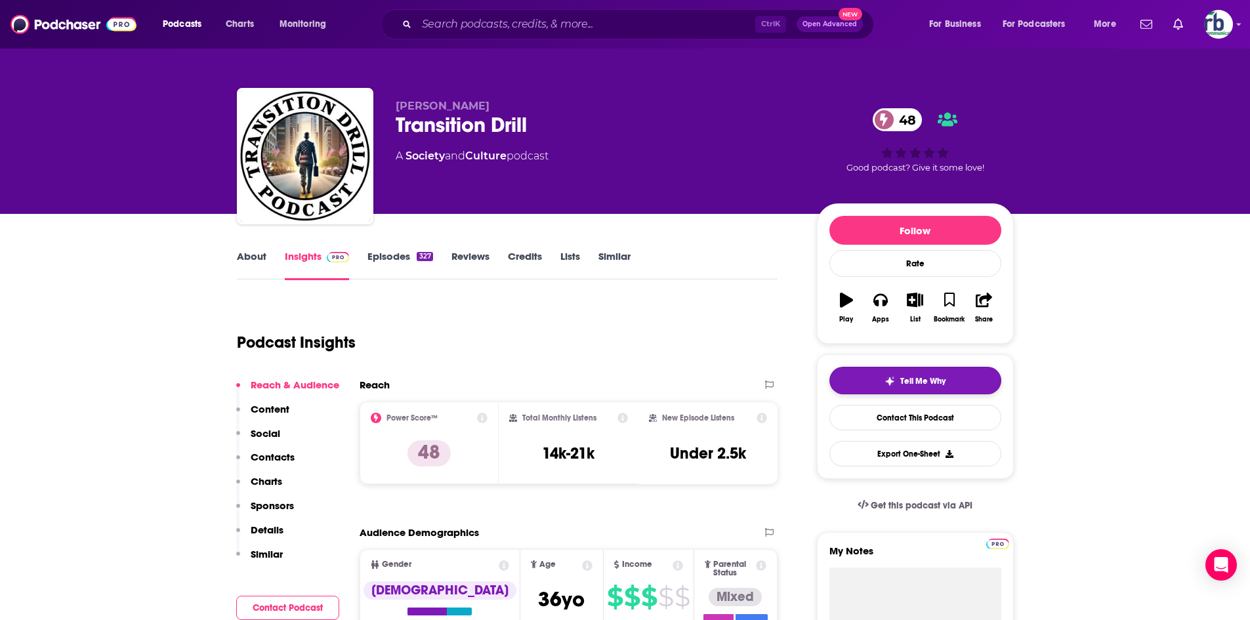
click at [914, 383] on span "Tell Me Why" at bounding box center [922, 381] width 45 height 11
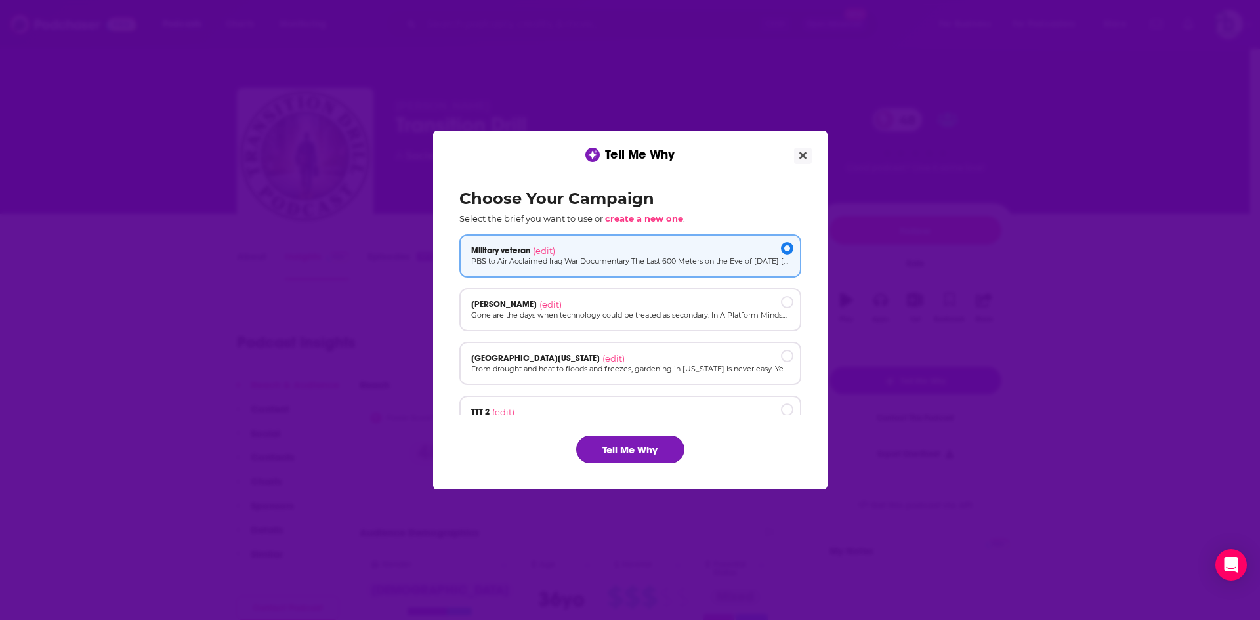
drag, startPoint x: 631, startPoint y: 449, endPoint x: 623, endPoint y: 452, distance: 8.5
click at [631, 448] on button "Tell Me Why" at bounding box center [630, 450] width 108 height 28
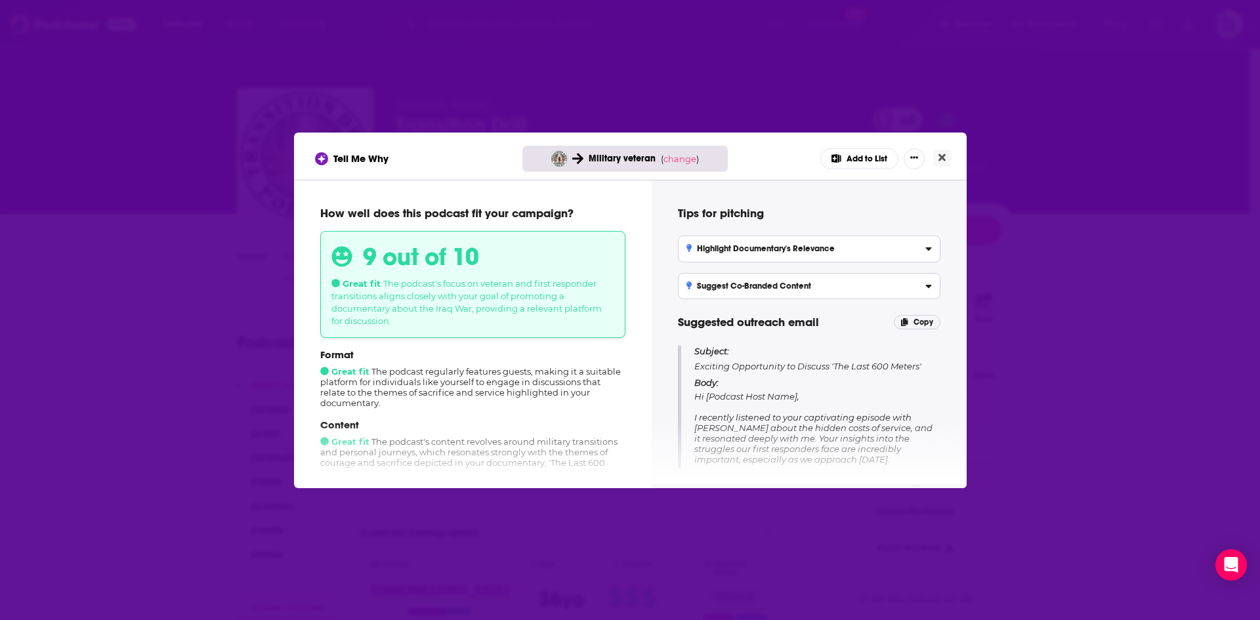
click at [845, 153] on button "Add to List" at bounding box center [859, 158] width 78 height 21
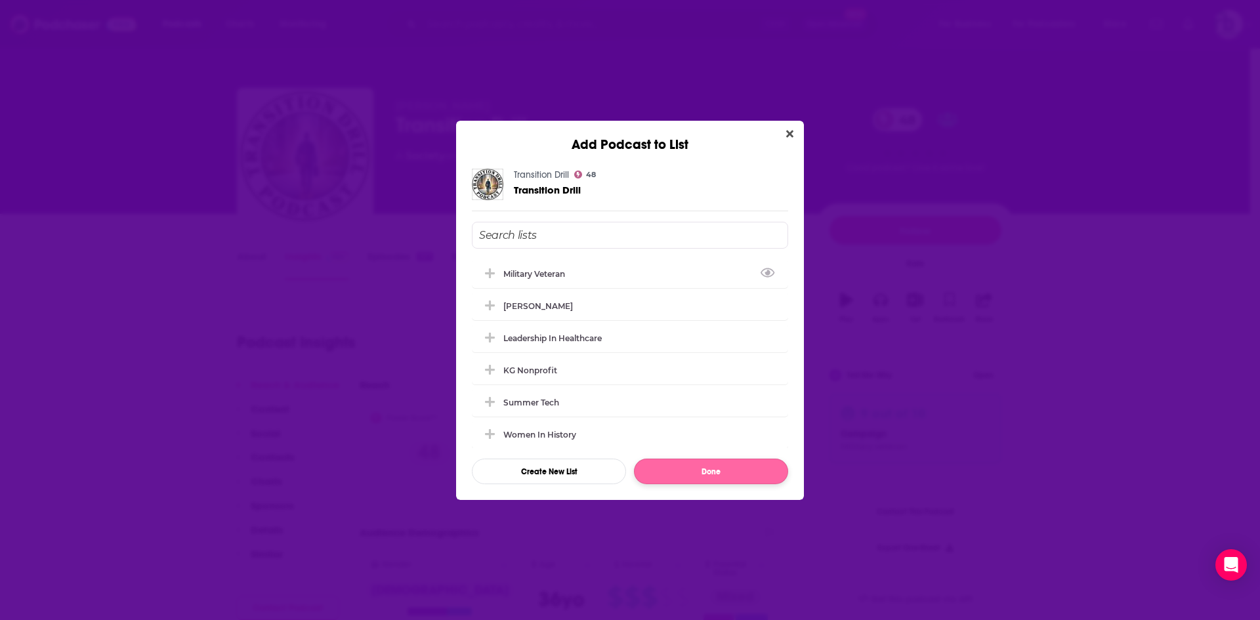
click at [547, 274] on div "Military Veteran" at bounding box center [538, 274] width 70 height 10
click at [686, 467] on button "Done" at bounding box center [711, 472] width 154 height 26
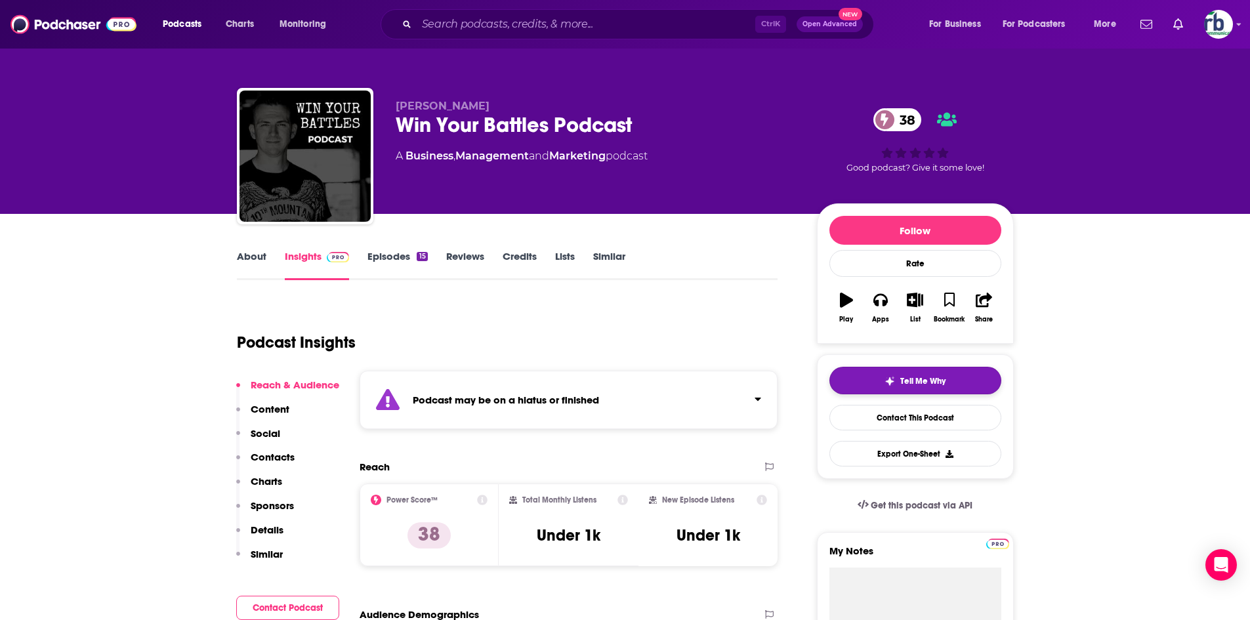
click at [907, 381] on span "Tell Me Why" at bounding box center [922, 381] width 45 height 11
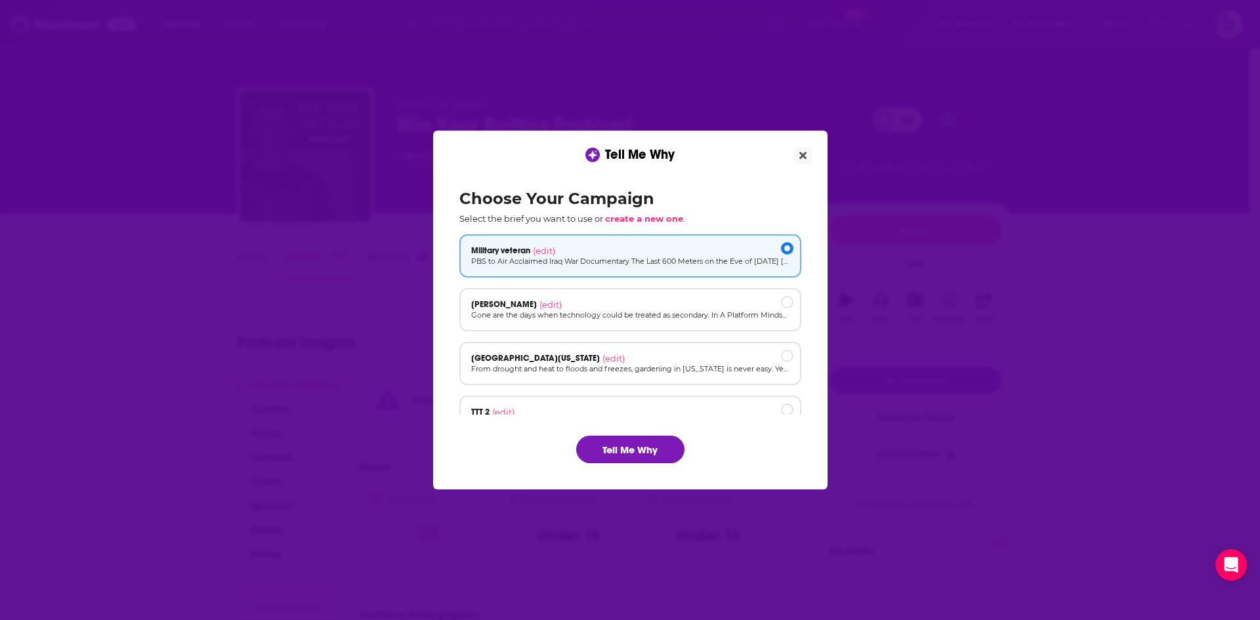
click at [618, 451] on button "Tell Me Why" at bounding box center [630, 450] width 108 height 28
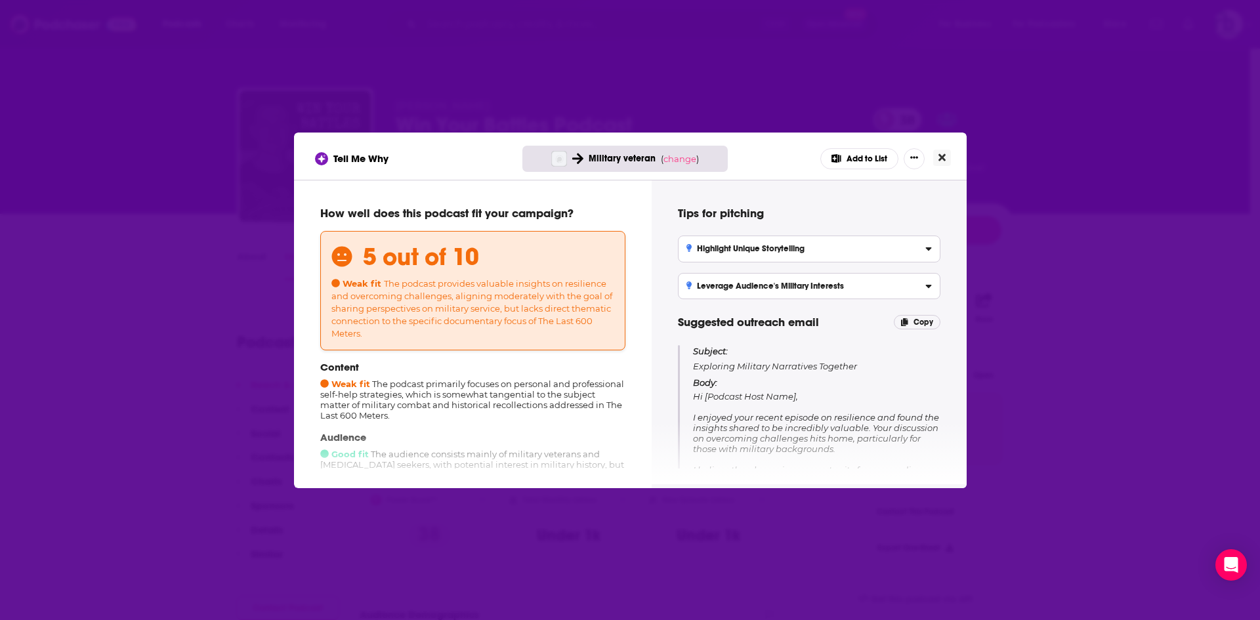
click at [946, 158] on button "Close" at bounding box center [942, 158] width 18 height 16
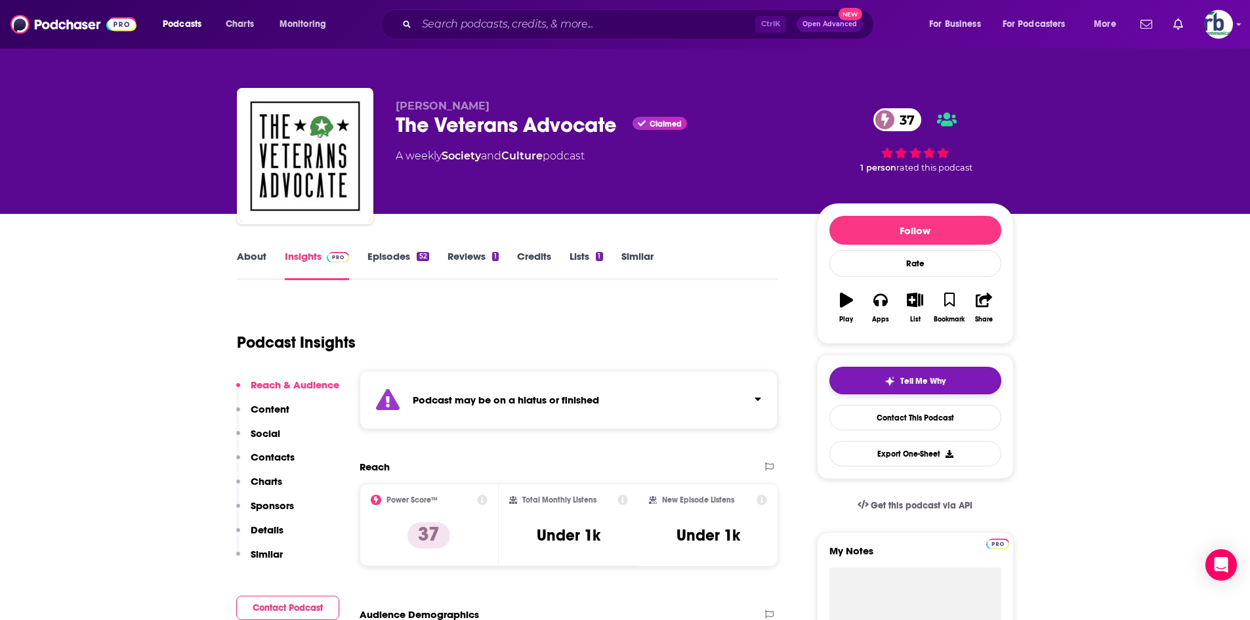
click at [872, 377] on button "Tell Me Why" at bounding box center [916, 381] width 172 height 28
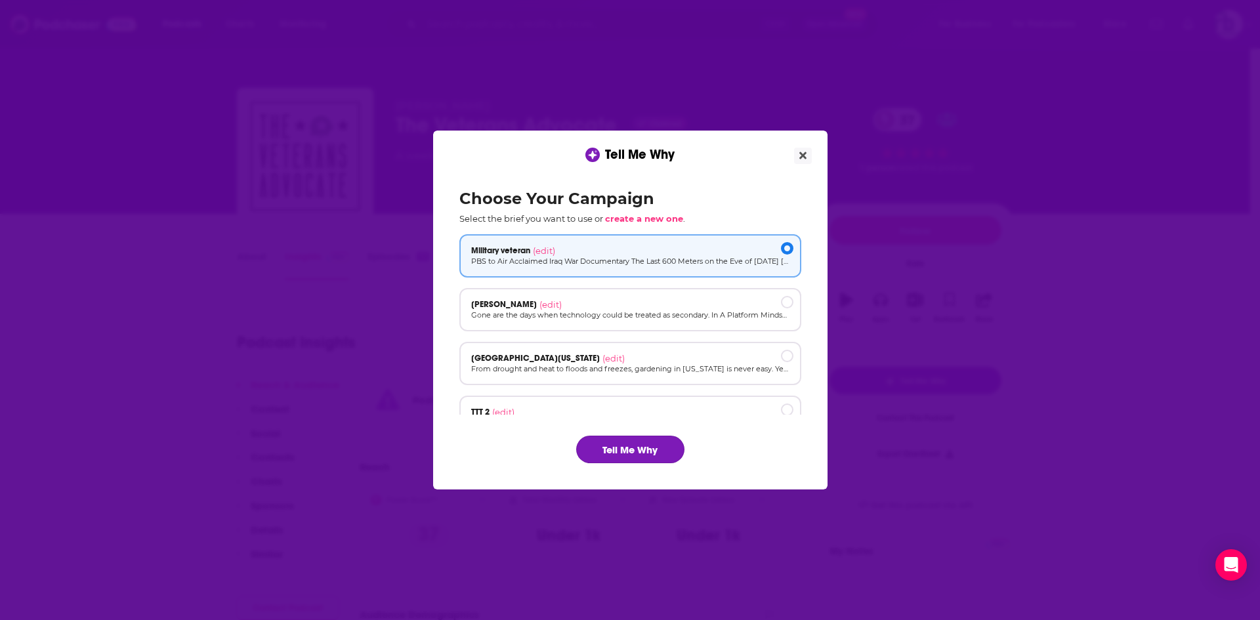
drag, startPoint x: 641, startPoint y: 450, endPoint x: 635, endPoint y: 432, distance: 19.1
click at [641, 451] on button "Tell Me Why" at bounding box center [630, 450] width 108 height 28
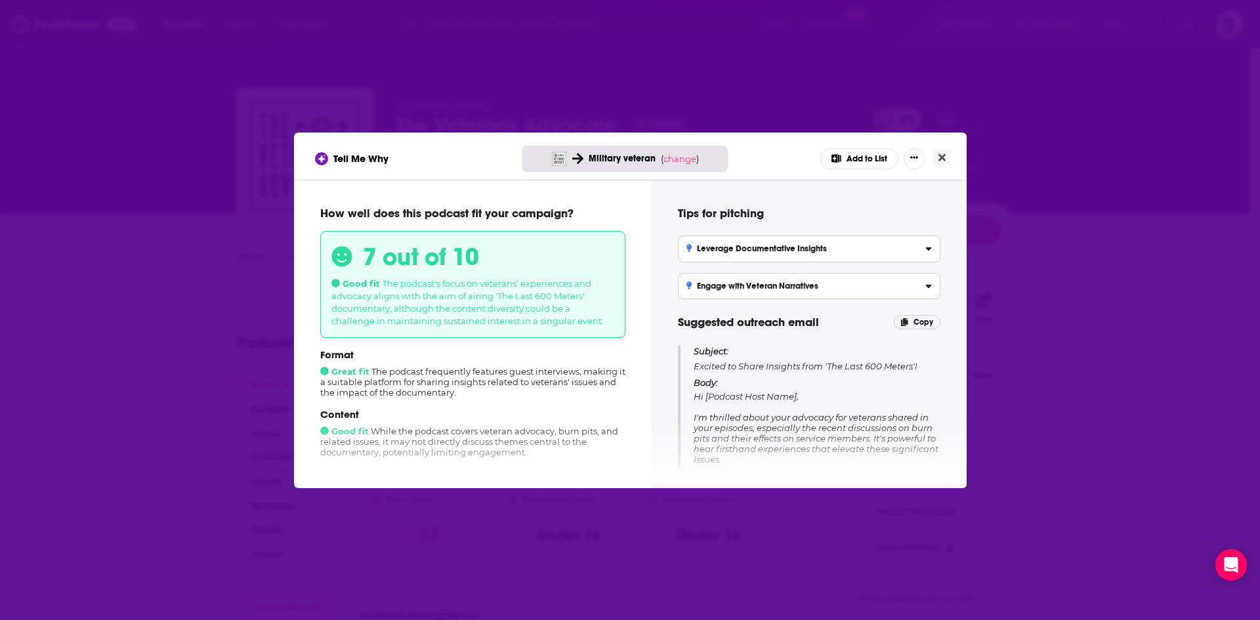
click at [875, 155] on button "Add to List" at bounding box center [859, 158] width 78 height 21
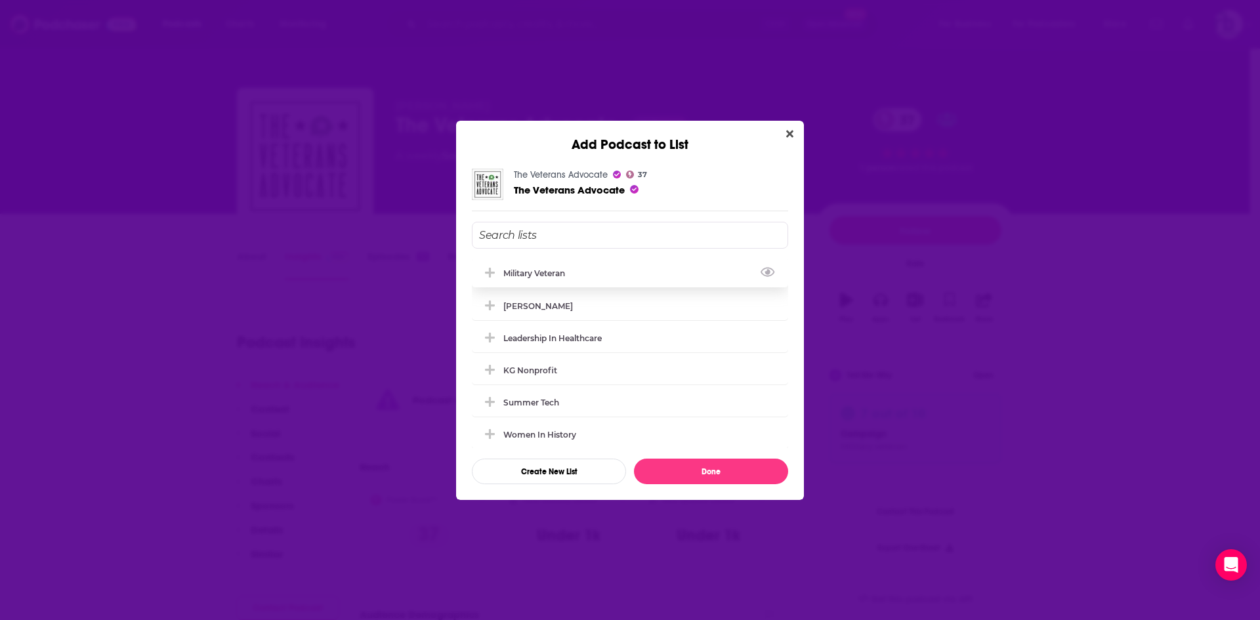
click at [544, 270] on div "Military Veteran" at bounding box center [538, 273] width 70 height 10
click at [707, 471] on button "Done" at bounding box center [711, 472] width 154 height 26
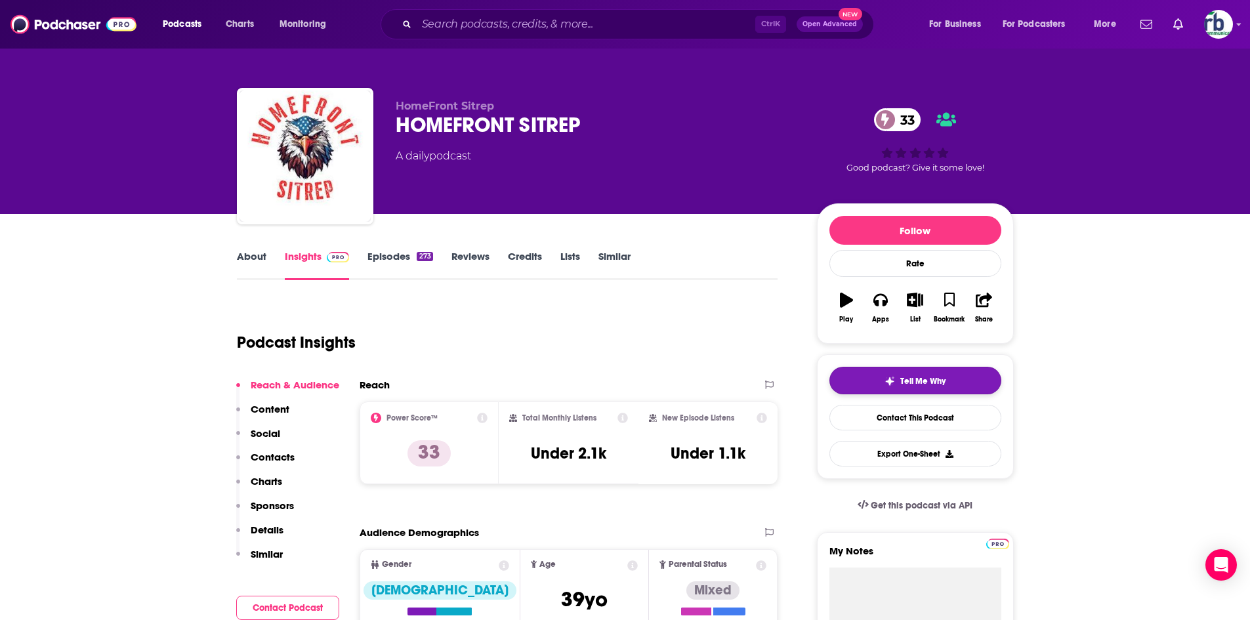
click at [899, 379] on div "Tell Me Why" at bounding box center [915, 381] width 61 height 11
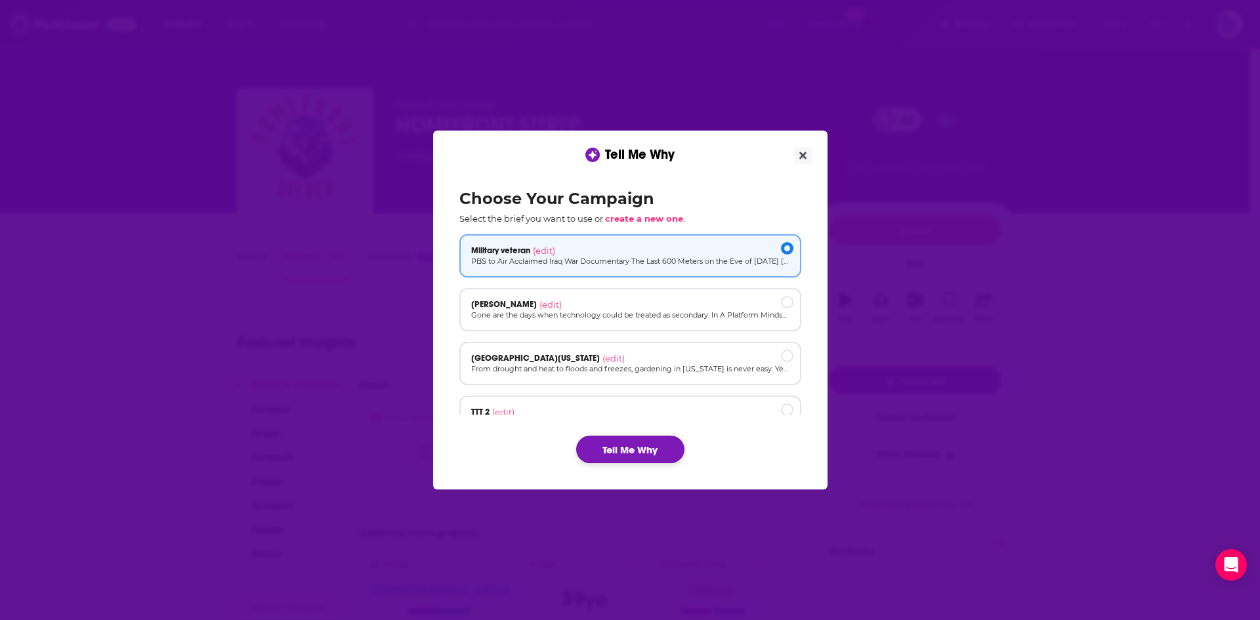
click at [610, 451] on button "Tell Me Why" at bounding box center [630, 450] width 108 height 28
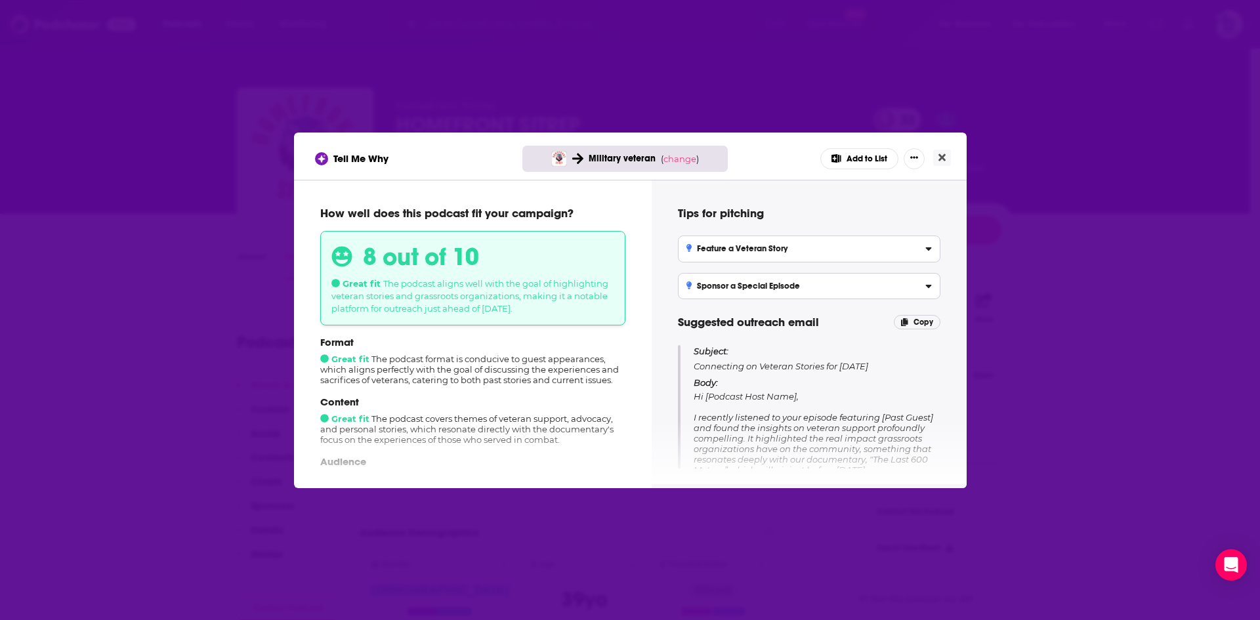
click at [865, 159] on button "Add to List" at bounding box center [859, 158] width 78 height 21
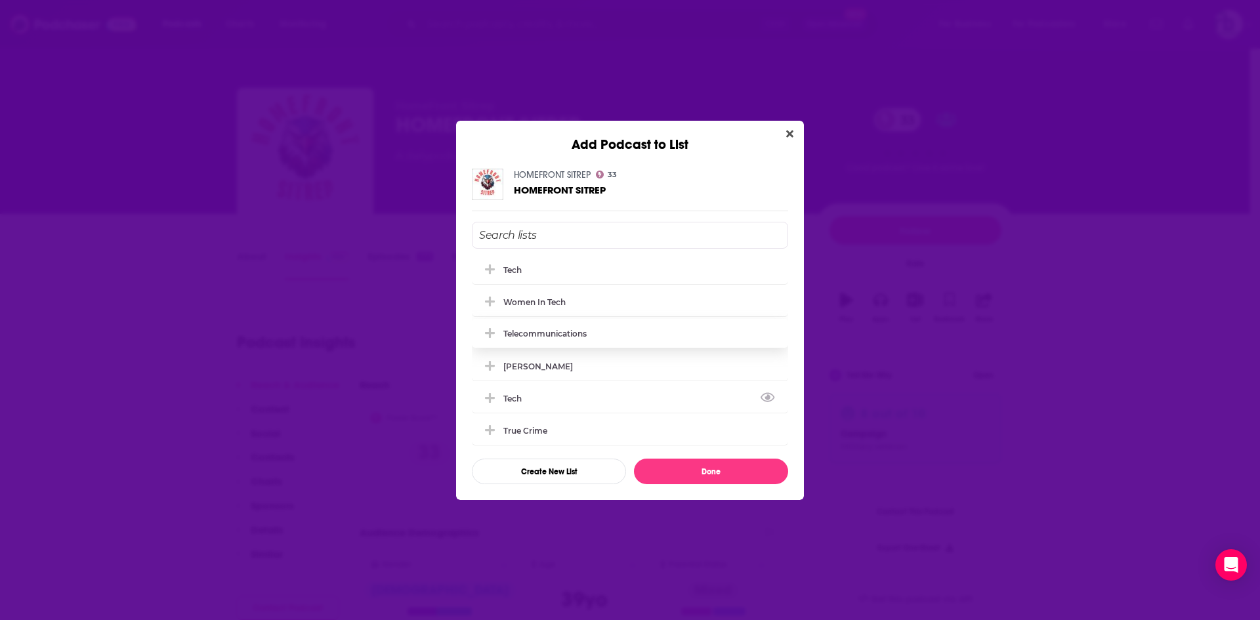
scroll to position [96, 0]
click at [596, 469] on button "Create New List" at bounding box center [549, 472] width 154 height 26
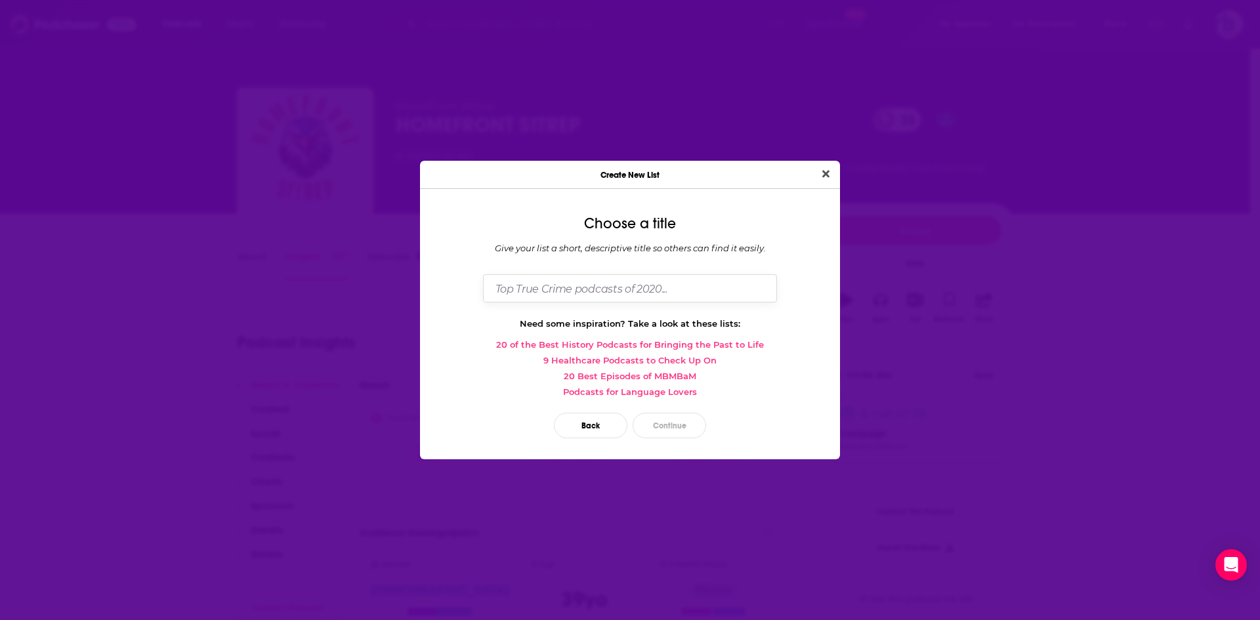
click at [702, 289] on input "Dialog" at bounding box center [630, 288] width 294 height 28
type input "Military Veteran"
click at [673, 427] on button "Continue" at bounding box center [670, 426] width 74 height 26
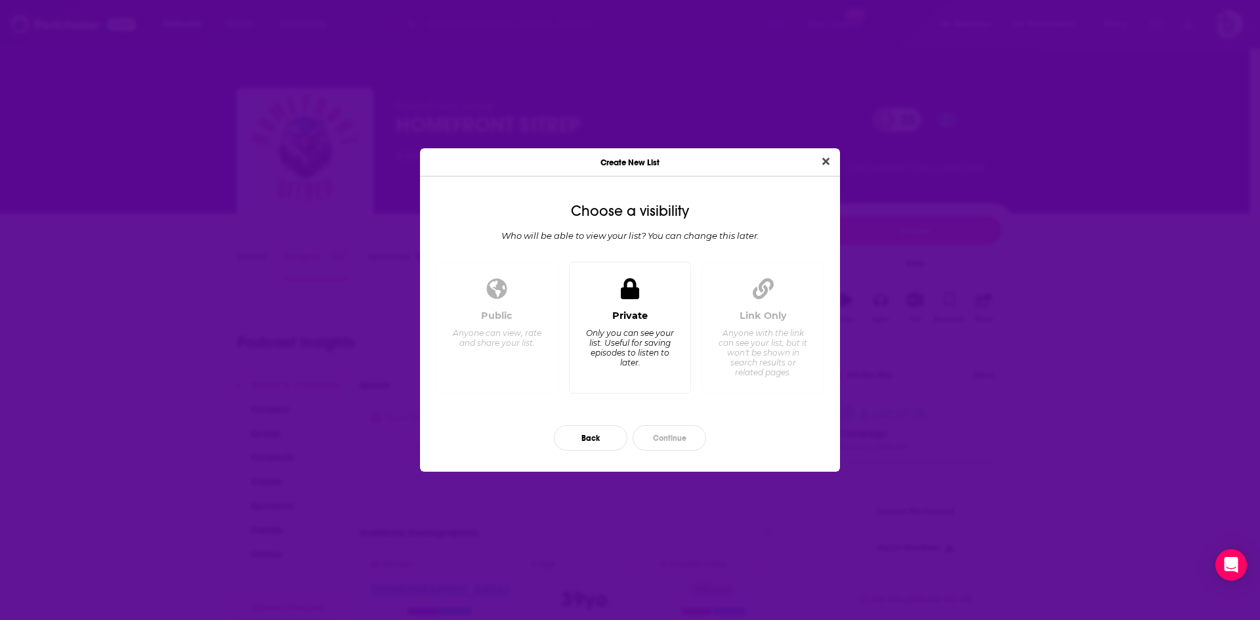
click at [615, 329] on div "Only you can see your list. Useful for saving episodes to listen to later." at bounding box center [630, 347] width 90 height 39
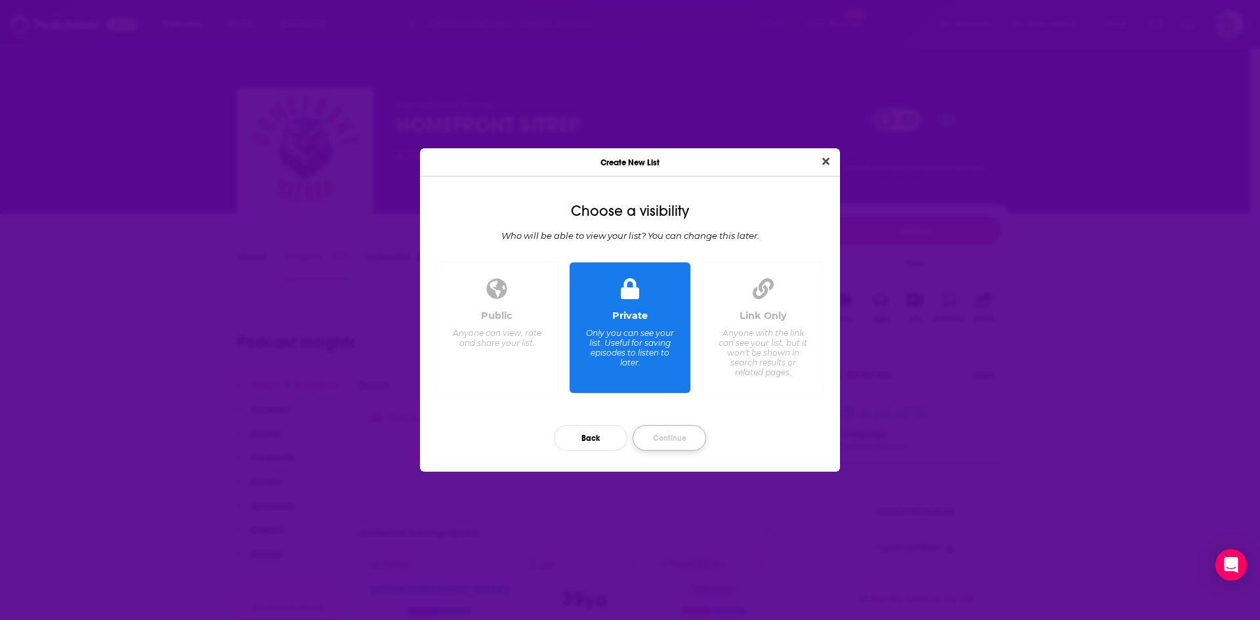
click at [660, 444] on button "Continue" at bounding box center [670, 438] width 74 height 26
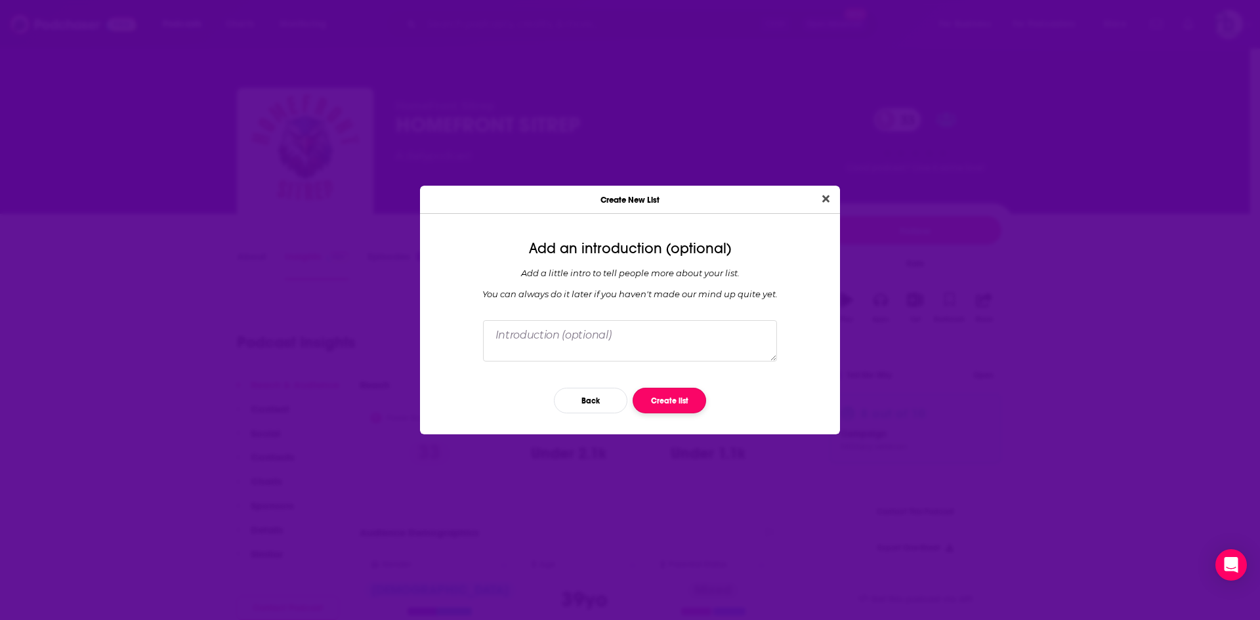
click at [688, 402] on button "Create list" at bounding box center [670, 401] width 74 height 26
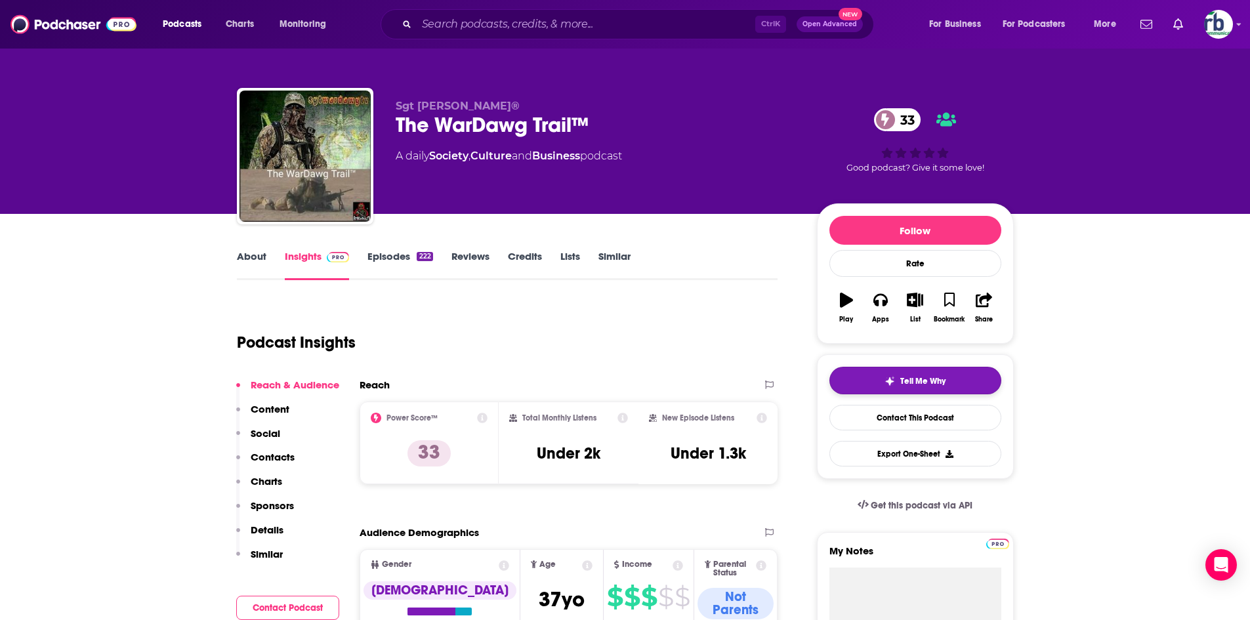
click at [905, 379] on span "Tell Me Why" at bounding box center [922, 381] width 45 height 11
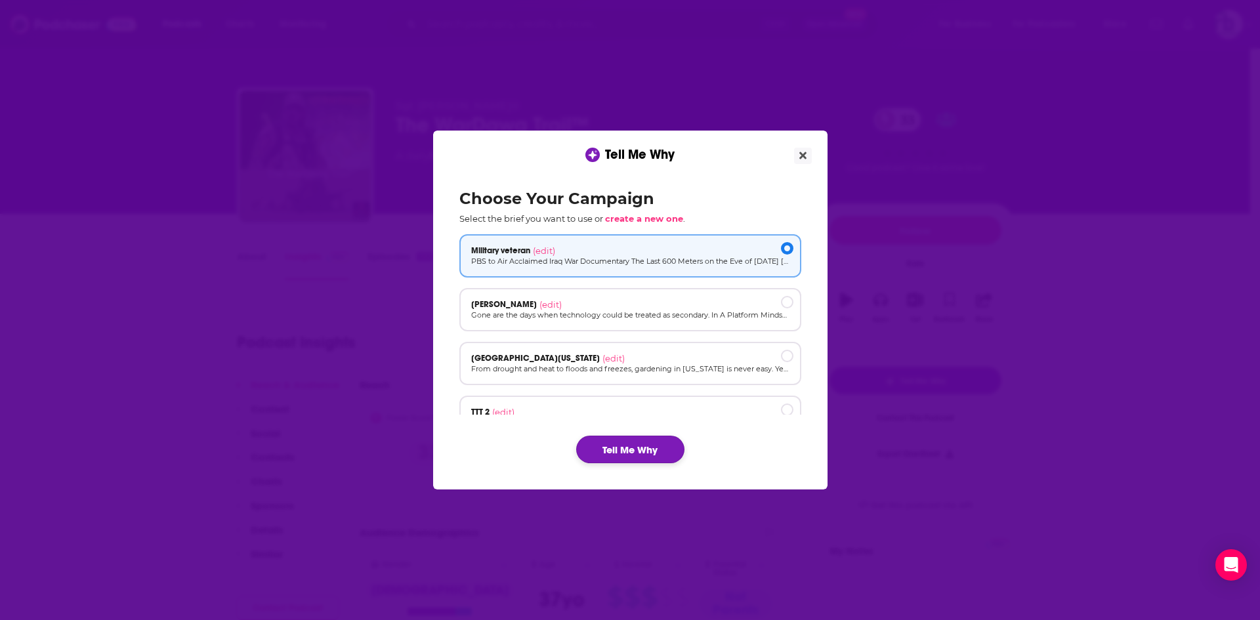
click at [661, 439] on button "Tell Me Why" at bounding box center [630, 450] width 108 height 28
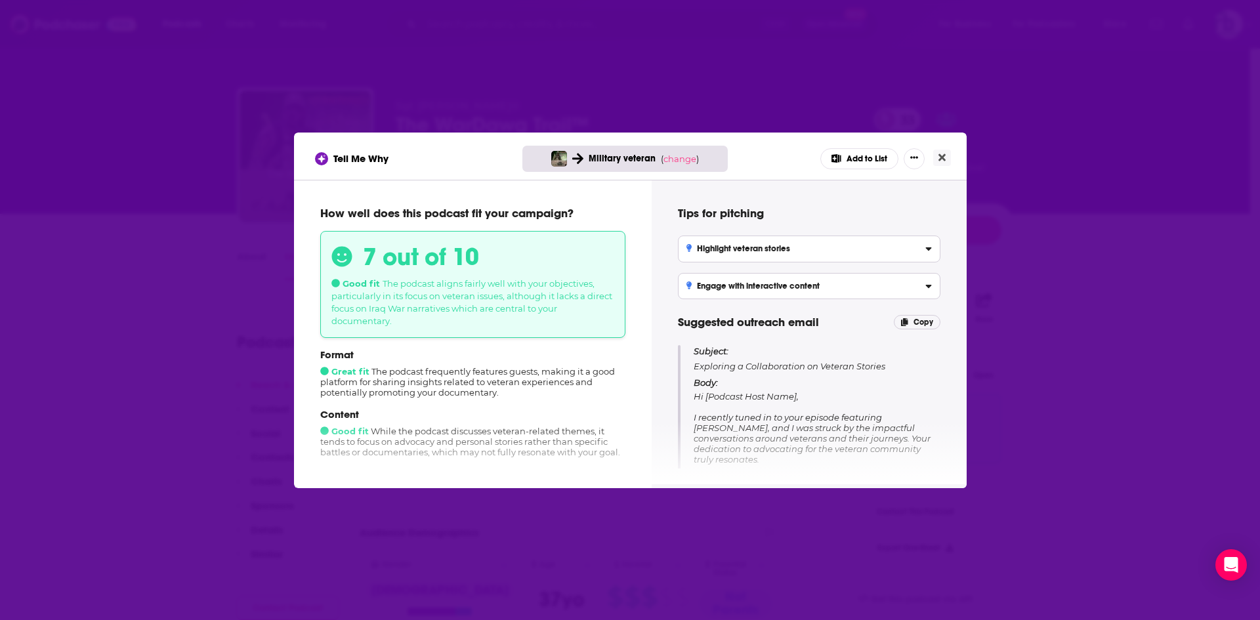
click at [874, 159] on button "Add to List" at bounding box center [859, 158] width 78 height 21
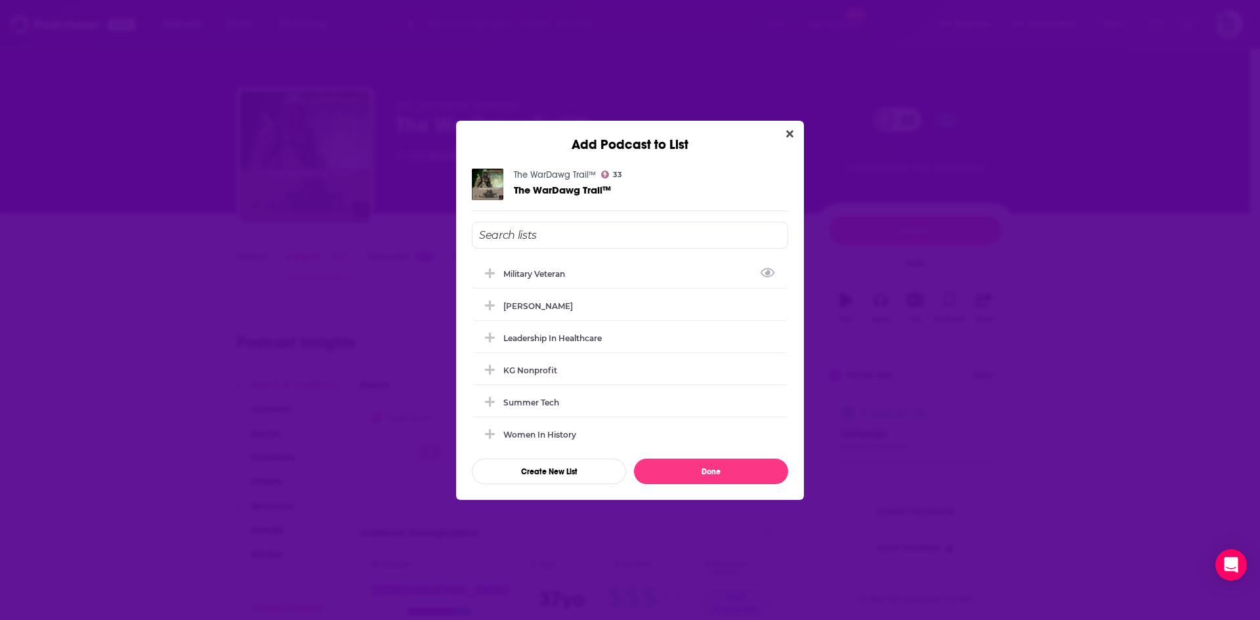
drag, startPoint x: 532, startPoint y: 278, endPoint x: 762, endPoint y: 507, distance: 324.4
click at [532, 278] on div "Military Veteran" at bounding box center [630, 273] width 316 height 29
click at [716, 473] on button "Done" at bounding box center [711, 472] width 154 height 26
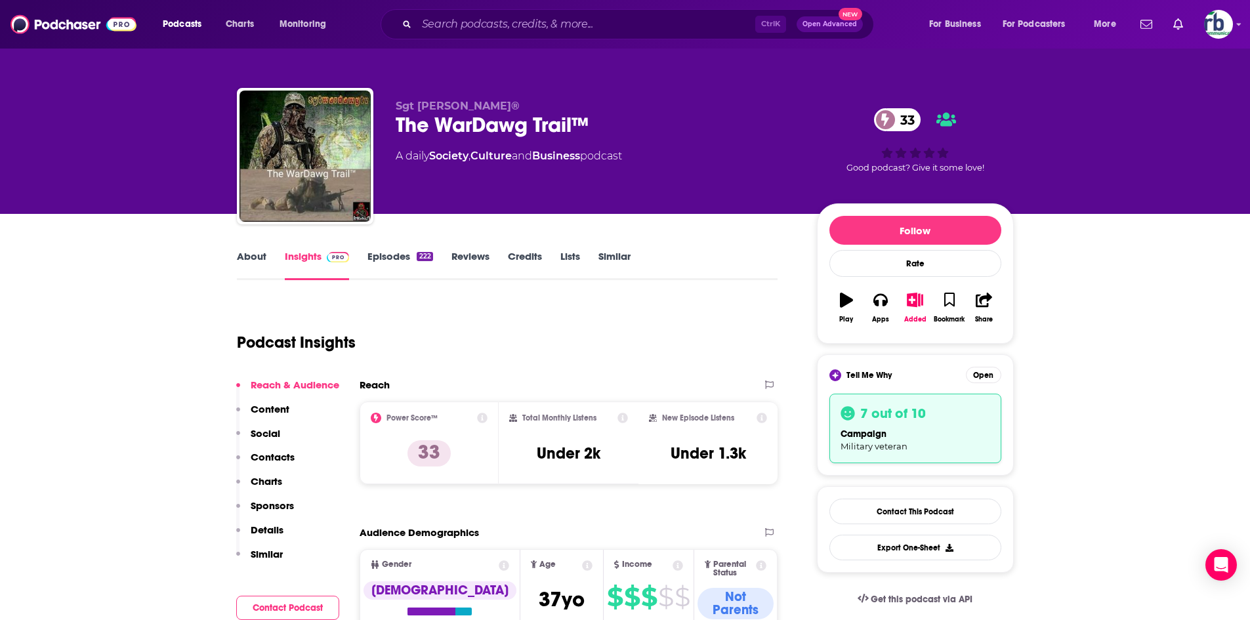
click at [499, 123] on div "The WarDawg Trail™ 33" at bounding box center [596, 125] width 400 height 26
copy div "The WarDawg Trail™ 33"
click at [890, 509] on link "Contact This Podcast" at bounding box center [916, 512] width 172 height 26
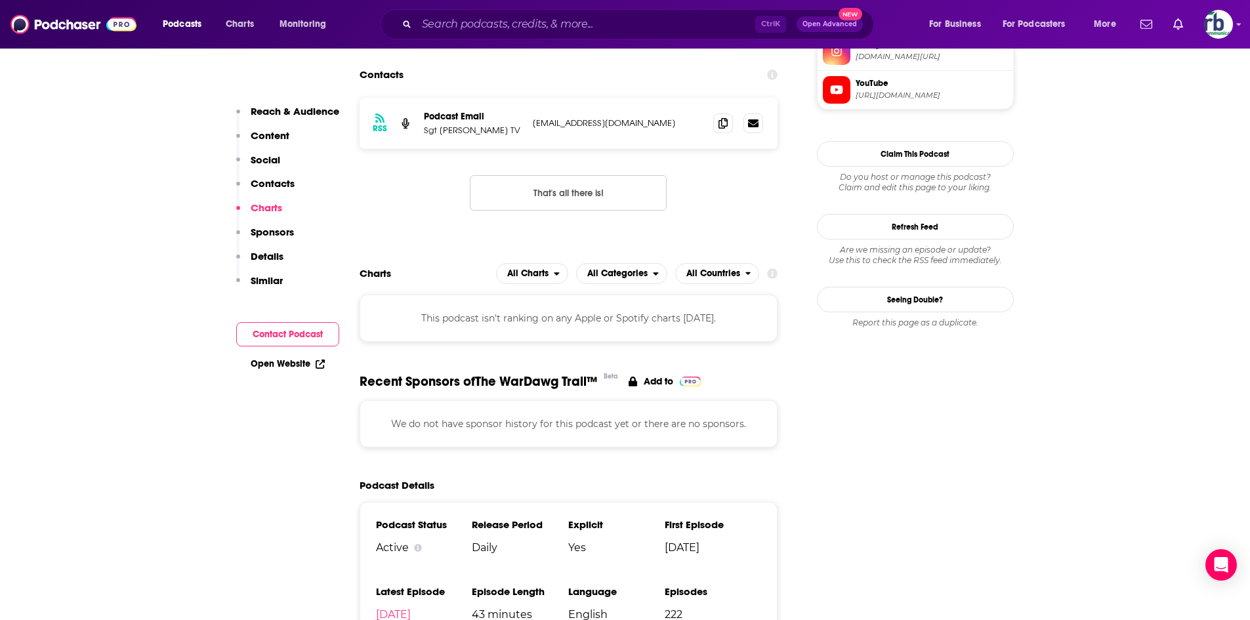
scroll to position [1110, 0]
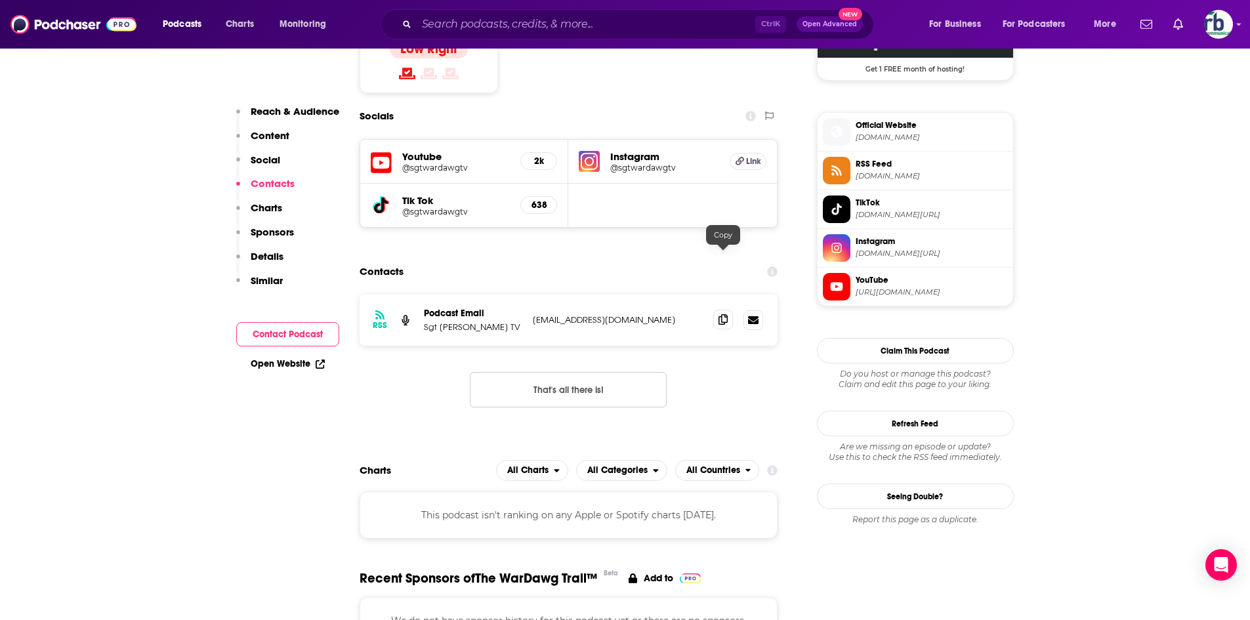
click at [725, 314] on icon at bounding box center [723, 319] width 9 height 11
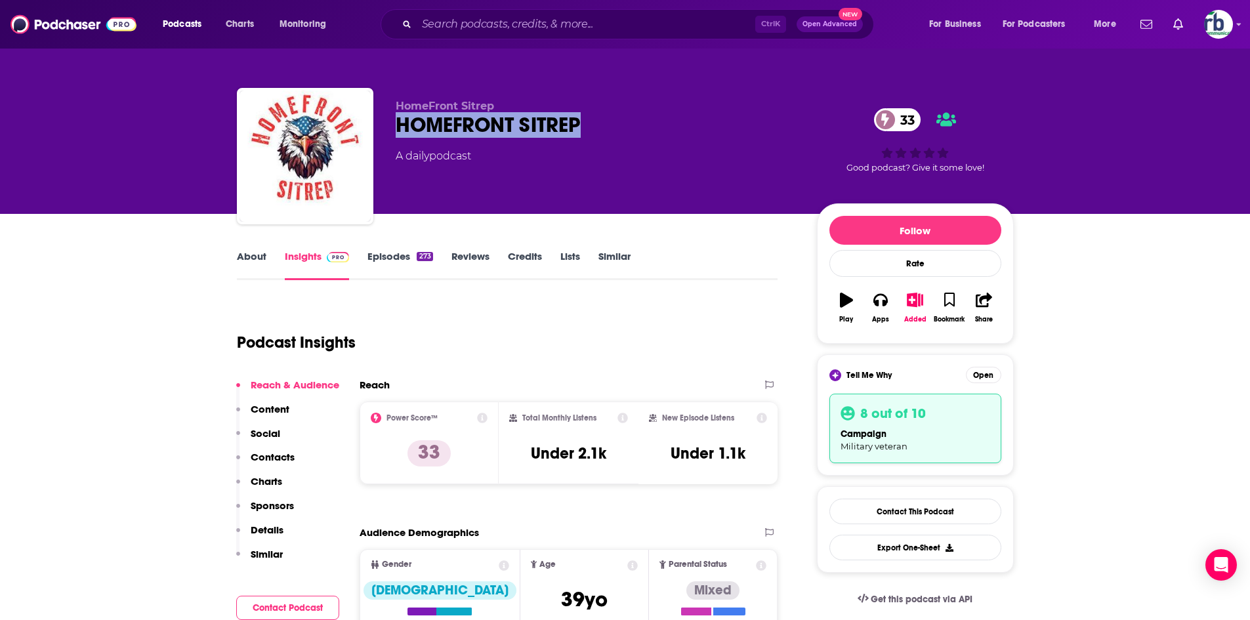
drag, startPoint x: 392, startPoint y: 123, endPoint x: 530, endPoint y: 122, distance: 137.2
click at [629, 124] on div "HomeFront Sitrep HOMEFRONT SITREP 33 A daily podcast 33 Good podcast? Give it s…" at bounding box center [625, 159] width 777 height 142
copy h2 "HOMEFRONT SITREP"
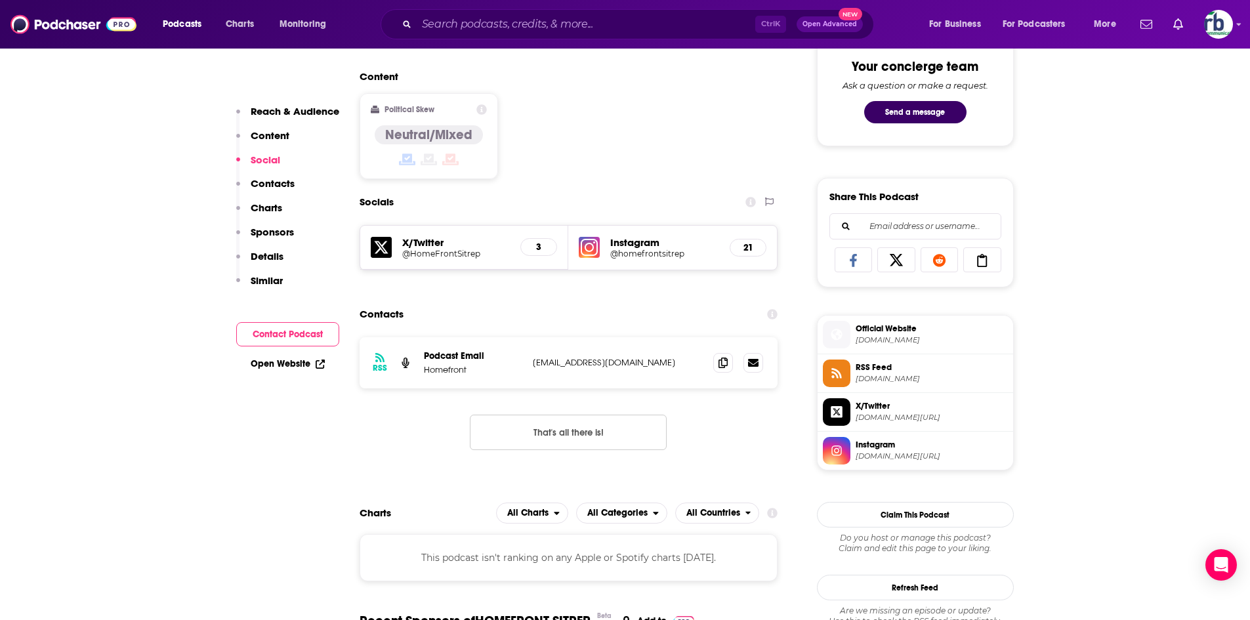
scroll to position [919, 0]
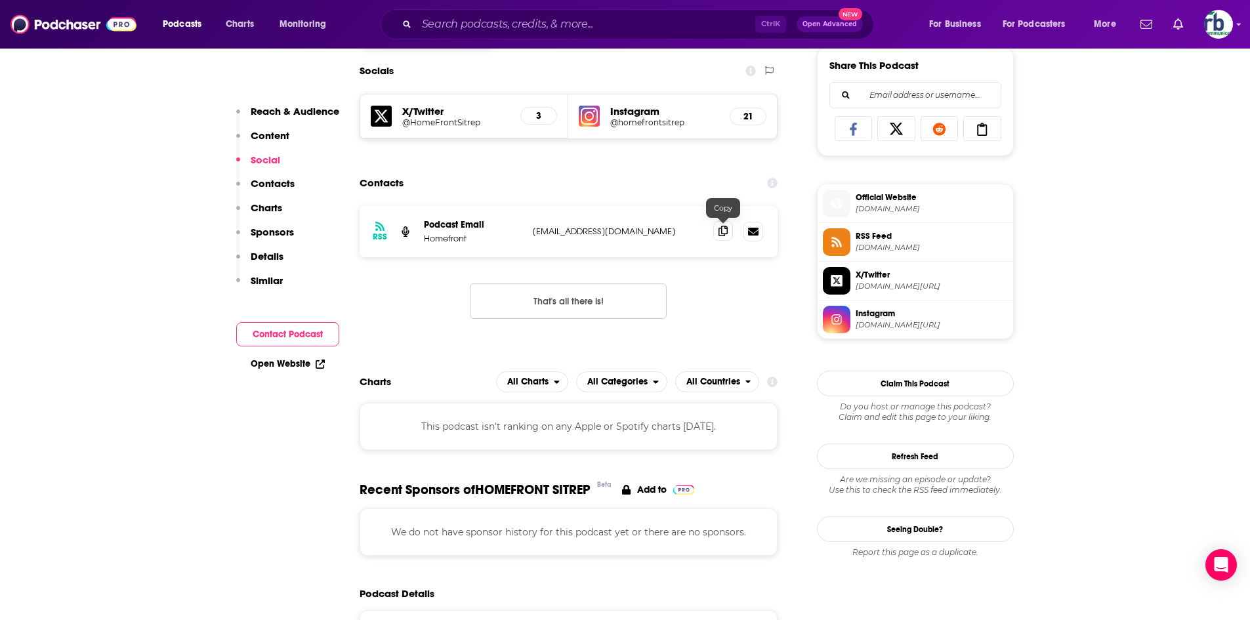
click at [720, 235] on icon at bounding box center [723, 231] width 9 height 11
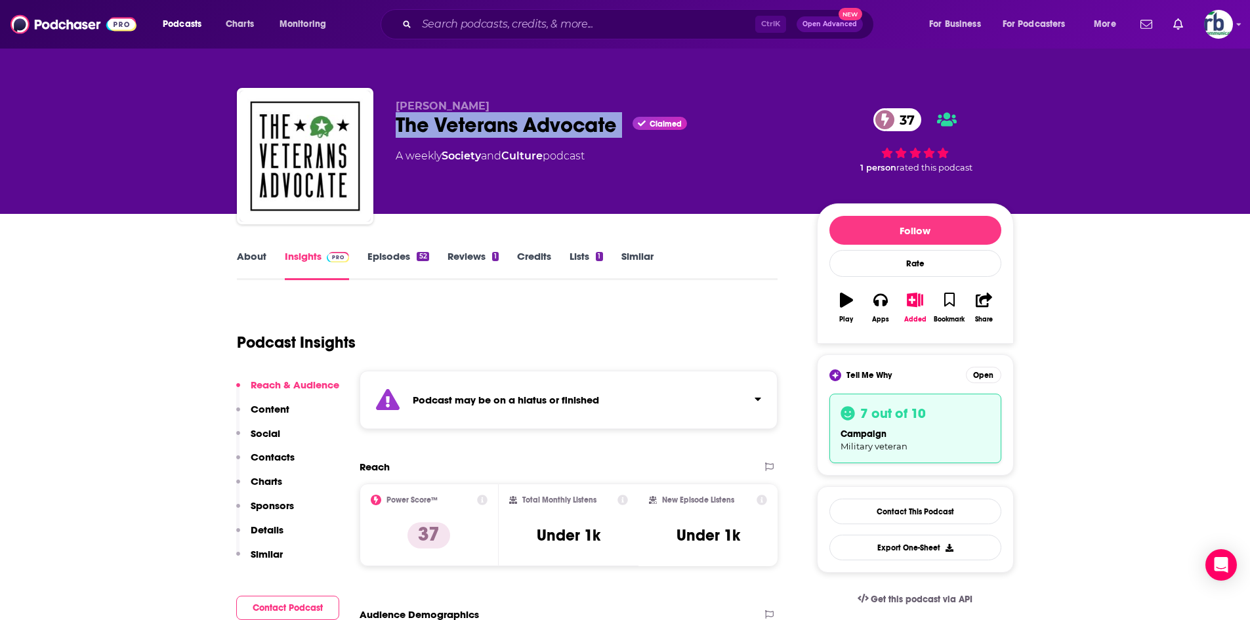
drag, startPoint x: 395, startPoint y: 122, endPoint x: 626, endPoint y: 128, distance: 231.1
click at [641, 128] on div "The Veterans Advocate Claimed 37" at bounding box center [596, 125] width 400 height 26
copy div "The Veterans Advocate"
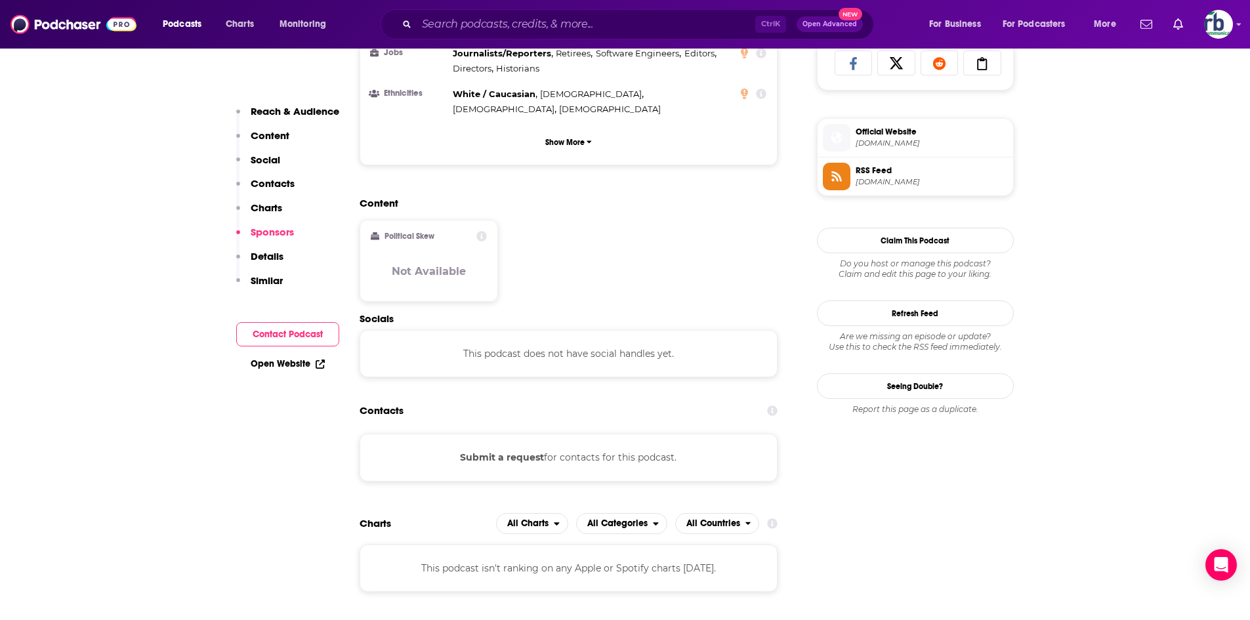
scroll to position [1313, 0]
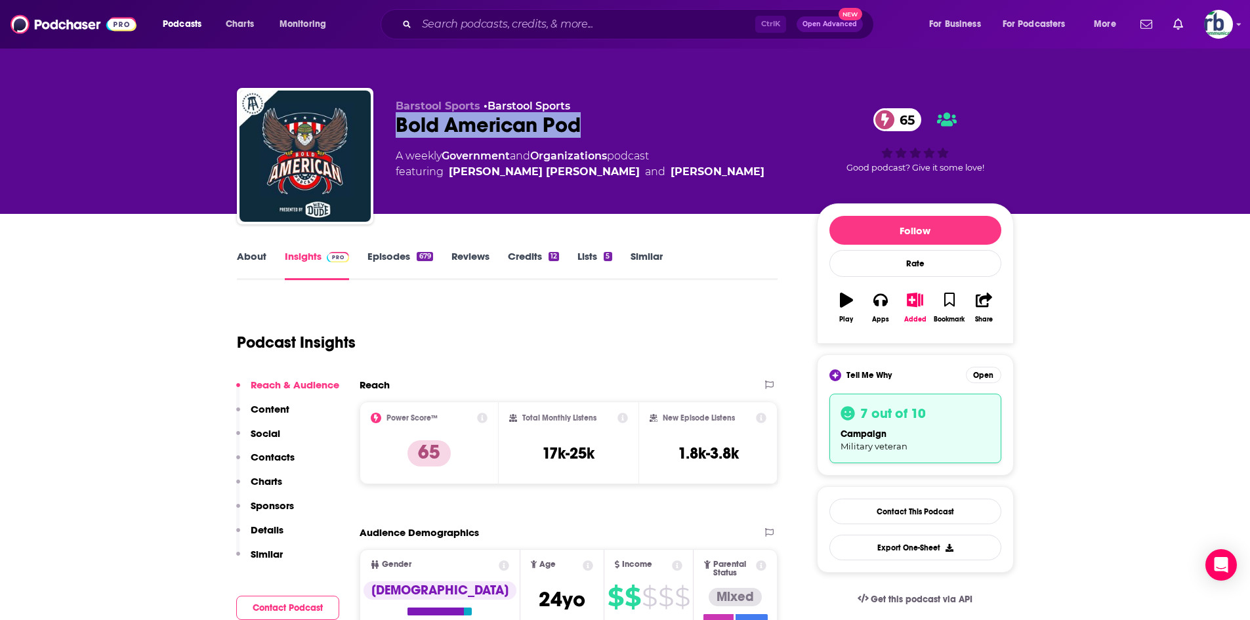
drag, startPoint x: 392, startPoint y: 123, endPoint x: 618, endPoint y: 125, distance: 225.1
click at [622, 125] on div "Barstool Sports • Barstool Sports Bold American Pod 65 A weekly Government and …" at bounding box center [625, 159] width 777 height 142
copy h2 "Bold American Pod"
click at [873, 505] on link "Contact This Podcast" at bounding box center [916, 512] width 172 height 26
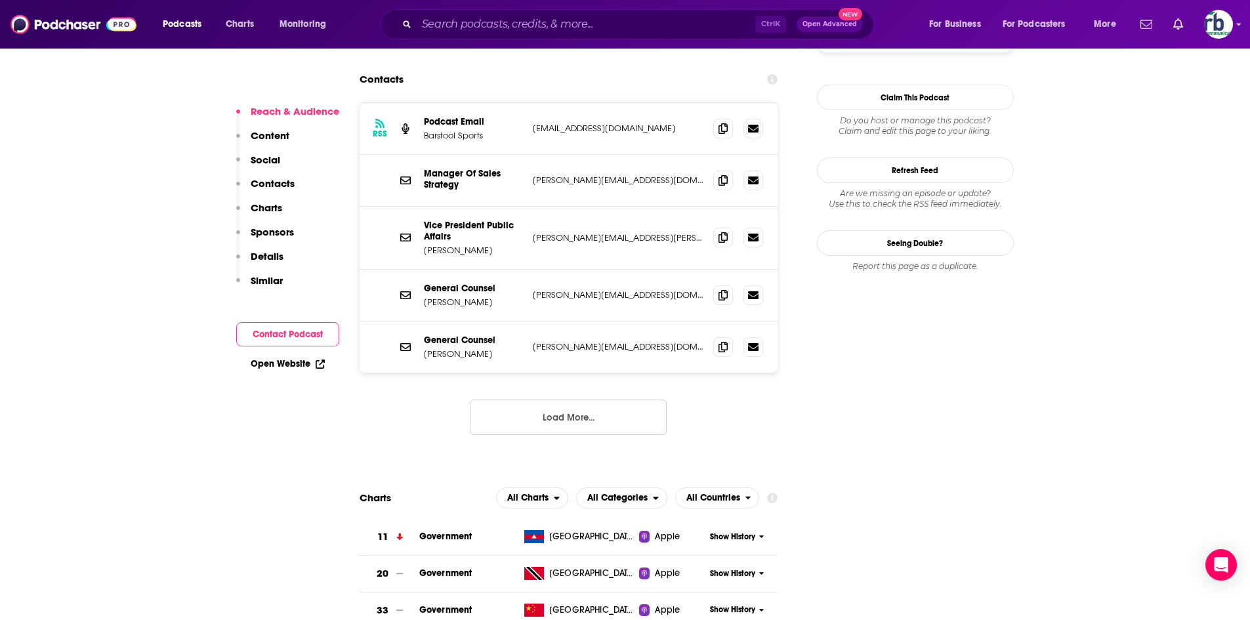
scroll to position [1295, 0]
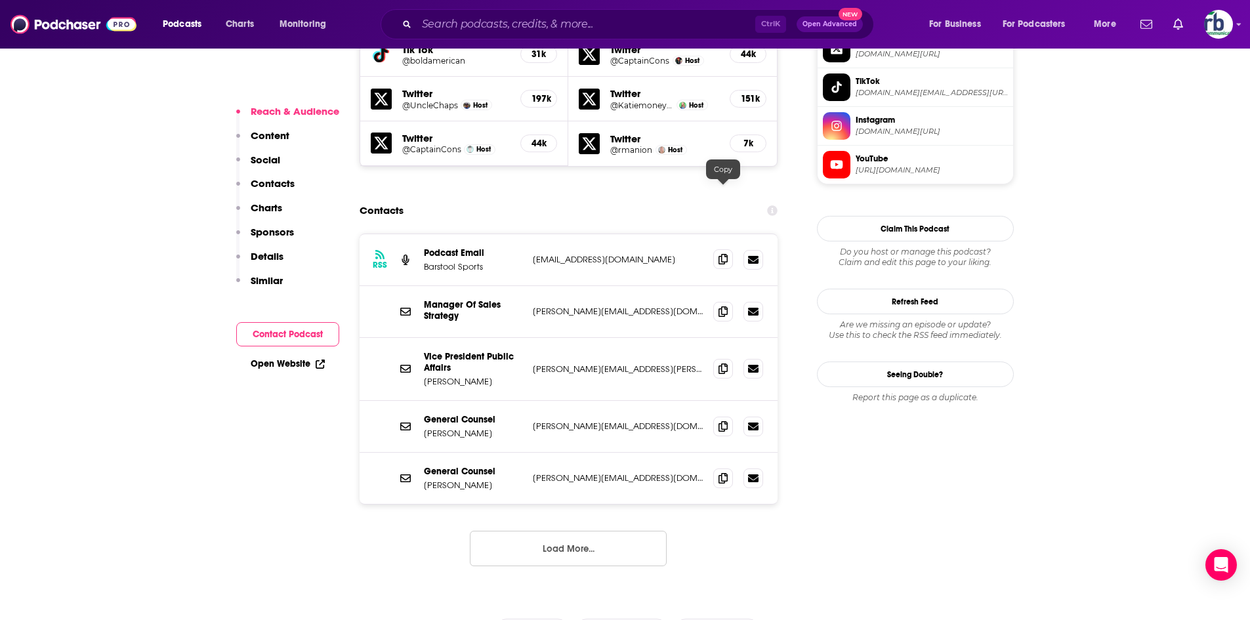
click at [722, 254] on icon at bounding box center [723, 259] width 9 height 11
click at [726, 306] on icon at bounding box center [723, 311] width 9 height 11
click at [730, 358] on span at bounding box center [723, 368] width 20 height 20
click at [724, 421] on icon at bounding box center [723, 426] width 9 height 11
click at [724, 473] on icon at bounding box center [723, 478] width 9 height 11
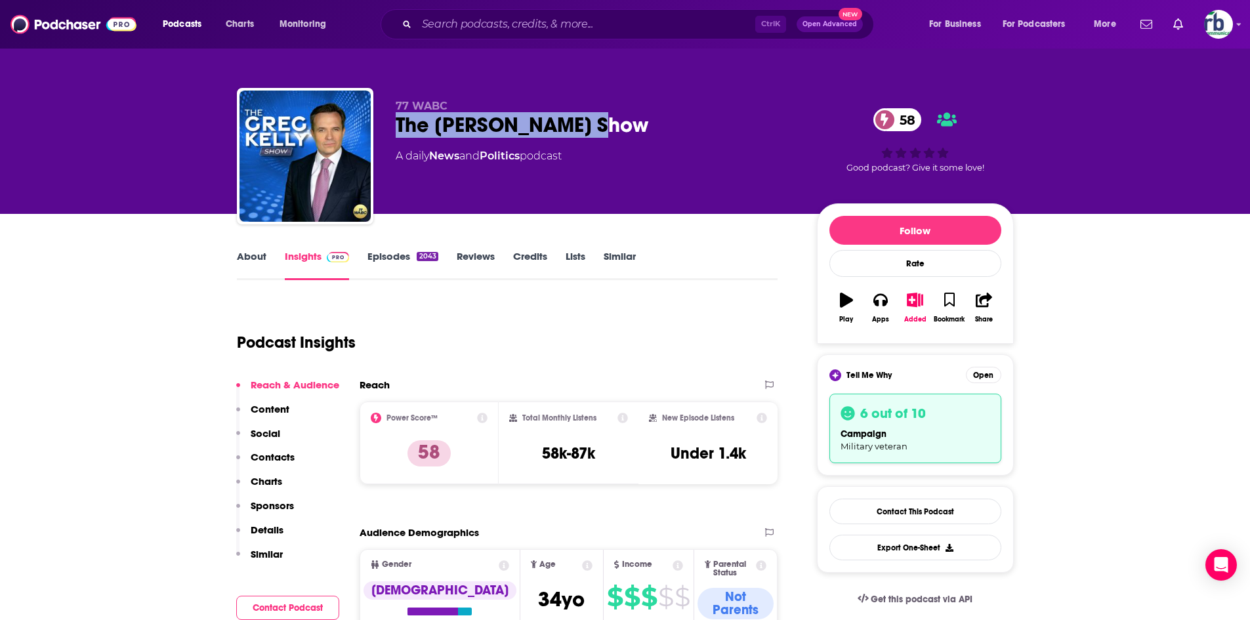
drag, startPoint x: 385, startPoint y: 120, endPoint x: 664, endPoint y: 126, distance: 279.6
click at [664, 126] on div "77 WABC The [PERSON_NAME] Show 58 A daily News and Politics podcast 58 Good pod…" at bounding box center [625, 159] width 777 height 142
copy h2 "The Greg Kelly Show"
drag, startPoint x: 919, startPoint y: 516, endPoint x: 907, endPoint y: 505, distance: 16.2
click at [919, 516] on link "Contact This Podcast" at bounding box center [916, 512] width 172 height 26
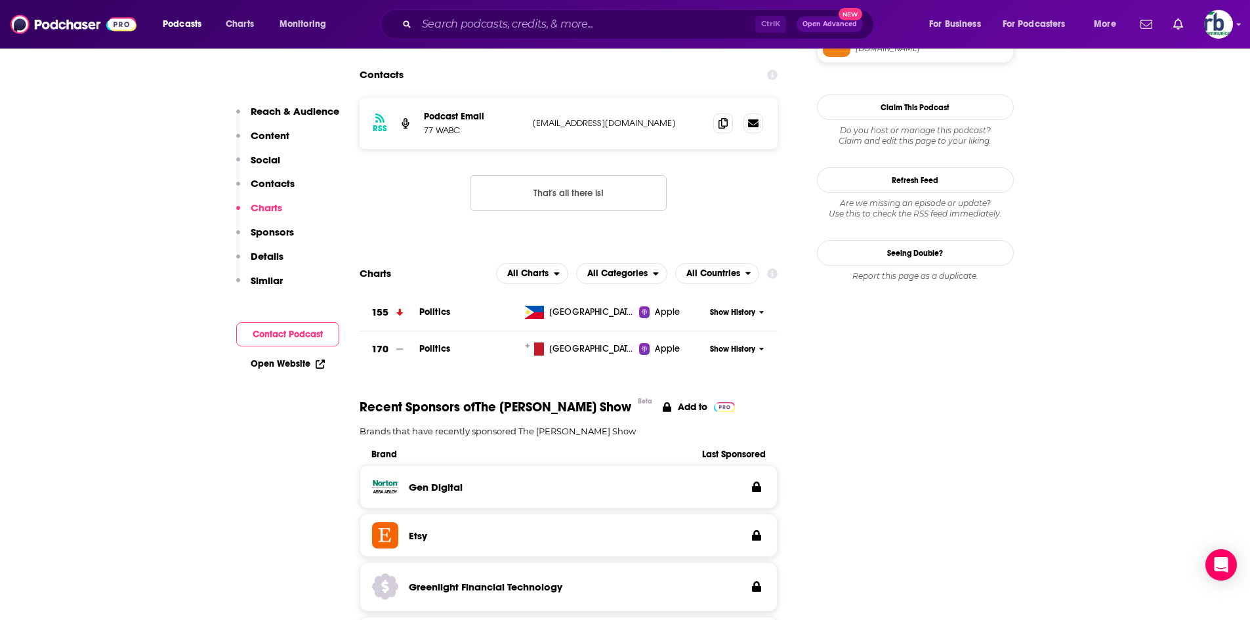
scroll to position [1026, 0]
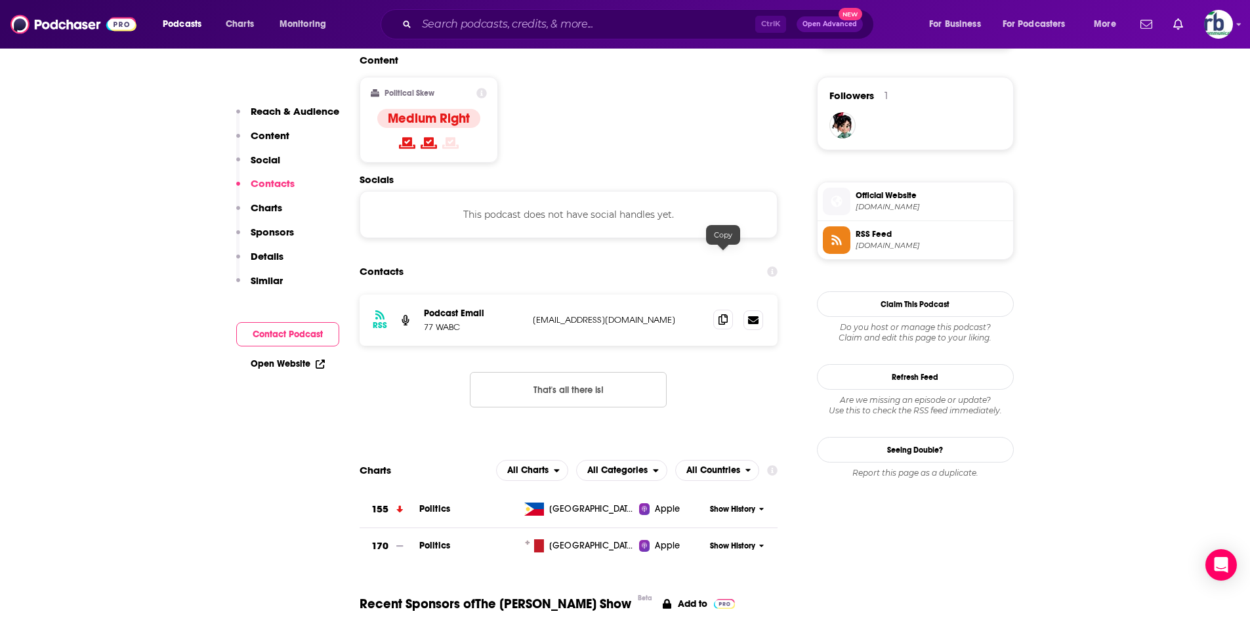
click at [726, 314] on icon at bounding box center [723, 319] width 9 height 11
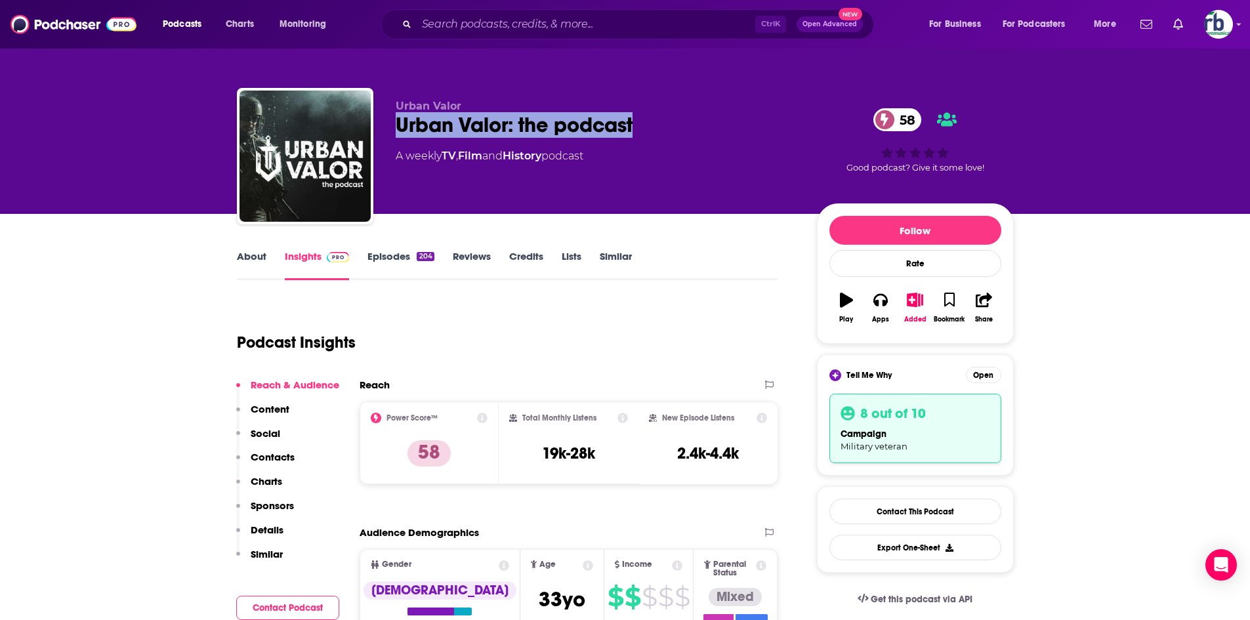
drag, startPoint x: 397, startPoint y: 115, endPoint x: 654, endPoint y: 122, distance: 256.7
click at [654, 122] on div "Urban Valor: the podcast 58" at bounding box center [596, 125] width 400 height 26
copy h2 "Urban Valor: the podcast"
click at [860, 503] on link "Contact This Podcast" at bounding box center [916, 512] width 172 height 26
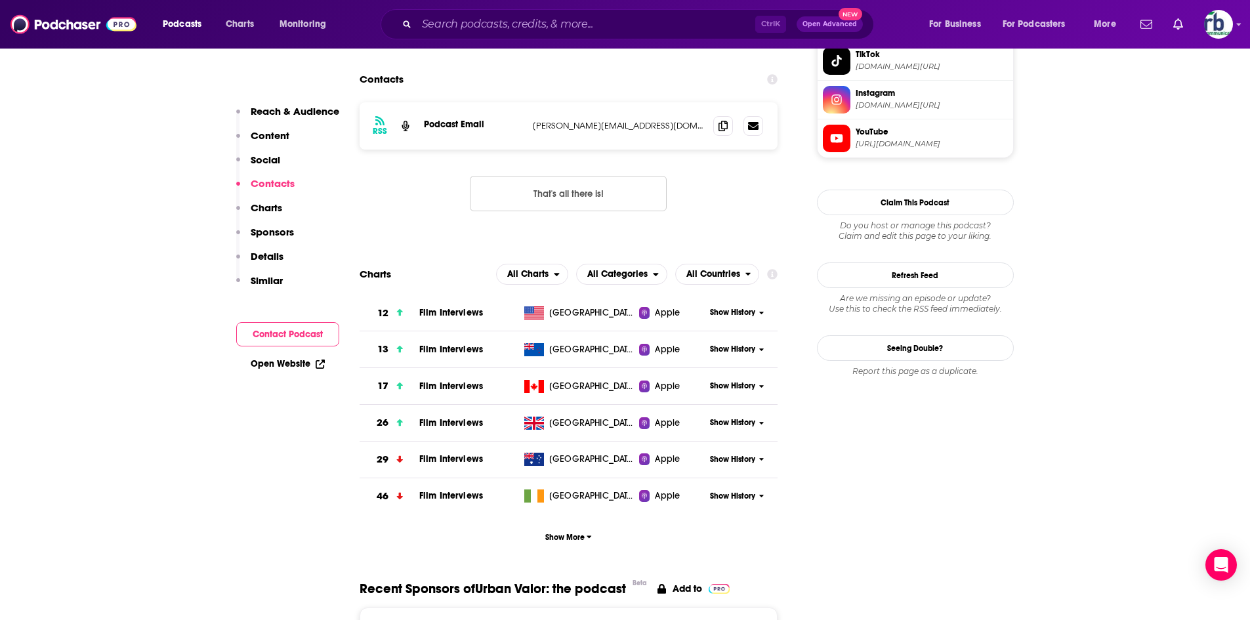
scroll to position [1139, 0]
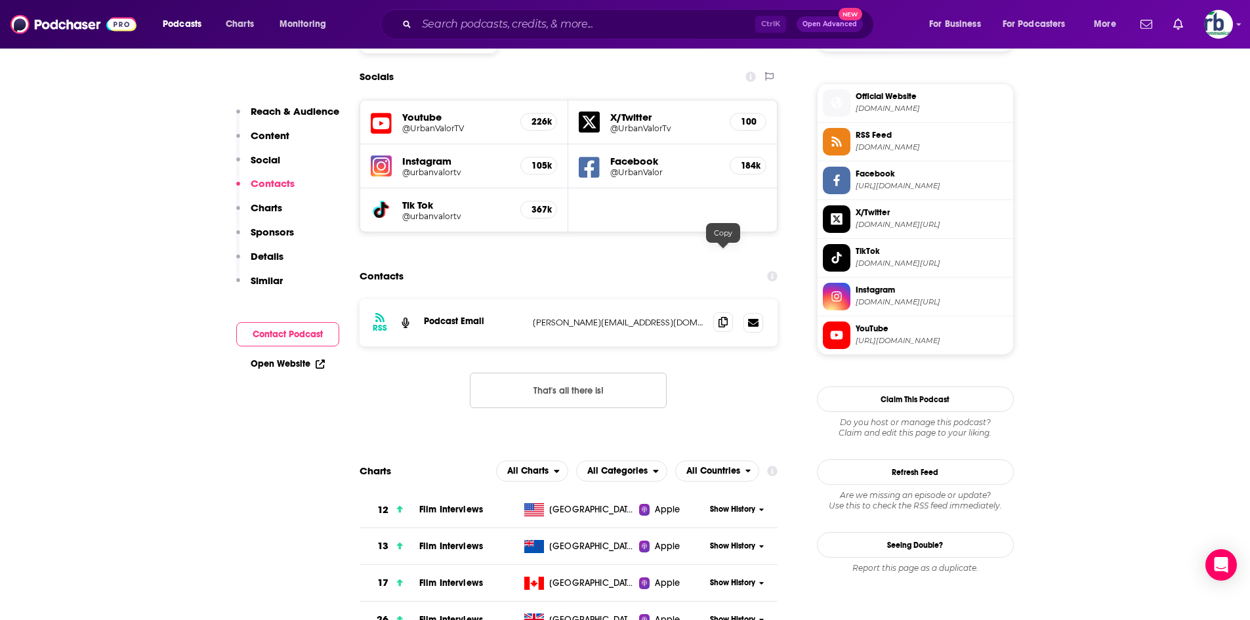
click at [721, 317] on icon at bounding box center [723, 322] width 9 height 11
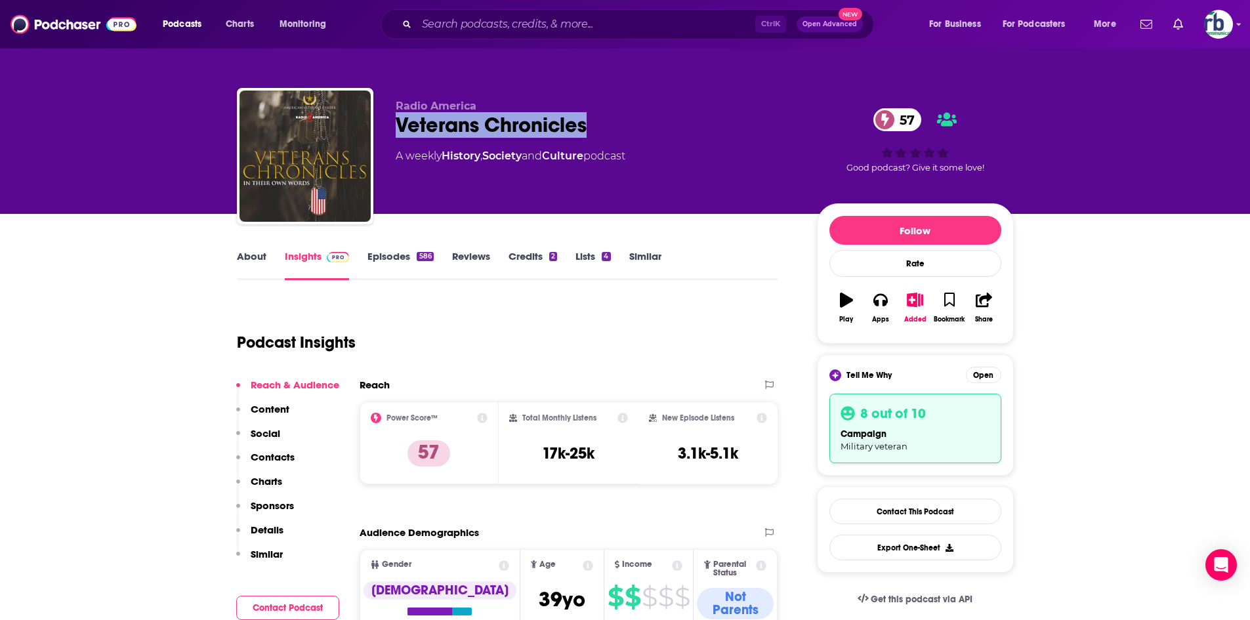
drag, startPoint x: 390, startPoint y: 119, endPoint x: 556, endPoint y: 131, distance: 165.8
click at [644, 140] on div "Radio America Veterans Chronicles 57 A weekly History , Society and Culture pod…" at bounding box center [625, 159] width 777 height 142
copy h2 "Veterans Chronicles"
click at [902, 503] on div "Contact This Podcast Export One-Sheet" at bounding box center [915, 529] width 197 height 87
click at [902, 504] on link "Contact This Podcast" at bounding box center [916, 512] width 172 height 26
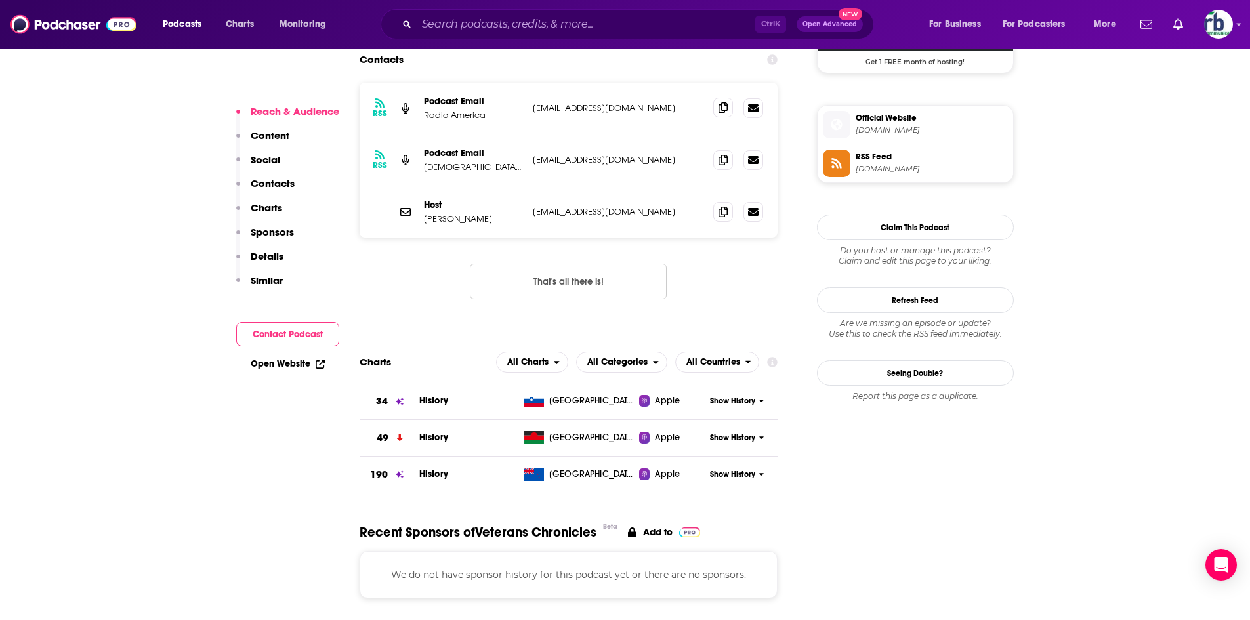
scroll to position [1026, 0]
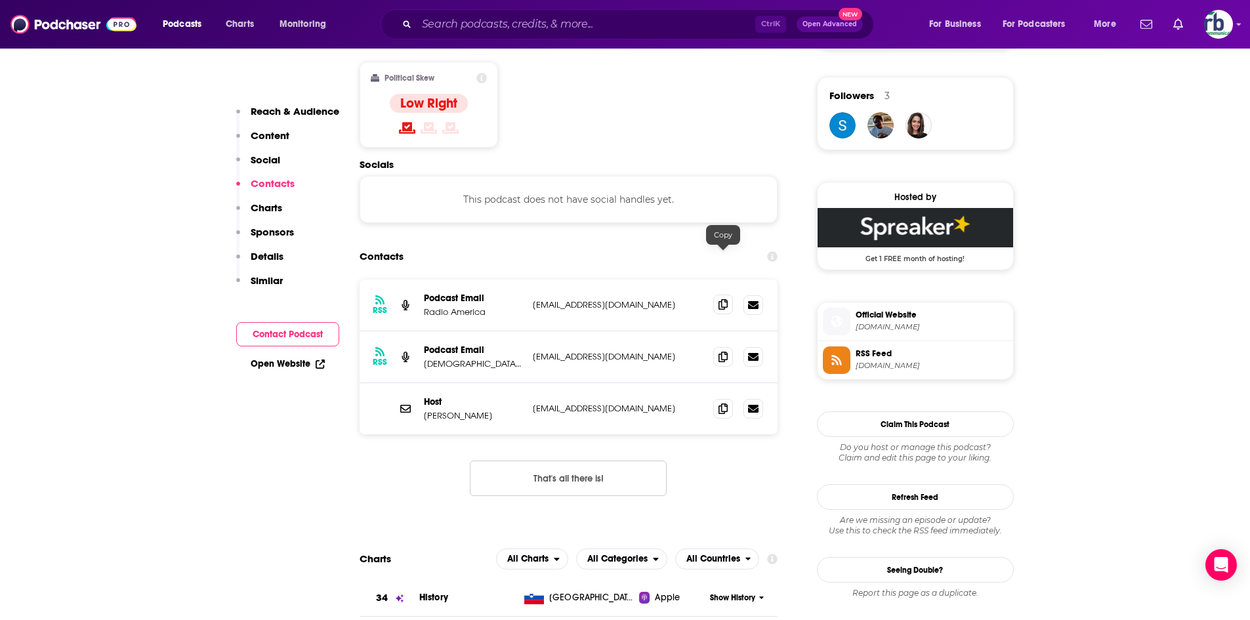
click at [725, 299] on icon at bounding box center [723, 304] width 9 height 11
click at [720, 351] on icon at bounding box center [723, 356] width 9 height 11
click at [726, 398] on span at bounding box center [723, 408] width 20 height 20
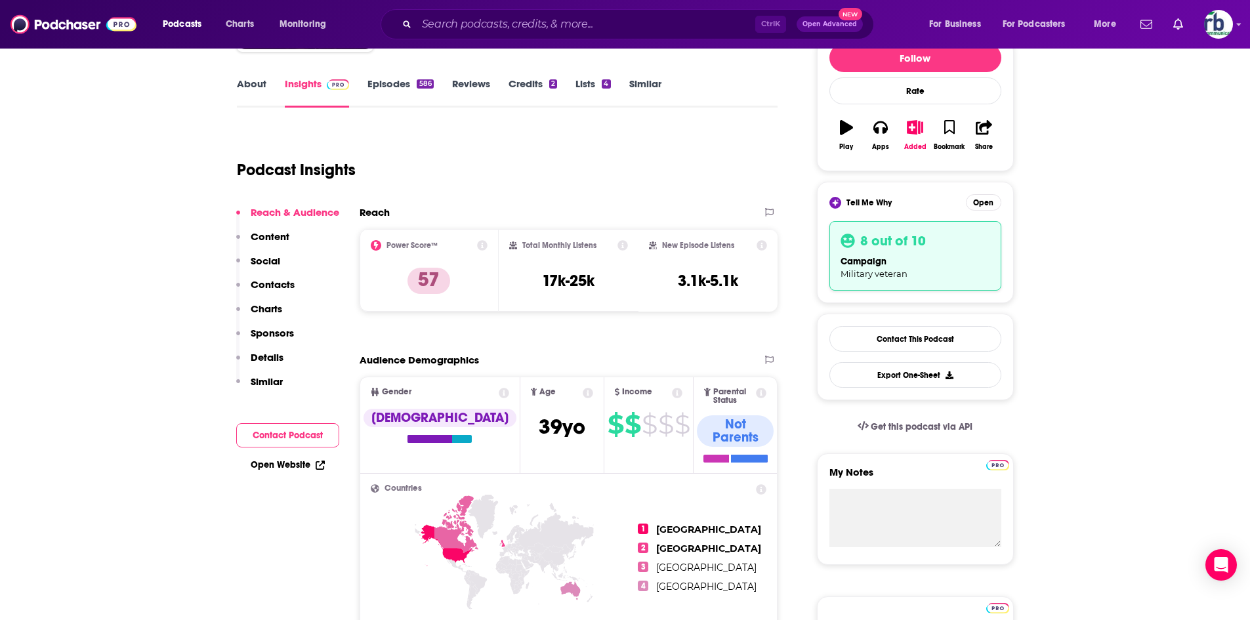
scroll to position [0, 0]
